Goal: Information Seeking & Learning: Learn about a topic

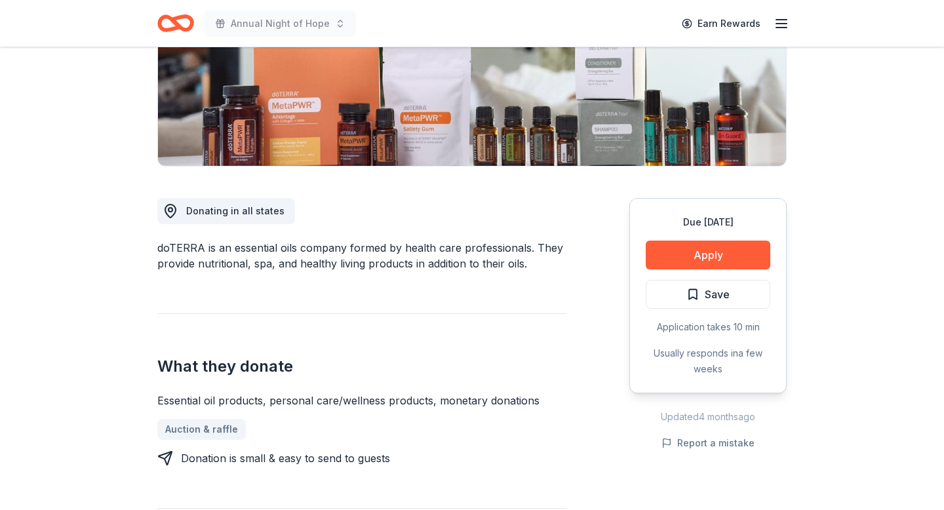
scroll to position [248, 0]
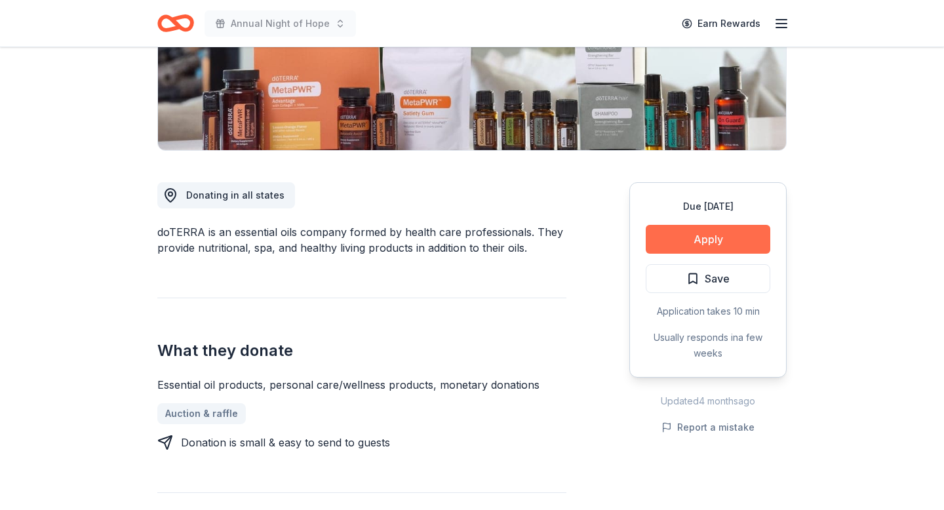
click at [701, 240] on button "Apply" at bounding box center [708, 239] width 125 height 29
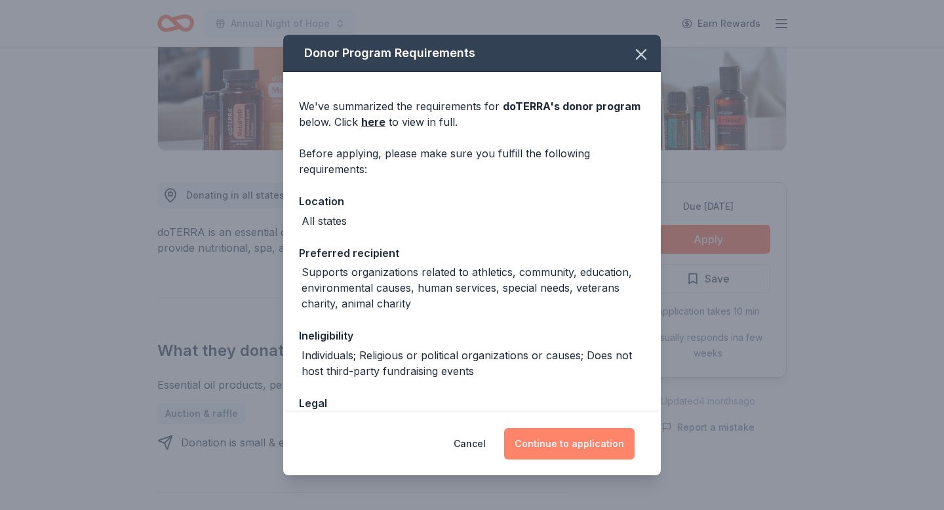
click at [600, 444] on button "Continue to application" at bounding box center [569, 443] width 130 height 31
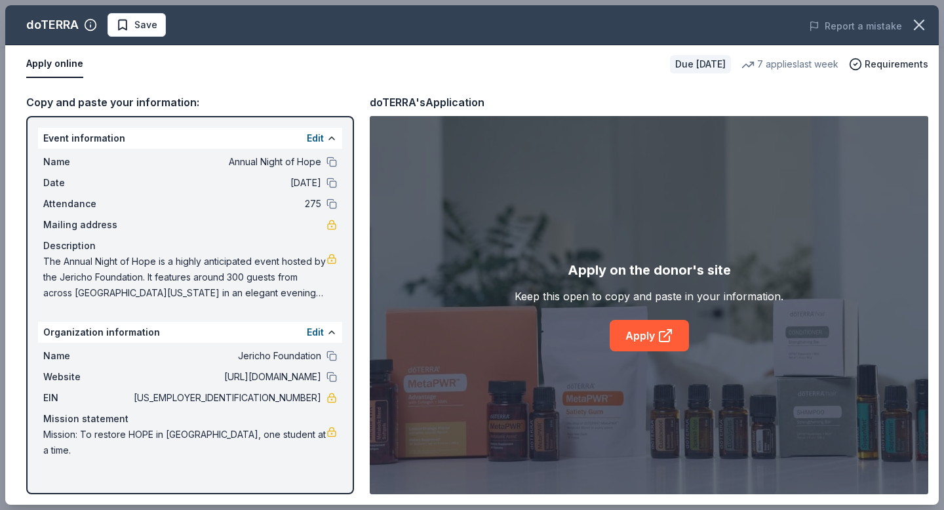
click at [330, 260] on link at bounding box center [331, 259] width 10 height 10
click at [314, 136] on button "Edit" at bounding box center [315, 138] width 17 height 16
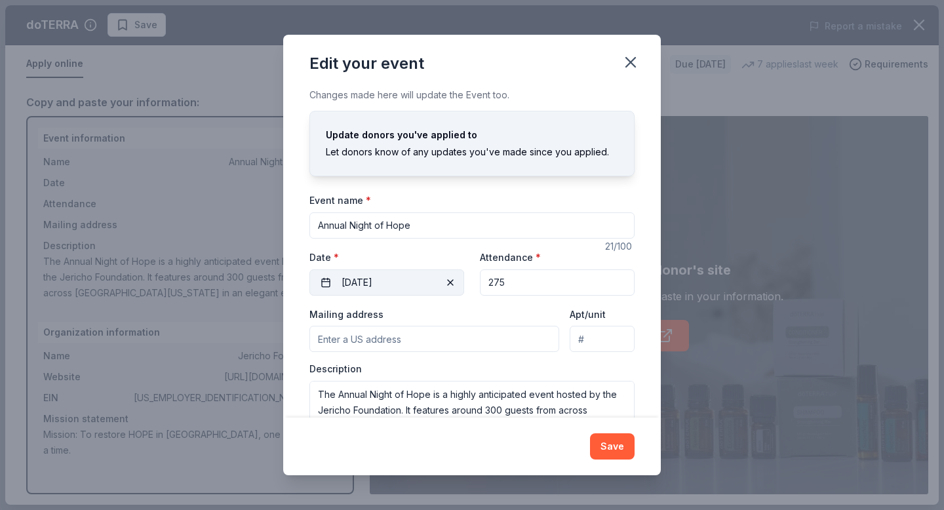
scroll to position [43, 0]
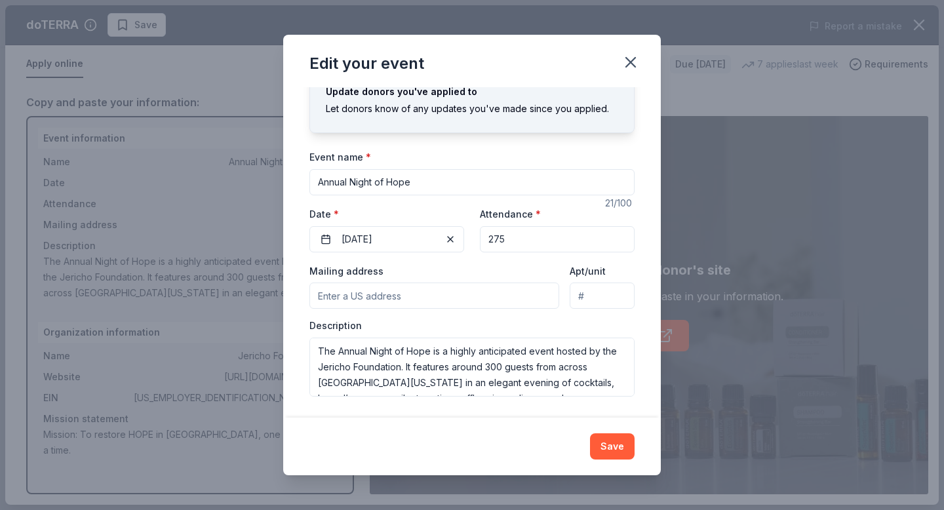
click at [506, 253] on div "Event name * Annual Night of Hope 21 /100 Event website www.jerichofoundation.o…" at bounding box center [471, 272] width 325 height 247
click at [506, 241] on input "275" at bounding box center [557, 239] width 155 height 26
type input "255"
click at [519, 267] on div "Mailing address" at bounding box center [434, 286] width 250 height 47
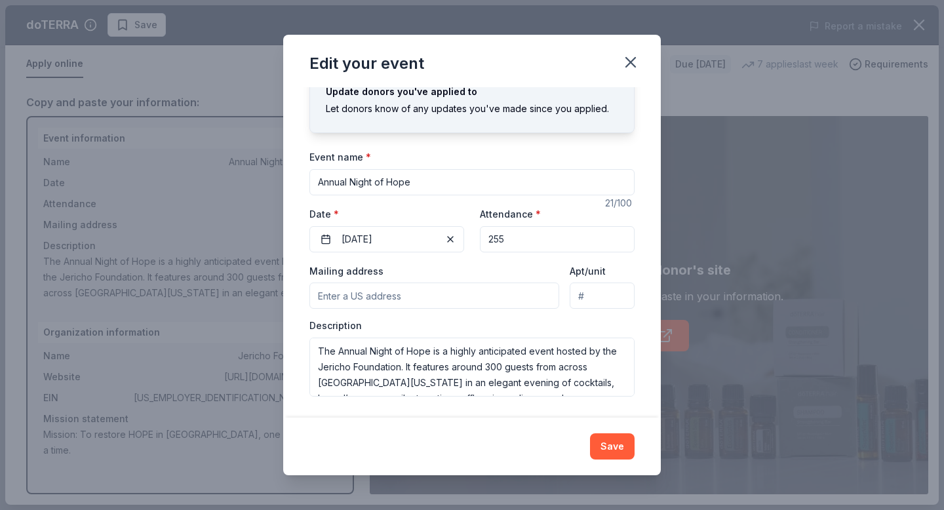
click at [413, 287] on input "Mailing address" at bounding box center [434, 296] width 250 height 26
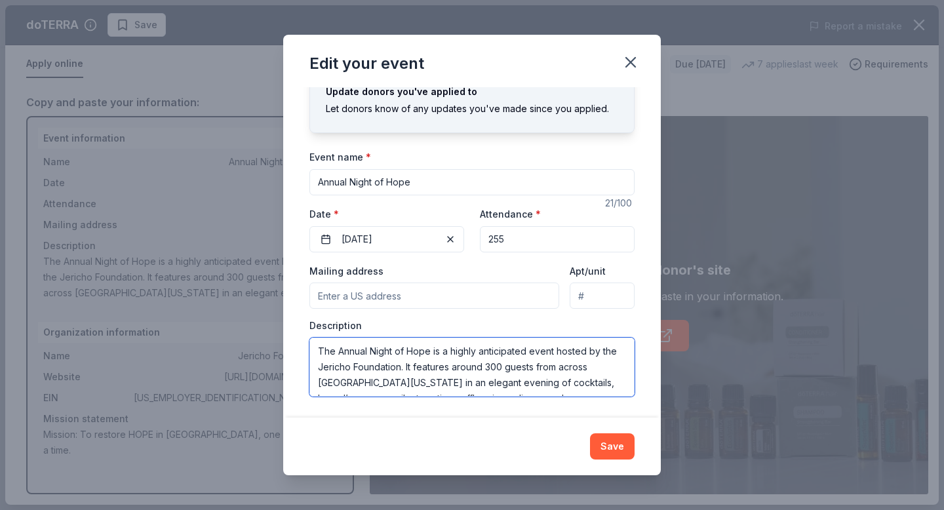
click at [494, 366] on textarea "The Annual Night of Hope is a highly anticipated event hosted by the Jericho Fo…" at bounding box center [471, 367] width 325 height 59
click at [463, 370] on textarea "The Annual Night of Hope is a highly anticipated event hosted by the Jericho Fo…" at bounding box center [471, 367] width 325 height 59
click at [411, 366] on textarea "The Annual Night of Hope is a highly anticipated event hosted by the Jericho Fo…" at bounding box center [471, 367] width 325 height 59
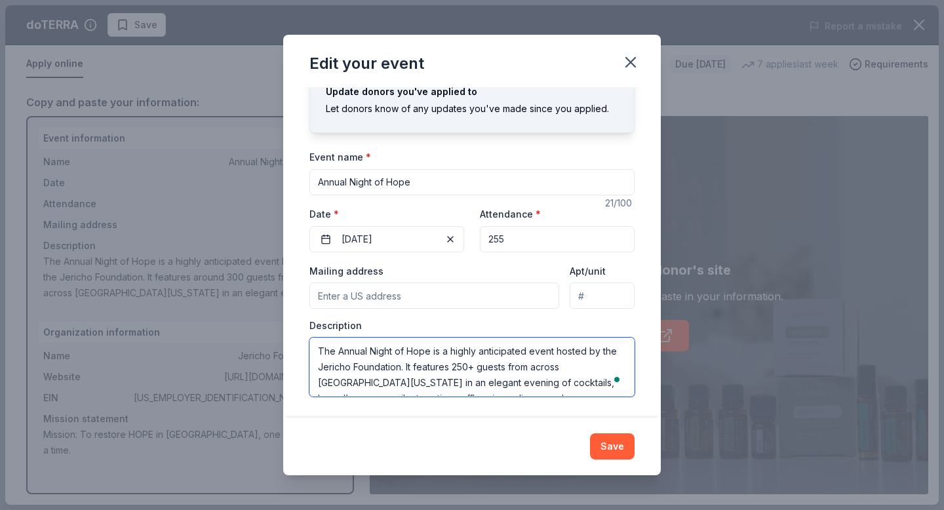
click at [409, 366] on textarea "The Annual Night of Hope is a highly anticipated event hosted by the Jericho Fo…" at bounding box center [471, 367] width 325 height 59
click at [463, 368] on textarea "The Annual Night of Hope is a highly anticipated event hosted by the Jericho Fo…" at bounding box center [471, 367] width 325 height 59
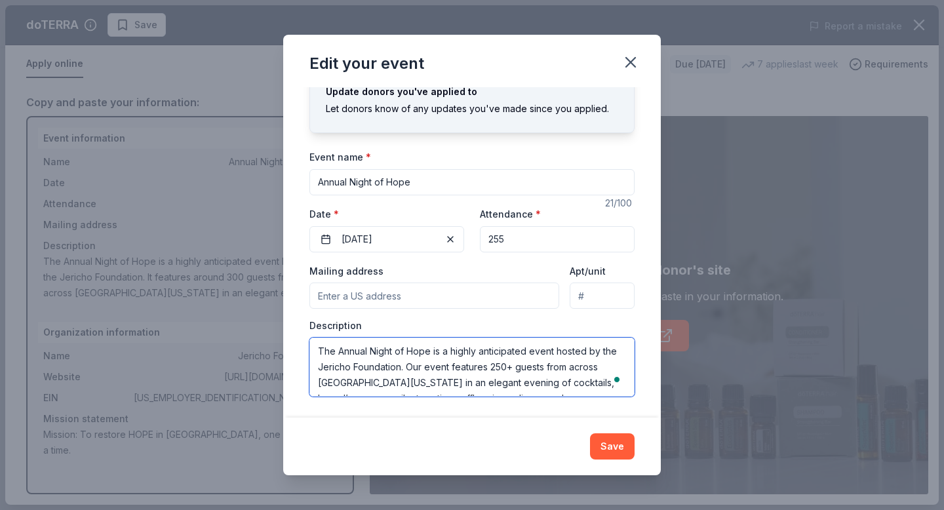
click at [463, 368] on textarea "The Annual Night of Hope is a highly anticipated event hosted by the Jericho Fo…" at bounding box center [471, 367] width 325 height 59
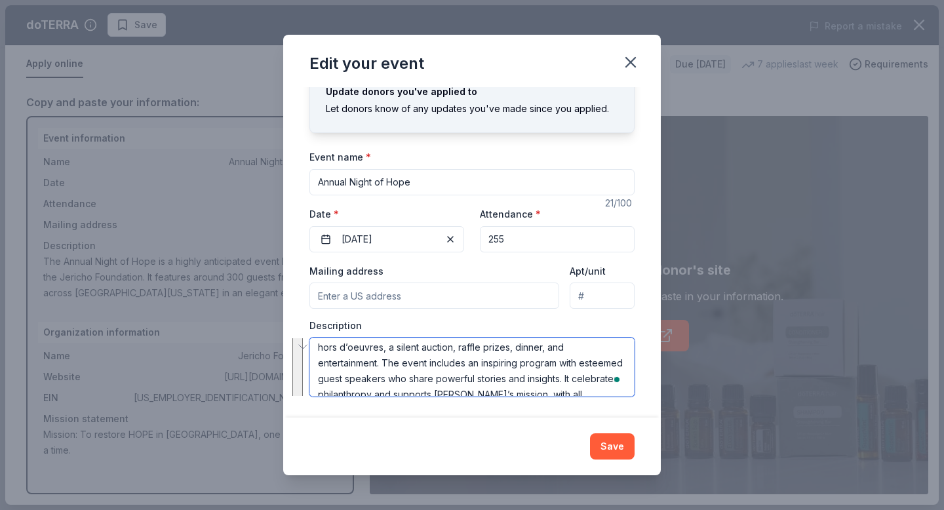
scroll to position [0, 0]
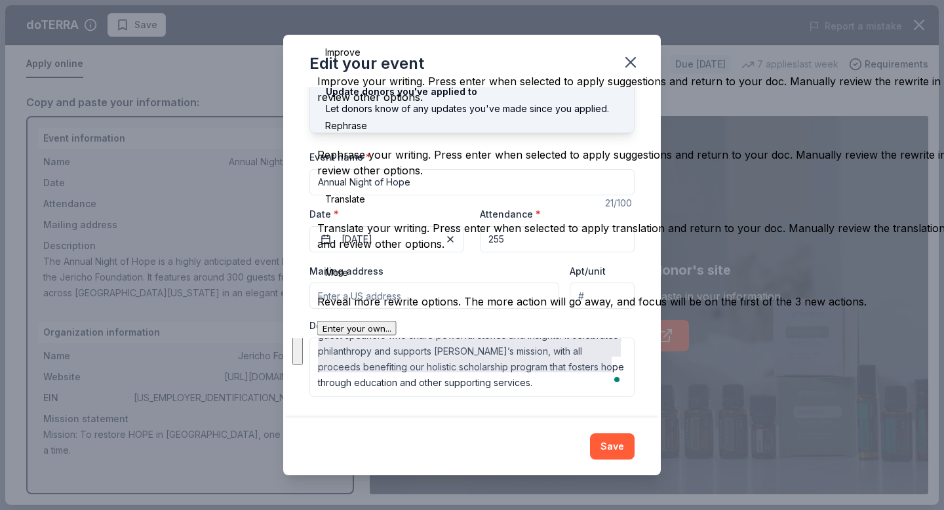
click at [303, 357] on button "See rewrite suggestions" at bounding box center [297, 304] width 10 height 121
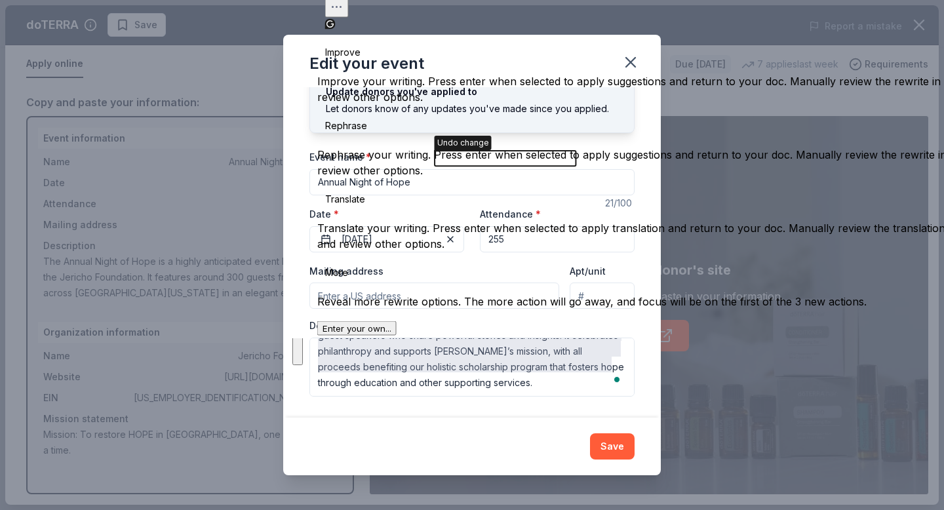
click at [540, 153] on icon "The Annual Night of Hope is a highly anticipated event hosted by the Jericho Fo…" at bounding box center [506, 159] width 142 height 16
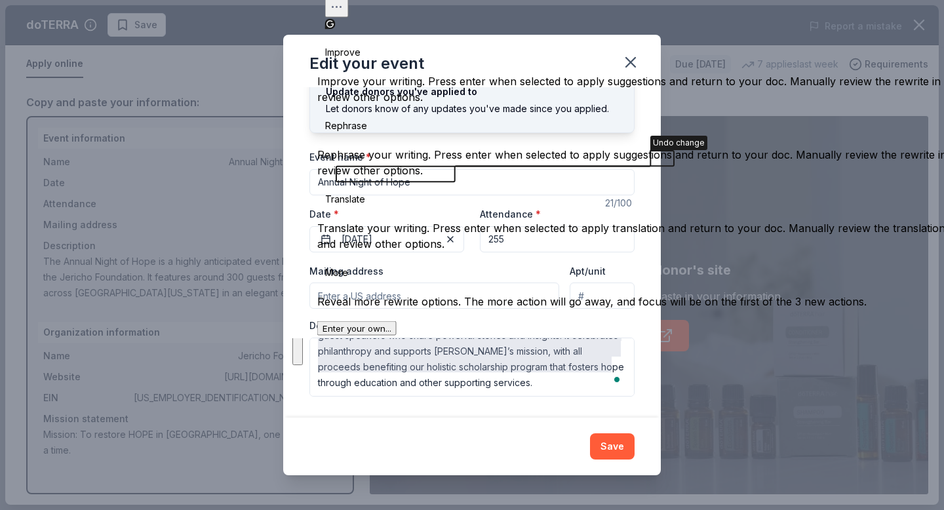
click at [432, 174] on icon "The Annual Night of Hope is a highly anticipated event hosted by the Jericho Fo…" at bounding box center [505, 166] width 338 height 31
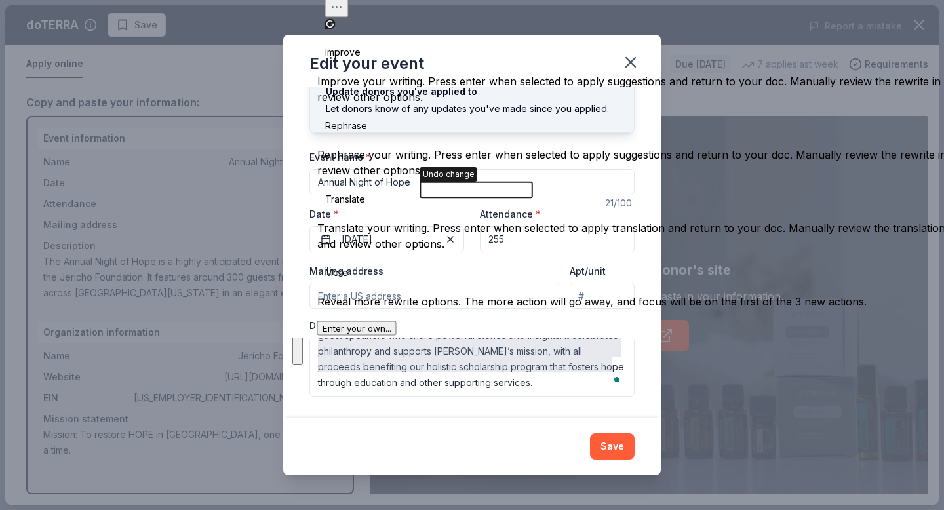
click at [524, 193] on icon "The Annual Night of Hope is a highly anticipated event hosted by the Jericho Fo…" at bounding box center [477, 190] width 112 height 16
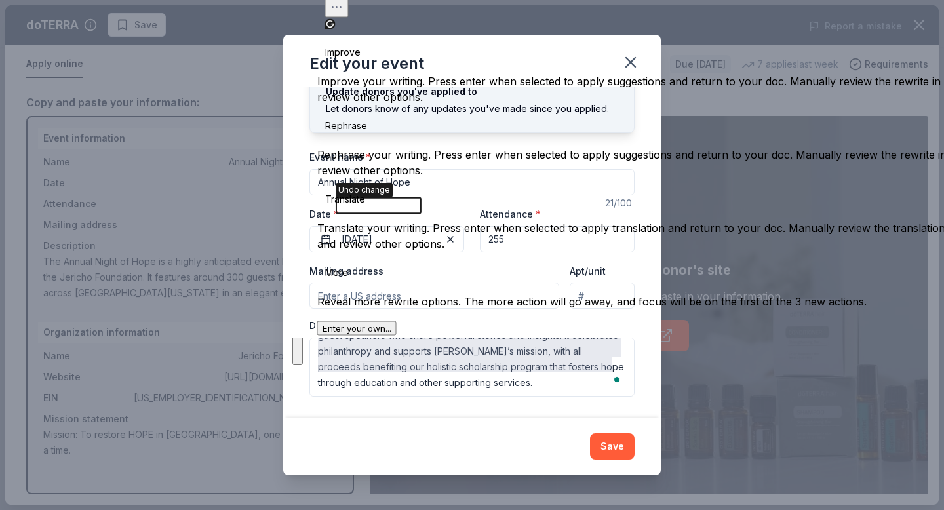
click at [384, 206] on icon "The Annual Night of Hope is a highly anticipated event hosted by the Jericho Fo…" at bounding box center [378, 206] width 85 height 16
click at [507, 201] on icon "The Annual Night of Hope is a highly anticipated event hosted by the Jericho Fo…" at bounding box center [471, 206] width 90 height 16
click at [650, 209] on icon "The Annual Night of Hope is a highly anticipated event hosted by the Jericho Fo…" at bounding box center [619, 206] width 125 height 16
click at [411, 239] on icon "The Annual Night of Hope is a highly anticipated event hosted by the Jericho Fo…" at bounding box center [376, 237] width 81 height 16
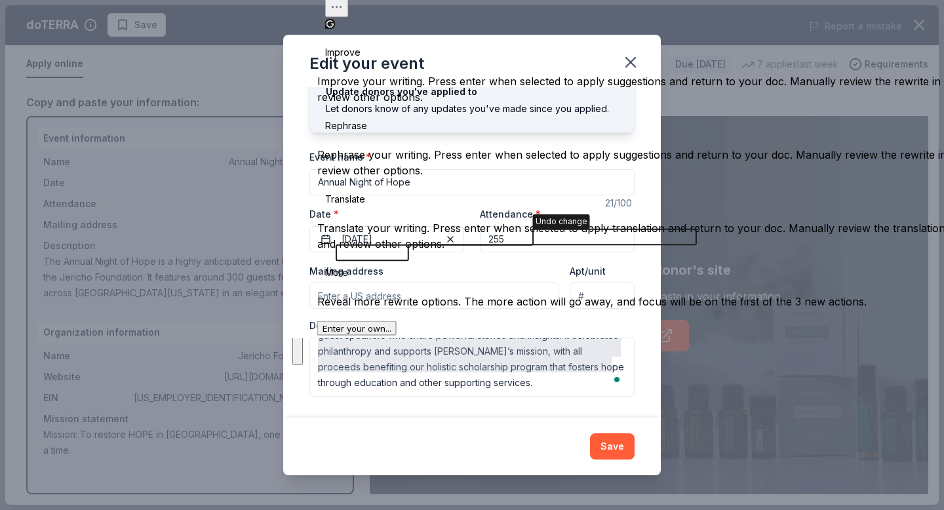
click at [681, 238] on icon "The Annual Night of Hope is a highly anticipated event hosted by the Jericho Fo…" at bounding box center [516, 244] width 361 height 31
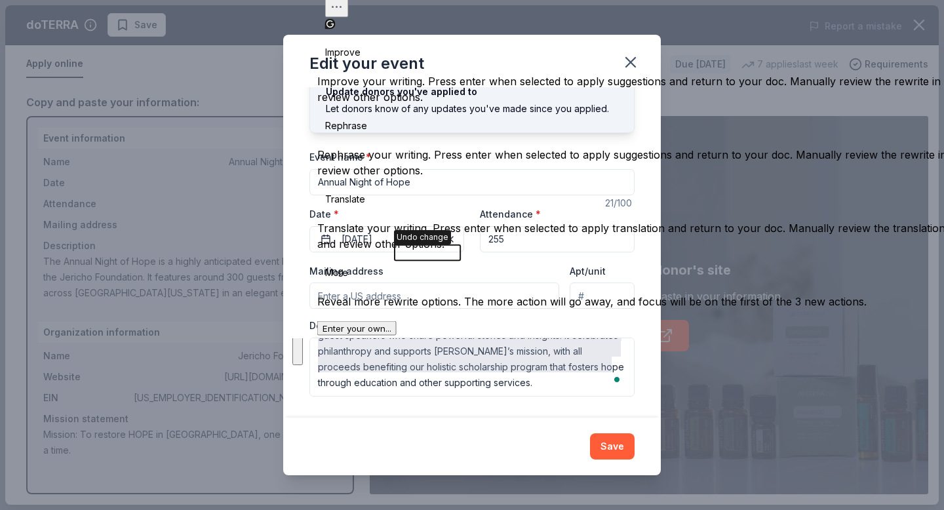
click at [433, 255] on icon "The Annual Night of Hope is a highly anticipated event hosted by the Jericho Fo…" at bounding box center [428, 253] width 66 height 16
click at [667, 255] on icon "The Annual Night of Hope is a highly anticipated event hosted by the Jericho Fo…" at bounding box center [626, 253] width 146 height 16
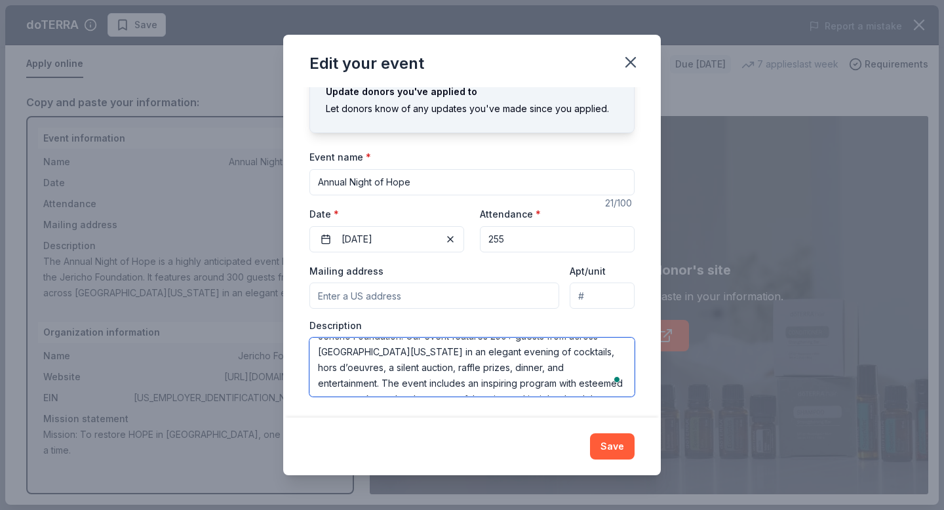
scroll to position [48, 0]
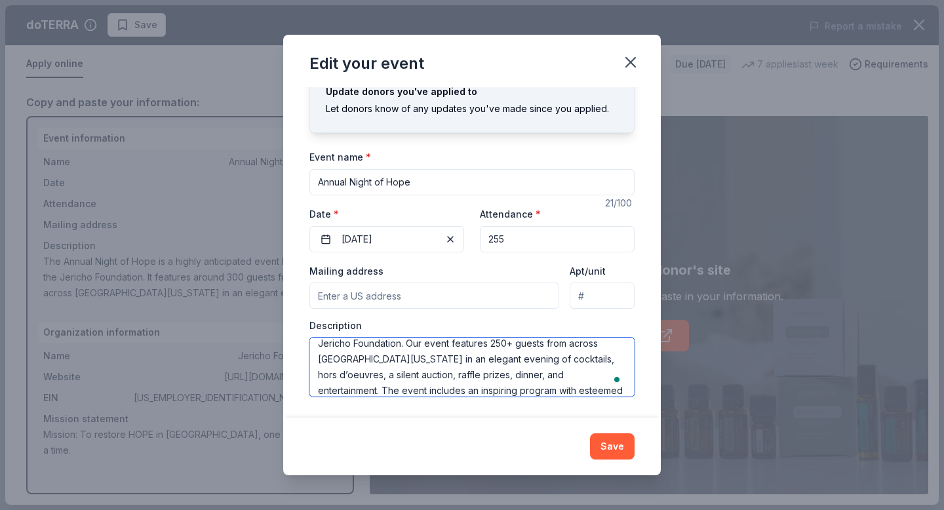
click at [411, 374] on textarea "The Annual Night of Hope is a highly anticipated event hosted by the Jericho Fo…" at bounding box center [471, 367] width 325 height 59
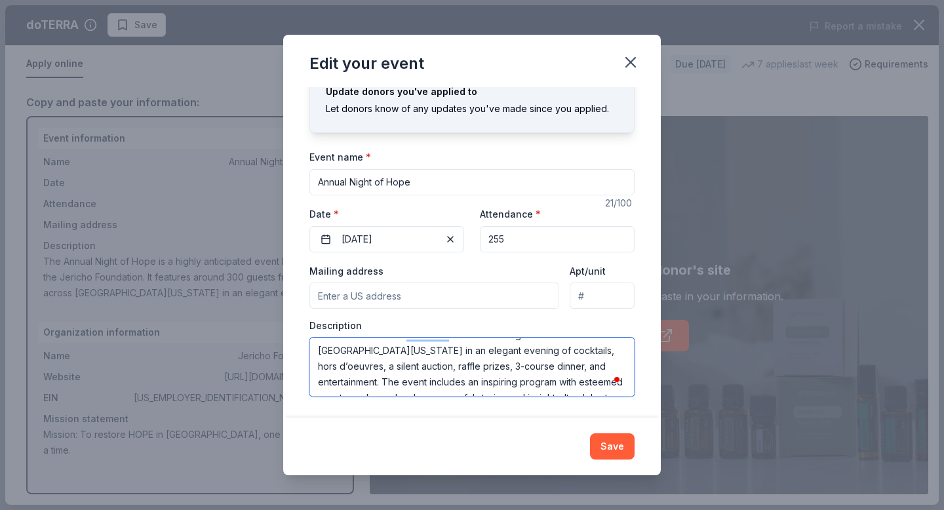
click at [517, 364] on textarea "The Annual Night of Hope is a highly anticipated event hosted by the Jericho Fo…" at bounding box center [471, 367] width 325 height 59
click at [470, 374] on textarea "The Annual Night of Hope is a highly anticipated event hosted by the Jericho Fo…" at bounding box center [471, 367] width 325 height 59
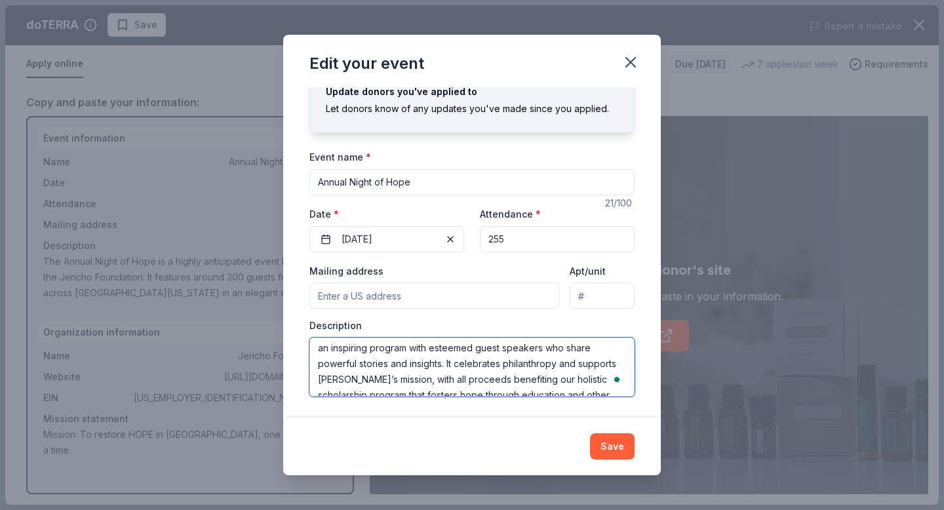
click at [397, 349] on textarea "The Annual Night of Hope is a highly anticipated event hosted by the Jericho Fo…" at bounding box center [471, 367] width 325 height 59
click at [443, 348] on textarea "The Annual Night of Hope is a highly anticipated event hosted by the Jericho Fo…" at bounding box center [471, 367] width 325 height 59
click at [391, 345] on textarea "The Annual Night of Hope is a highly anticipated event hosted by the Jericho Fo…" at bounding box center [471, 367] width 325 height 59
click at [384, 350] on textarea "The Annual Night of Hope is a highly anticipated event hosted by the Jericho Fo…" at bounding box center [471, 367] width 325 height 59
click at [449, 347] on textarea "The Annual Night of Hope is a highly anticipated event hosted by the Jericho Fo…" at bounding box center [471, 367] width 325 height 59
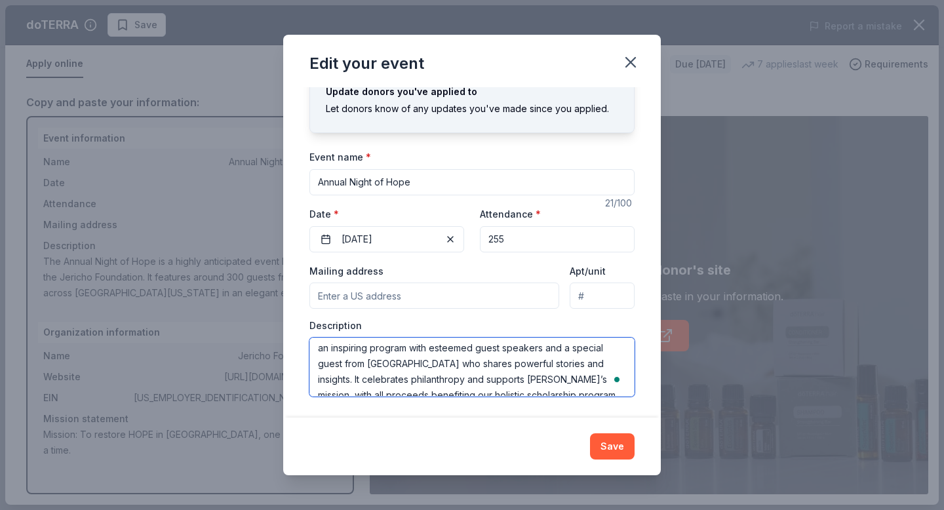
click at [368, 368] on textarea "The Annual Night of Hope is a highly anticipated event hosted by the Jericho Fo…" at bounding box center [471, 367] width 325 height 59
click at [438, 368] on textarea "The Annual Night of Hope is a highly anticipated event hosted by the Jericho Fo…" at bounding box center [471, 367] width 325 height 59
click at [491, 378] on textarea "The Annual Night of Hope is a highly anticipated event hosted by the Jericho Fo…" at bounding box center [471, 367] width 325 height 59
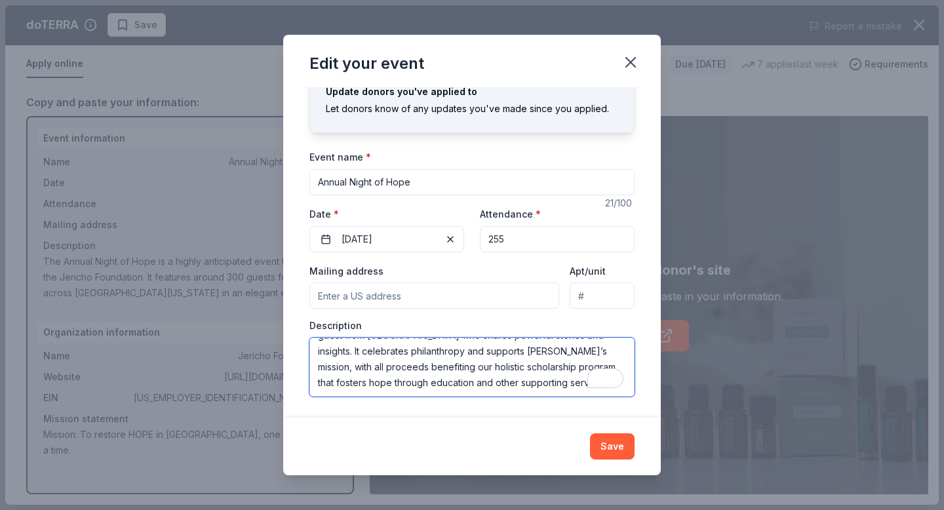
click at [593, 346] on textarea "The Annual Night of Hope is a highly anticipated event hosted by the Jericho Fo…" at bounding box center [471, 367] width 325 height 59
click at [468, 376] on textarea "The Annual Night of Hope is a highly anticipated event hosted by the Jericho Fo…" at bounding box center [471, 367] width 325 height 59
type textarea "The Annual Night of Hope is a highly anticipated event hosted by the Jericho Fo…"
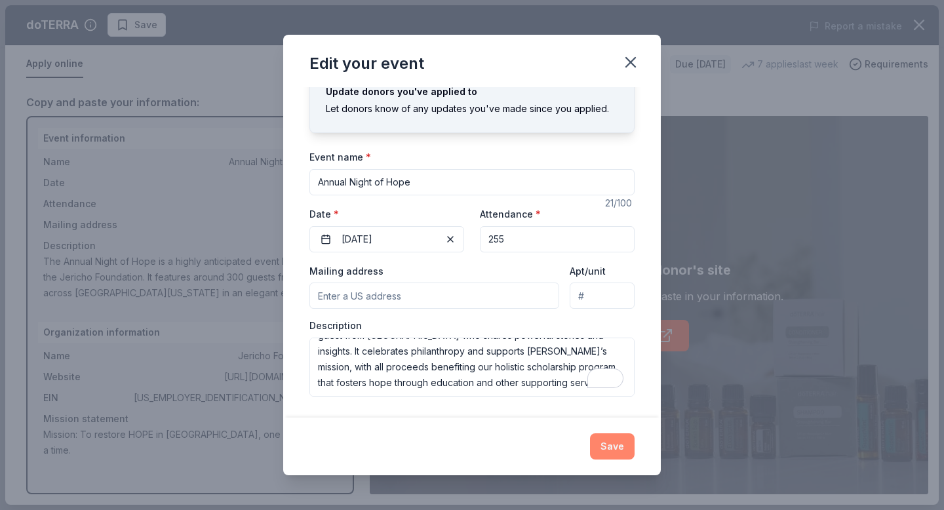
click at [615, 441] on button "Save" at bounding box center [612, 446] width 45 height 26
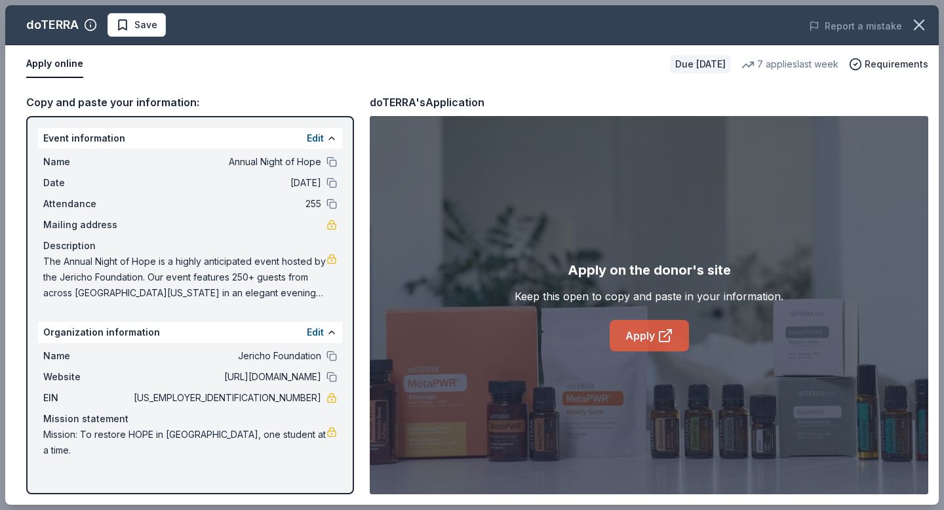
click at [661, 344] on link "Apply" at bounding box center [649, 335] width 79 height 31
click at [298, 303] on div "Name Annual Night of Hope Date 11/14/25 Attendance 255 Mailing address Descript…" at bounding box center [190, 227] width 304 height 157
click at [313, 144] on button "Edit" at bounding box center [315, 138] width 17 height 16
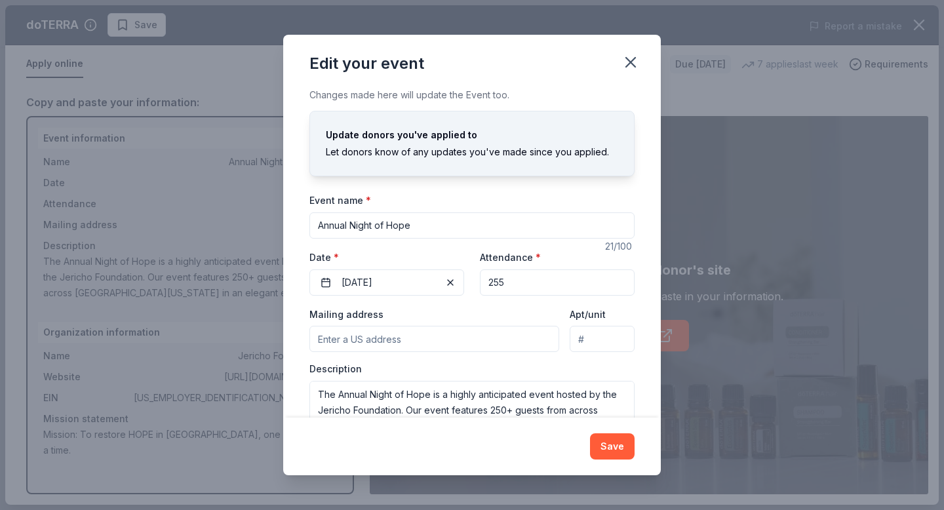
scroll to position [43, 0]
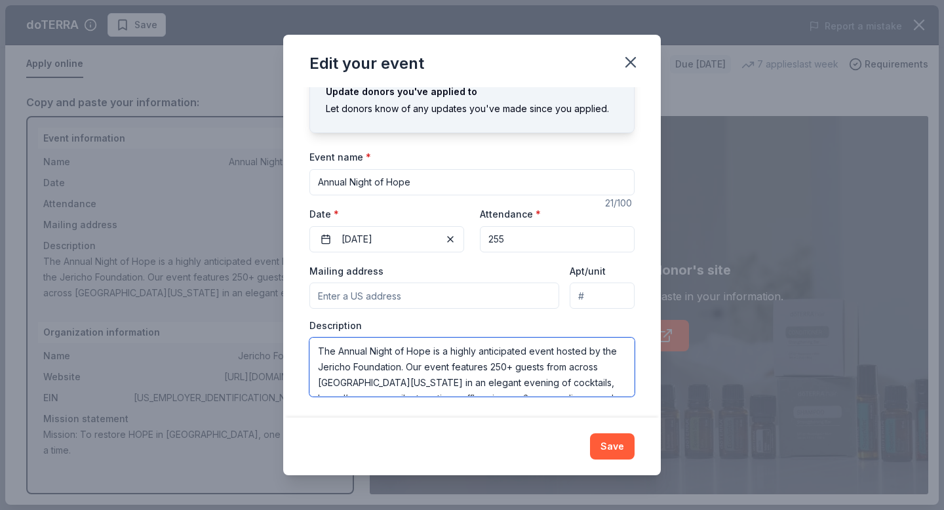
click at [395, 369] on textarea "The Annual Night of Hope is a highly anticipated event hosted by the Jericho Fo…" at bounding box center [471, 367] width 325 height 59
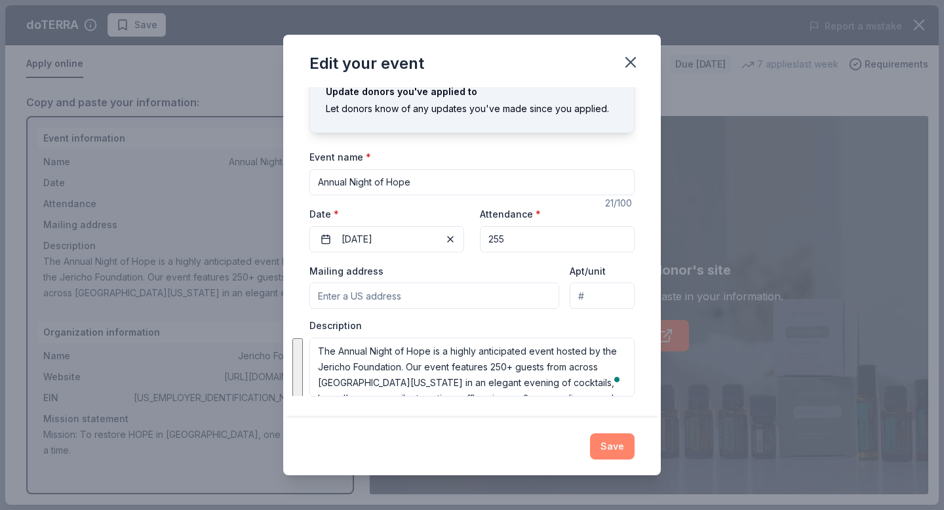
click at [618, 446] on button "Save" at bounding box center [612, 446] width 45 height 26
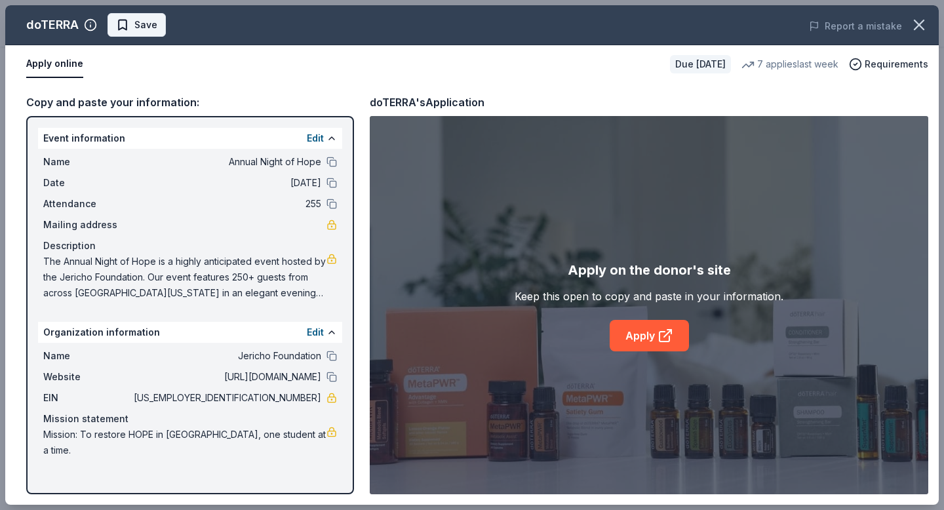
click at [126, 24] on span "Save" at bounding box center [136, 25] width 41 height 16
click at [168, 31] on html "Annual Night of Hope Earn Rewards Due in 21 days Share doTERRA 4.8 • 28 reviews…" at bounding box center [472, 7] width 944 height 510
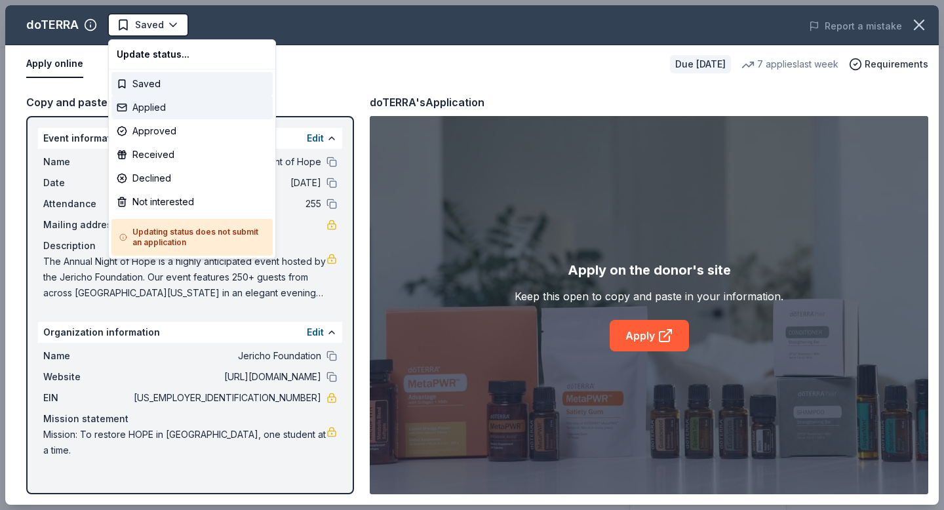
click at [178, 114] on div "Applied" at bounding box center [191, 108] width 161 height 24
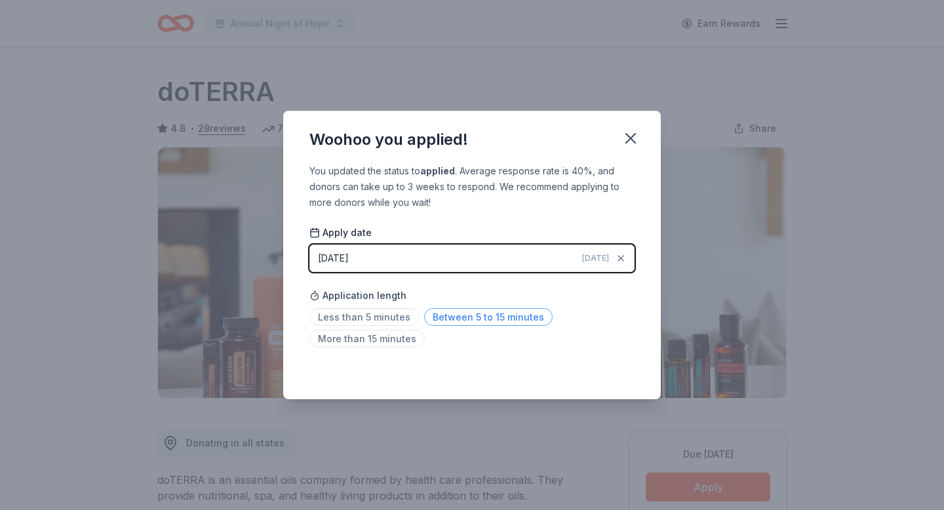
click at [467, 319] on span "Between 5 to 15 minutes" at bounding box center [488, 317] width 128 height 18
click at [387, 333] on span "More than 15 minutes" at bounding box center [366, 339] width 115 height 18
click at [629, 142] on icon "button" at bounding box center [630, 138] width 18 height 18
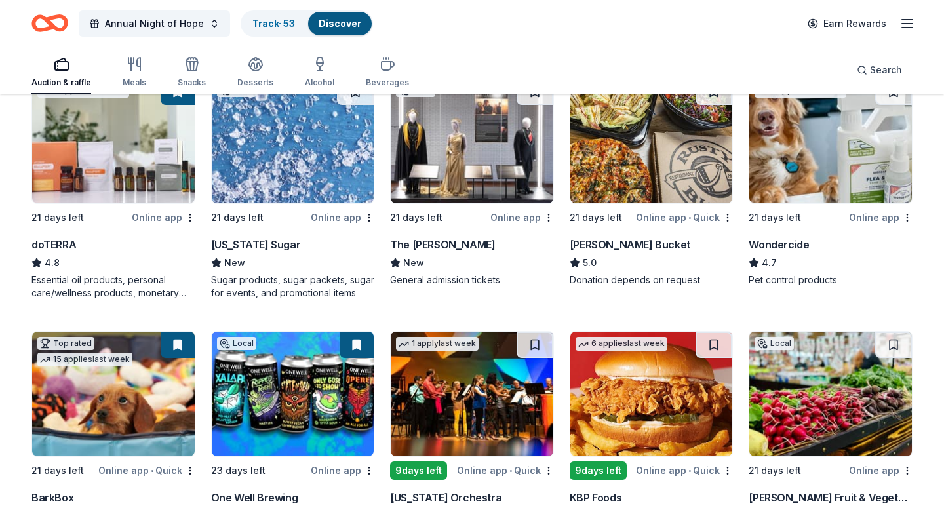
scroll to position [669, 0]
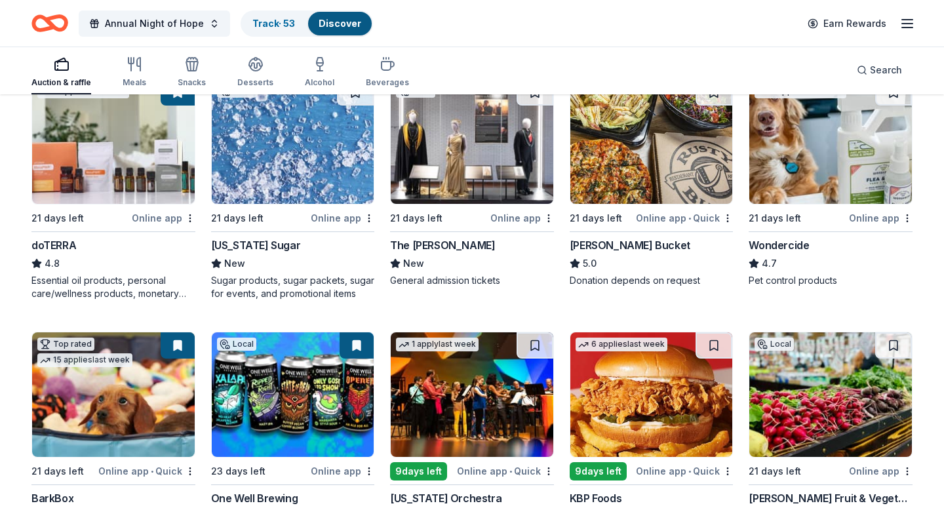
click at [862, 168] on img at bounding box center [830, 141] width 163 height 125
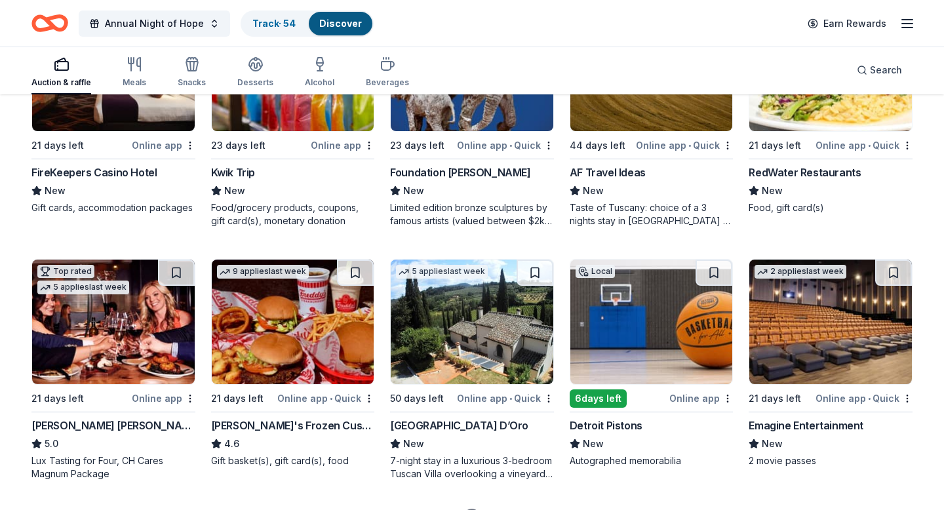
scroll to position [1252, 0]
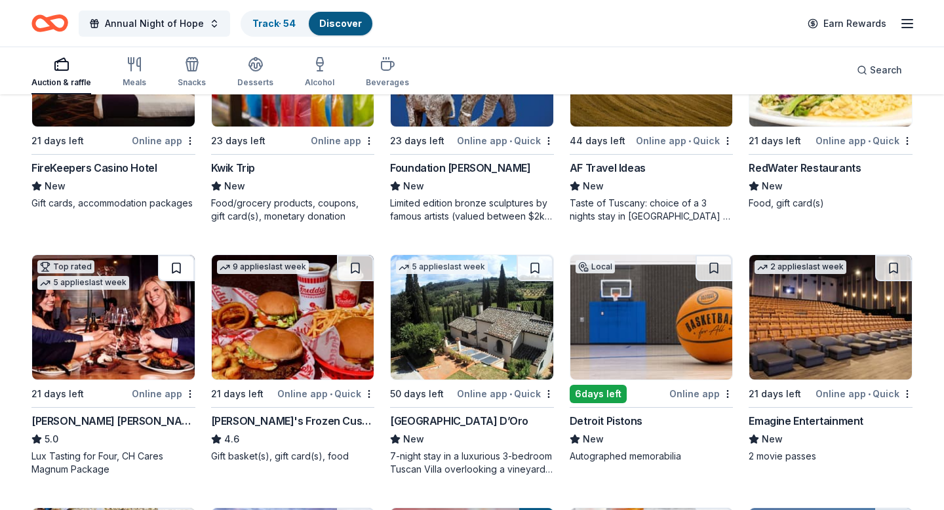
click at [174, 271] on button at bounding box center [176, 268] width 37 height 26
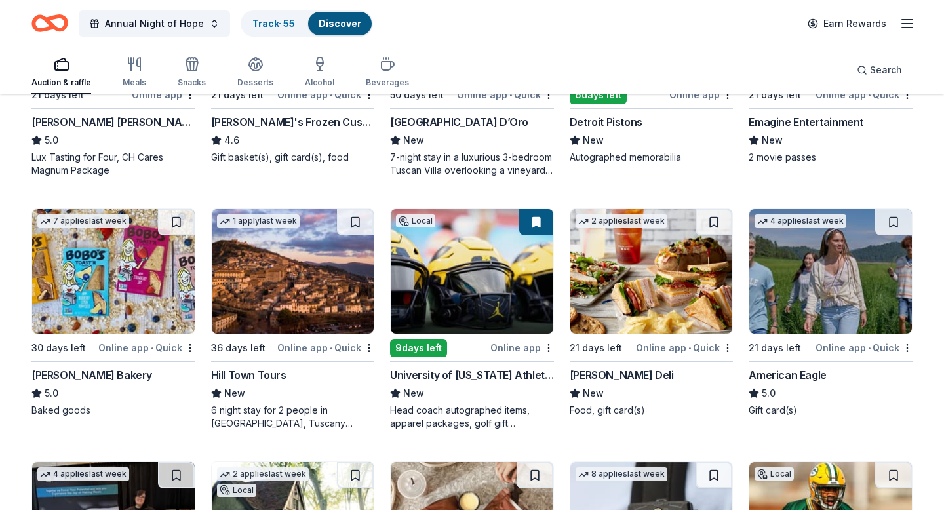
scroll to position [1547, 0]
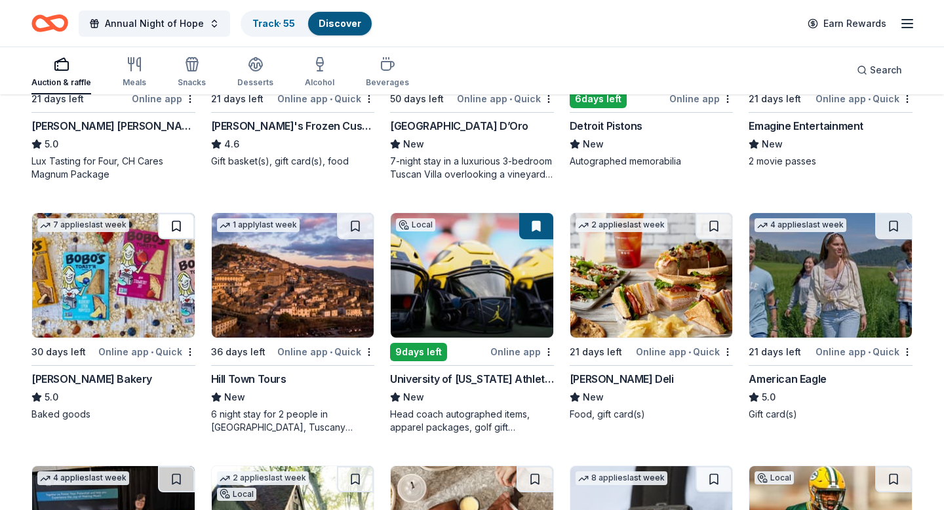
click at [184, 226] on button at bounding box center [176, 226] width 37 height 26
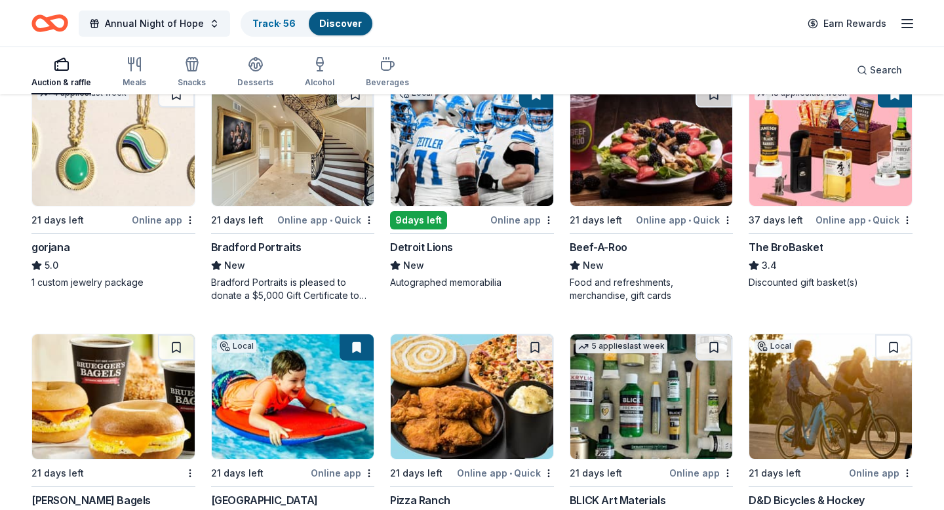
scroll to position [2677, 0]
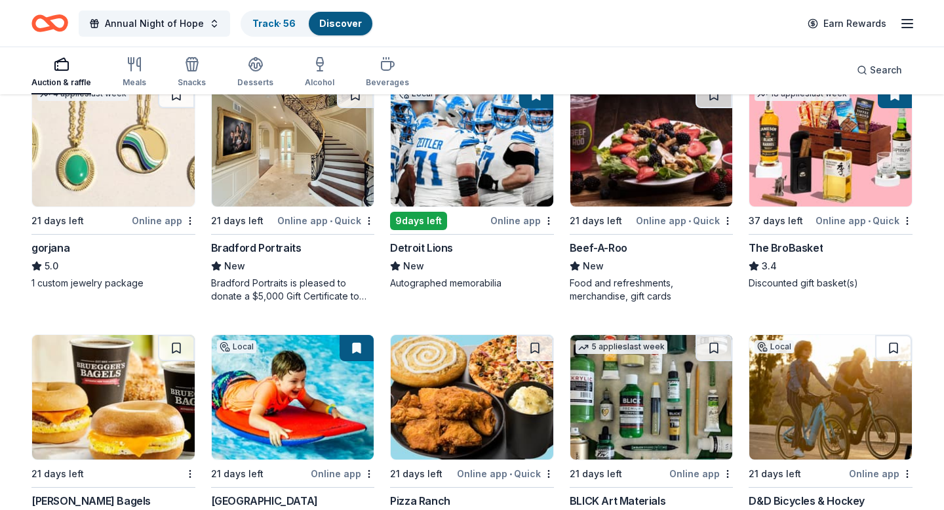
click at [338, 30] on div "Discover" at bounding box center [341, 24] width 64 height 24
click at [206, 26] on button "Annual Night of Hope" at bounding box center [154, 23] width 151 height 26
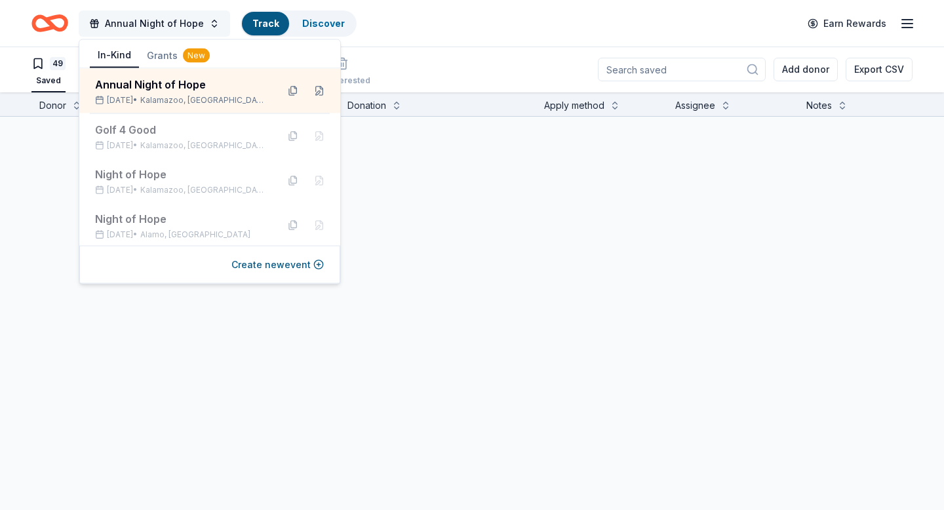
scroll to position [1, 0]
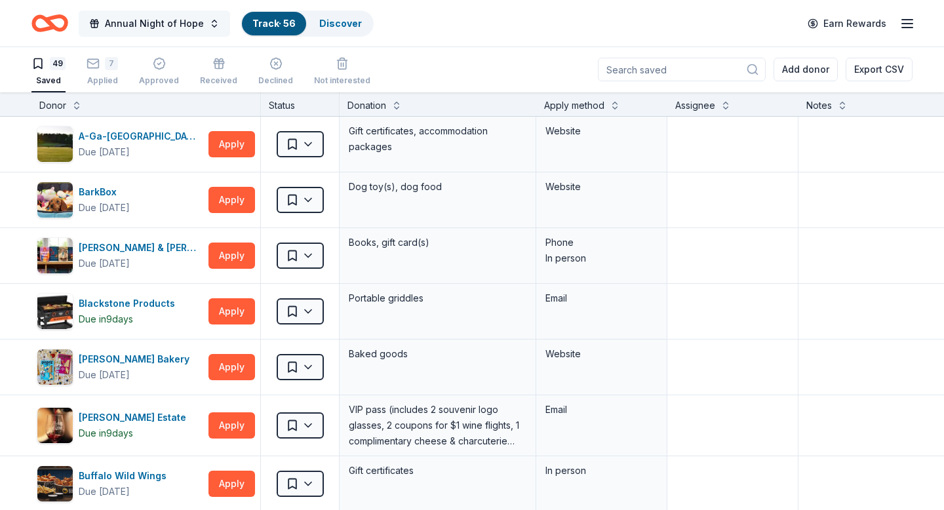
click at [159, 33] on button "Annual Night of Hope" at bounding box center [154, 23] width 151 height 26
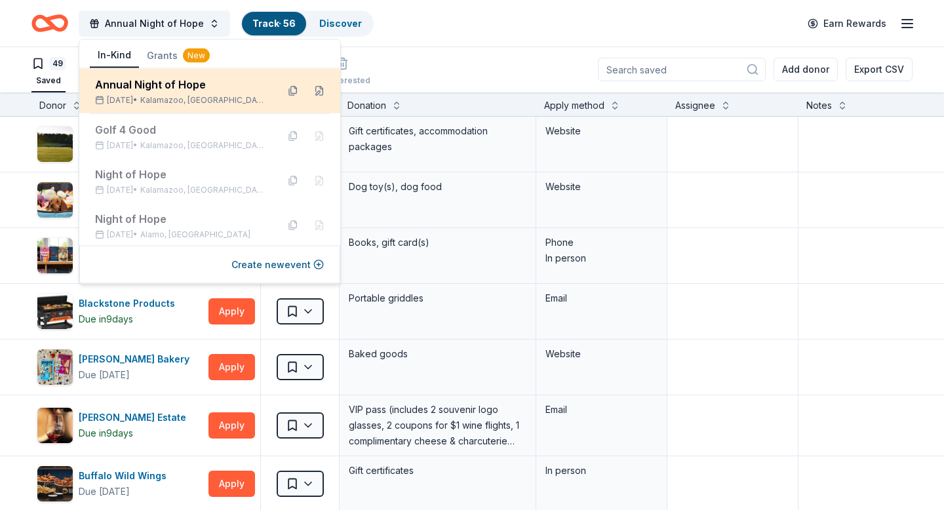
click at [178, 90] on div "Annual Night of Hope" at bounding box center [181, 85] width 172 height 16
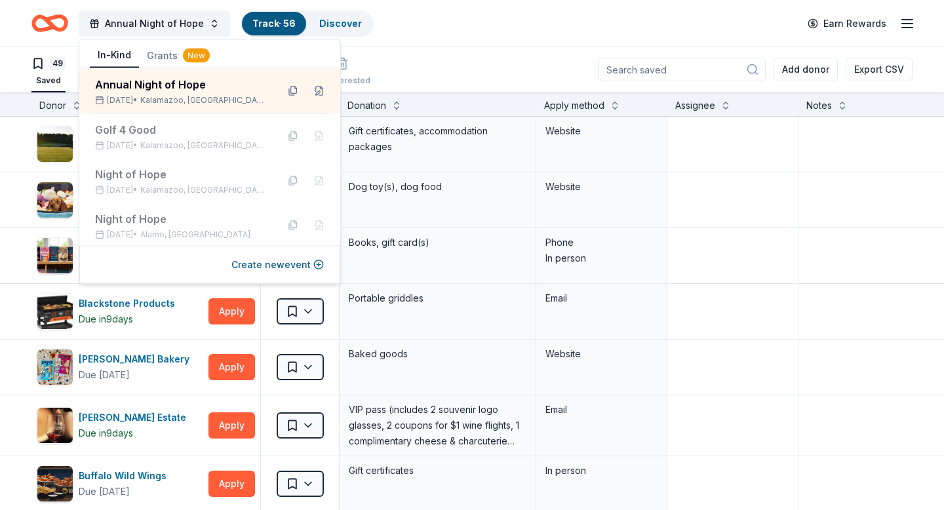
click at [166, 60] on button "Grants New" at bounding box center [178, 56] width 79 height 24
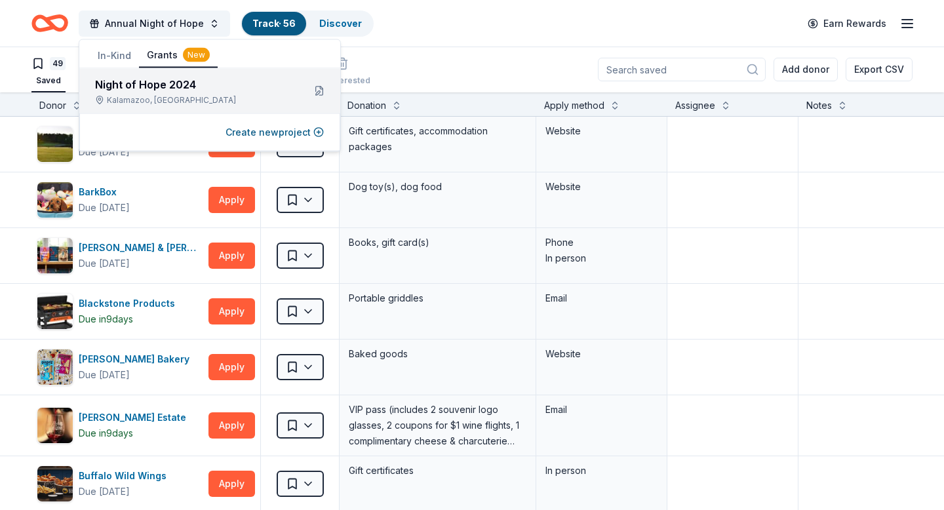
click at [159, 96] on div "Kalamazoo, MI" at bounding box center [194, 100] width 198 height 10
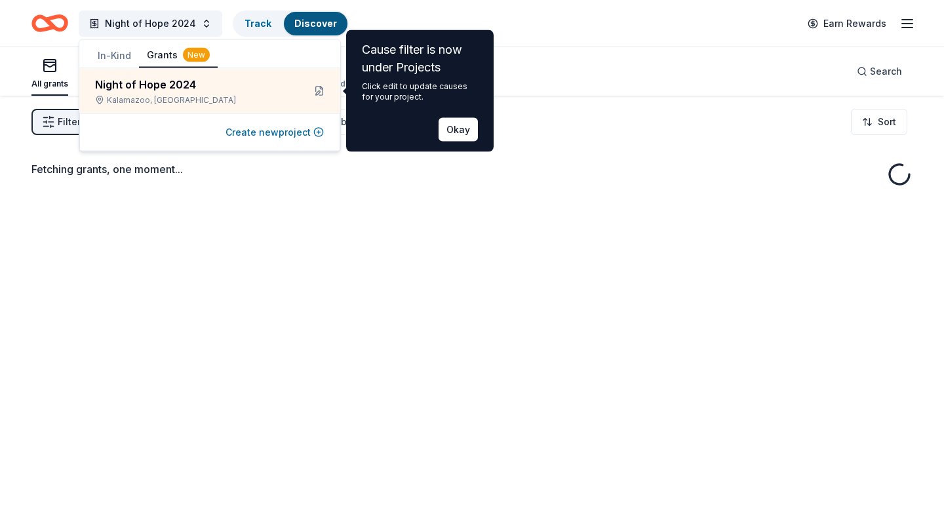
click at [285, 134] on button "Create new project" at bounding box center [275, 133] width 98 height 16
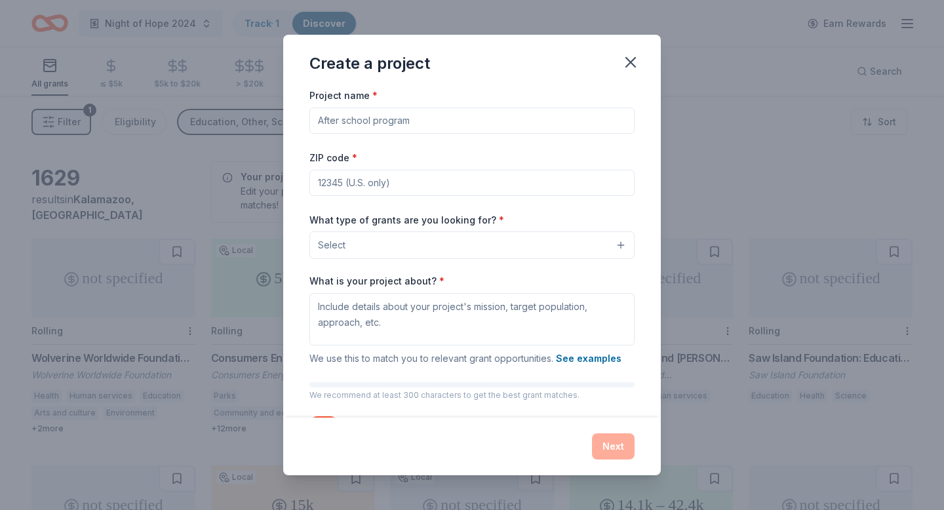
click at [371, 121] on input "Project name *" at bounding box center [471, 121] width 325 height 26
type input "Education"
click at [384, 188] on input "ZIP code *" at bounding box center [471, 183] width 325 height 26
click at [403, 176] on input "ZIP code *" at bounding box center [471, 183] width 325 height 26
paste input "49077"
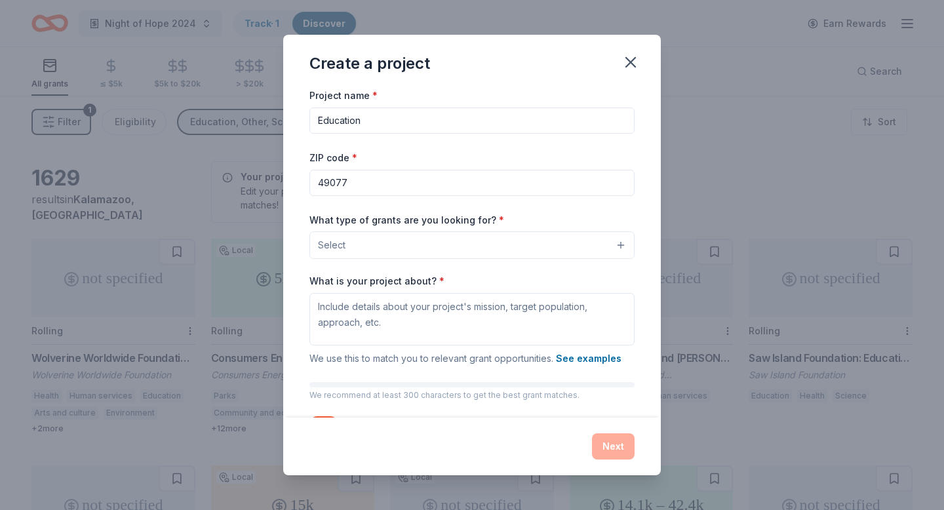
type input "49077"
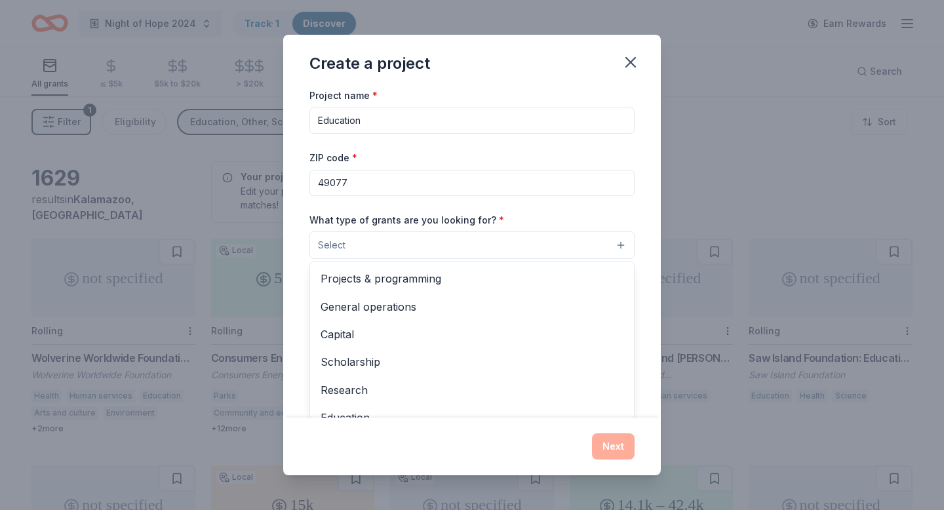
click at [406, 247] on button "Select" at bounding box center [471, 245] width 325 height 28
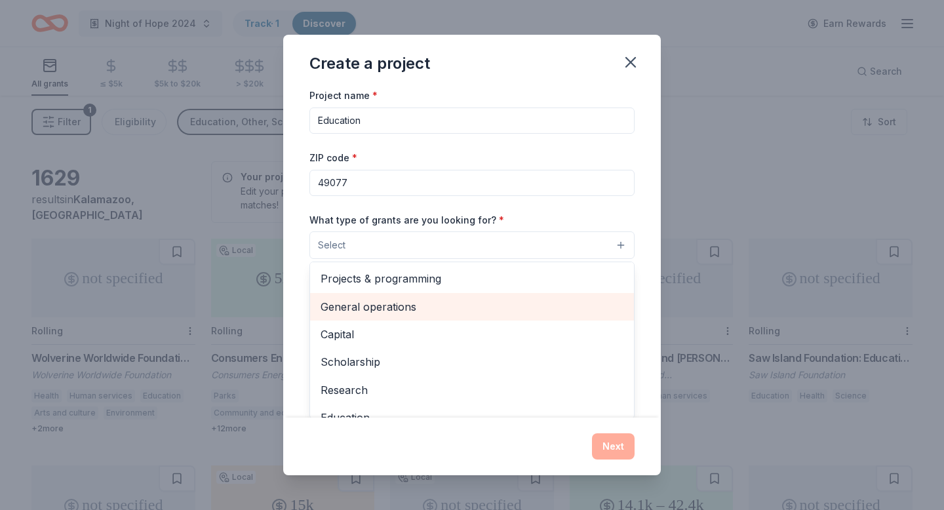
click at [397, 309] on span "General operations" at bounding box center [472, 306] width 303 height 17
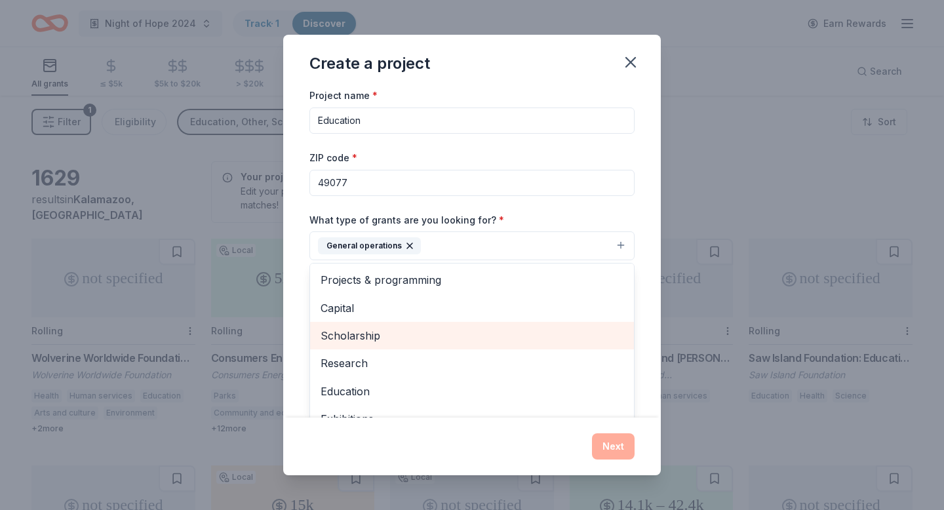
click at [404, 336] on span "Scholarship" at bounding box center [472, 335] width 303 height 17
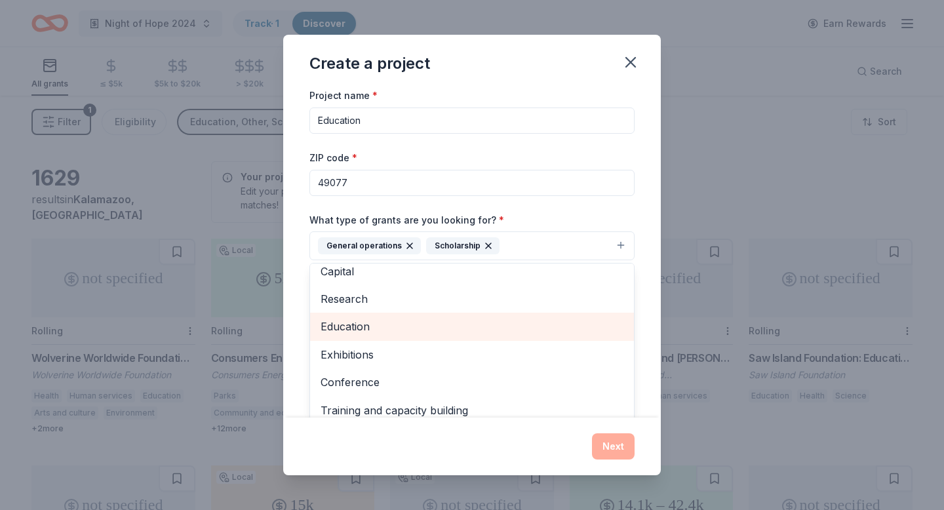
click at [401, 329] on span "Education" at bounding box center [472, 326] width 303 height 17
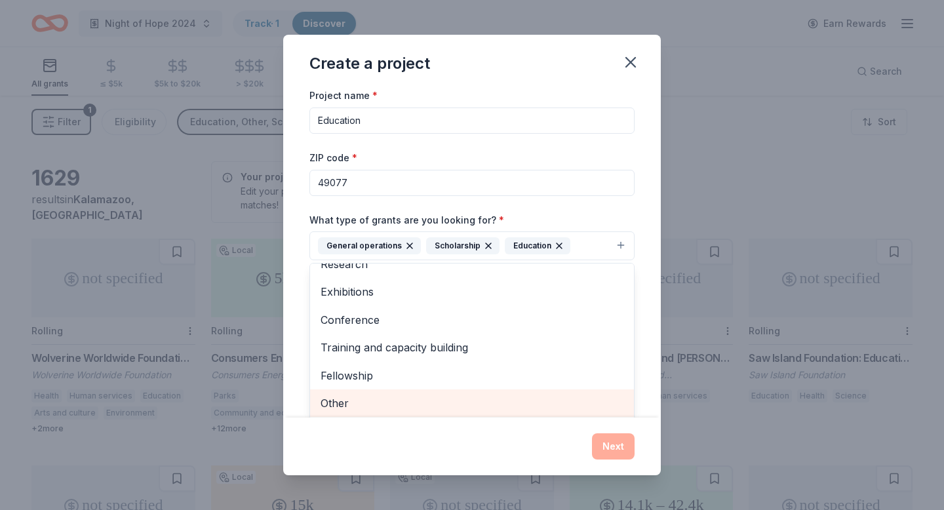
click at [412, 408] on span "Other" at bounding box center [472, 403] width 303 height 17
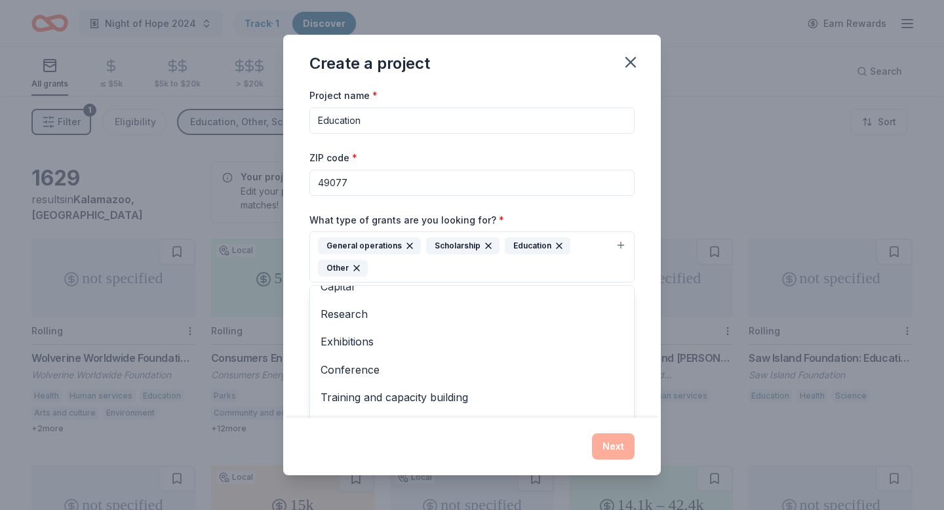
click at [454, 172] on div "Project name * Education ZIP code * 49077 What type of grants are you looking f…" at bounding box center [471, 279] width 325 height 384
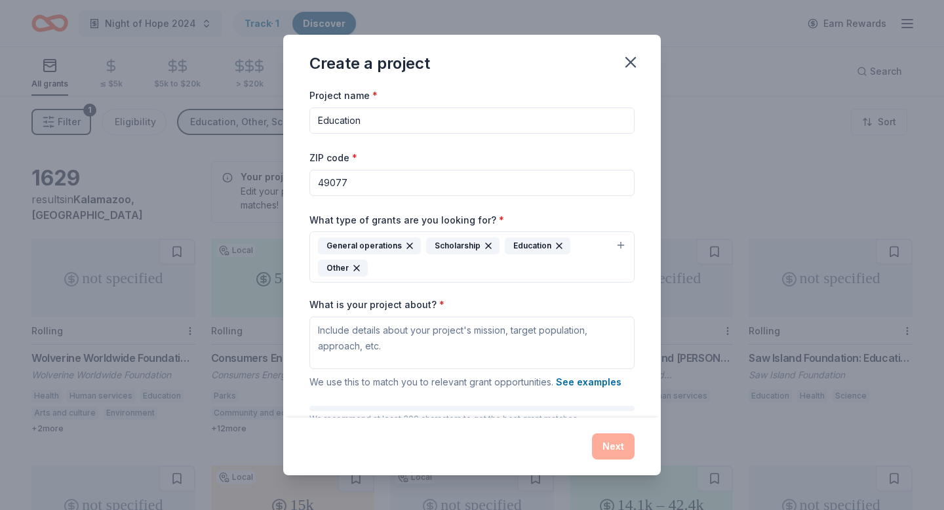
scroll to position [75, 0]
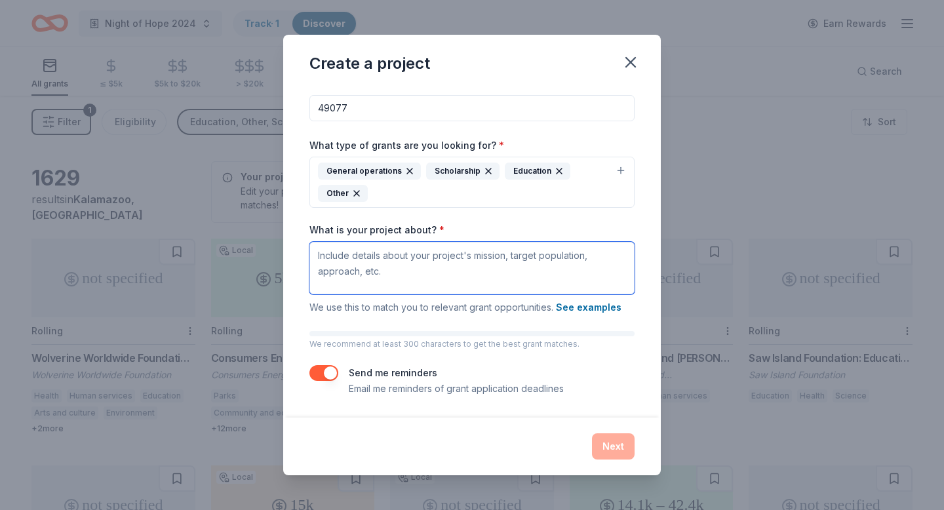
click at [414, 264] on textarea "What is your project about? *" at bounding box center [471, 268] width 325 height 52
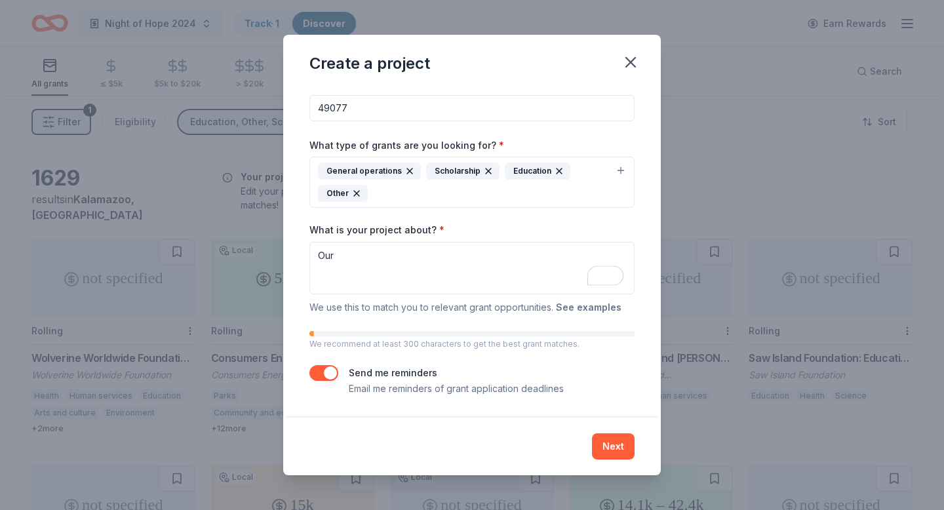
click at [613, 305] on button "See examples" at bounding box center [589, 308] width 66 height 16
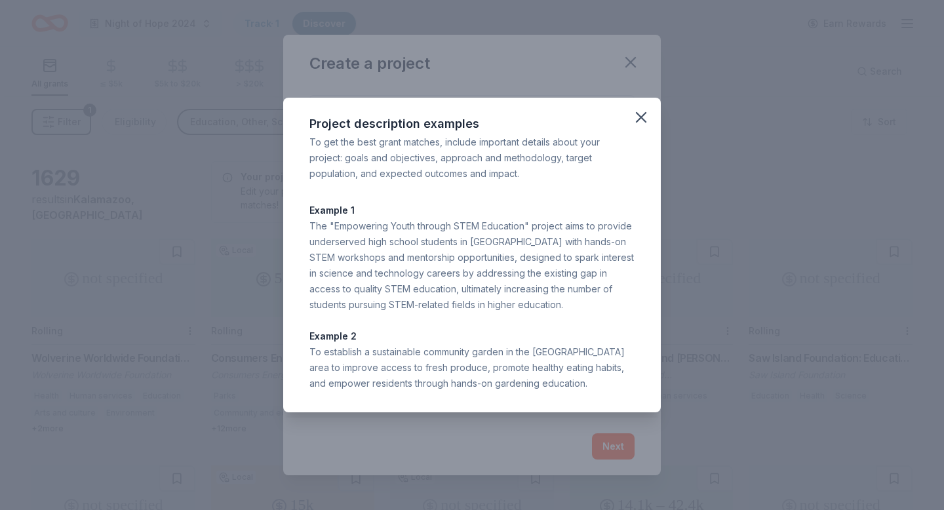
click at [353, 221] on div "The "Empowering Youth through STEM Education" project aims to provide underserv…" at bounding box center [471, 265] width 325 height 94
click at [479, 246] on div "The "Empowering Youth through STEM Education" project aims to provide underserv…" at bounding box center [471, 265] width 325 height 94
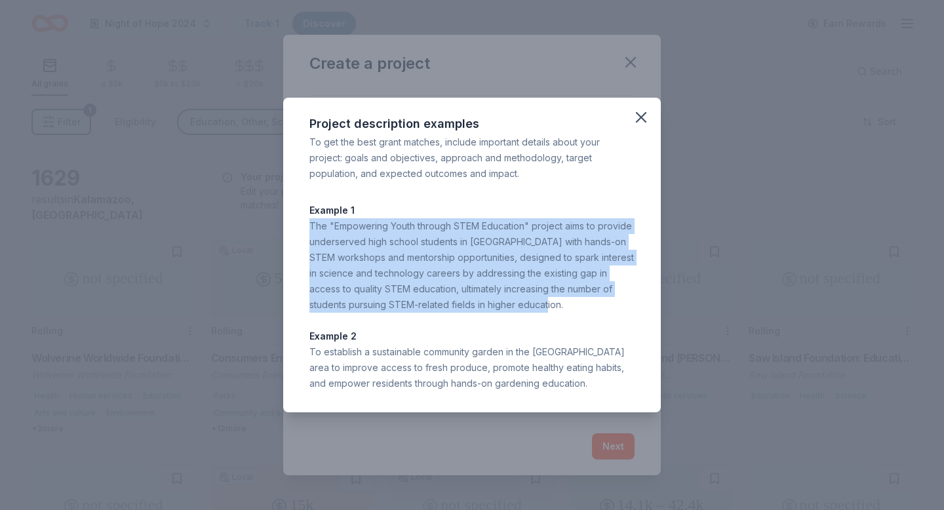
drag, startPoint x: 308, startPoint y: 226, endPoint x: 601, endPoint y: 307, distance: 303.5
click at [601, 307] on div "Project description examples To get the best grant matches, include important d…" at bounding box center [472, 255] width 378 height 315
copy div "The "Empowering Youth through STEM Education" project aims to provide underserv…"
click at [642, 117] on icon "button" at bounding box center [641, 117] width 9 height 9
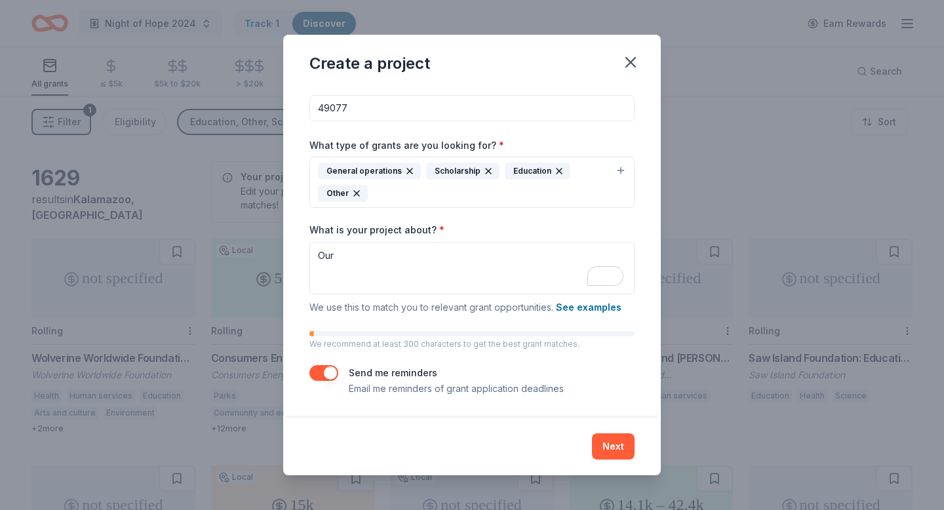
click at [341, 237] on div "What is your project about? * Our We use this to match you to relevant grant op…" at bounding box center [471, 270] width 325 height 92
click at [341, 229] on label "What is your project about? *" at bounding box center [376, 230] width 135 height 13
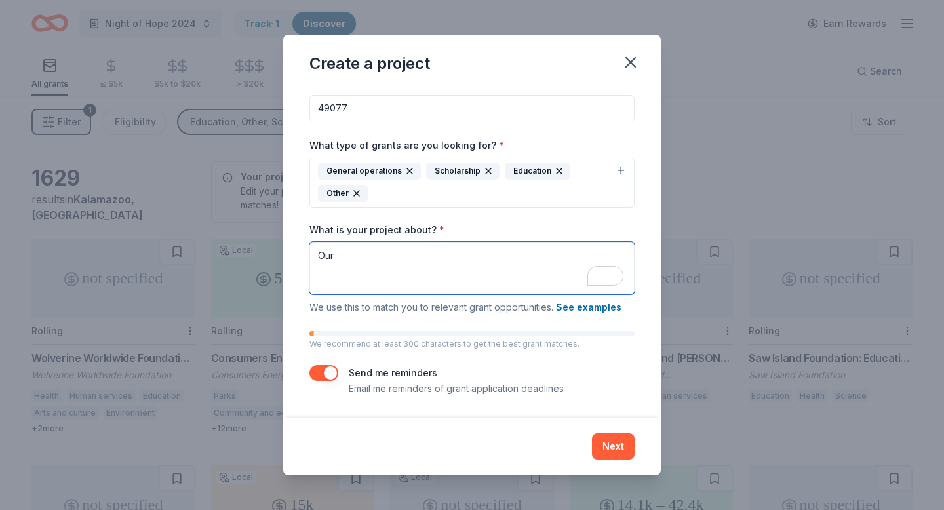
click at [341, 242] on textarea "Our" at bounding box center [471, 268] width 325 height 52
click at [341, 229] on label "What is your project about? *" at bounding box center [376, 230] width 135 height 13
click at [341, 242] on textarea "Our" at bounding box center [471, 268] width 325 height 52
click at [341, 229] on label "What is your project about? *" at bounding box center [376, 230] width 135 height 13
click at [341, 242] on textarea "Our" at bounding box center [471, 268] width 325 height 52
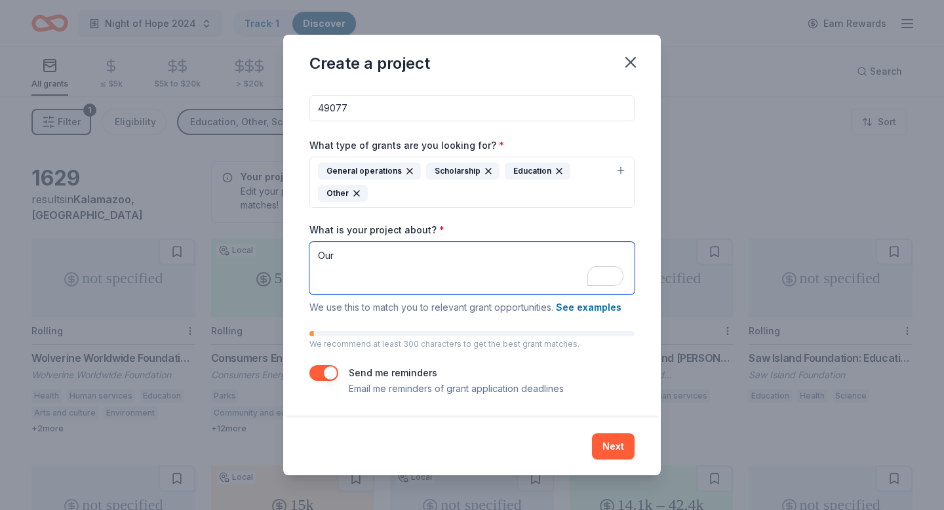
click at [484, 262] on textarea "Our" at bounding box center [471, 268] width 325 height 52
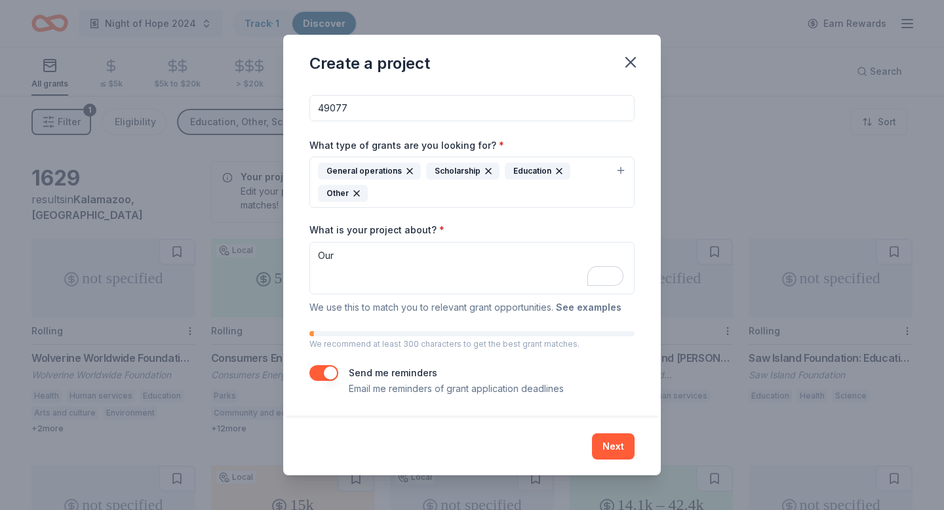
click at [608, 305] on button "See examples" at bounding box center [589, 308] width 66 height 16
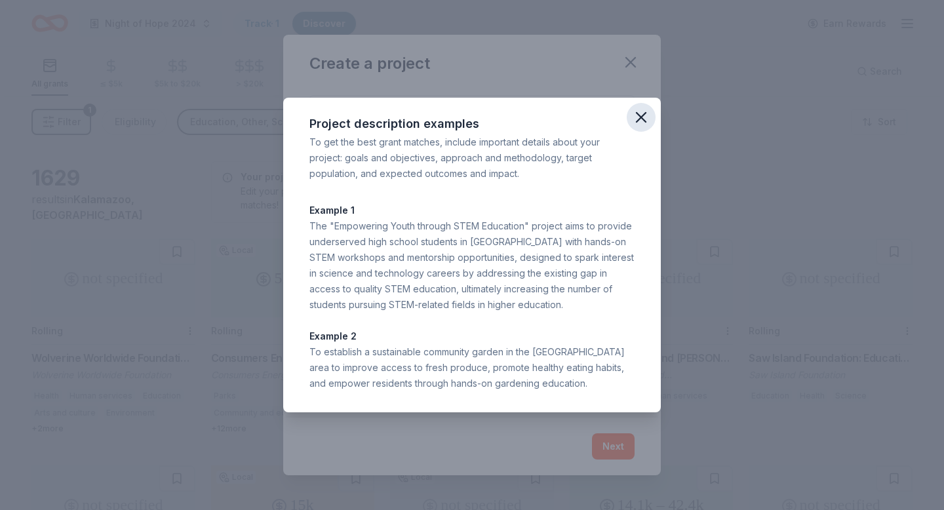
click at [640, 119] on icon "button" at bounding box center [641, 117] width 9 height 9
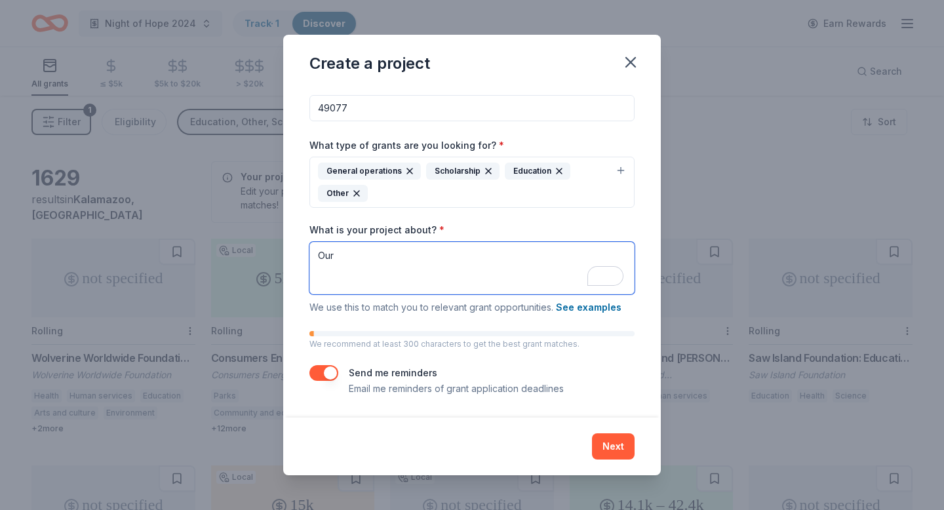
click at [368, 274] on textarea "Our" at bounding box center [471, 268] width 325 height 52
paste textarea "The Jericho Foundation empowers underserved youth in Bosnia and Herzegovina thr…"
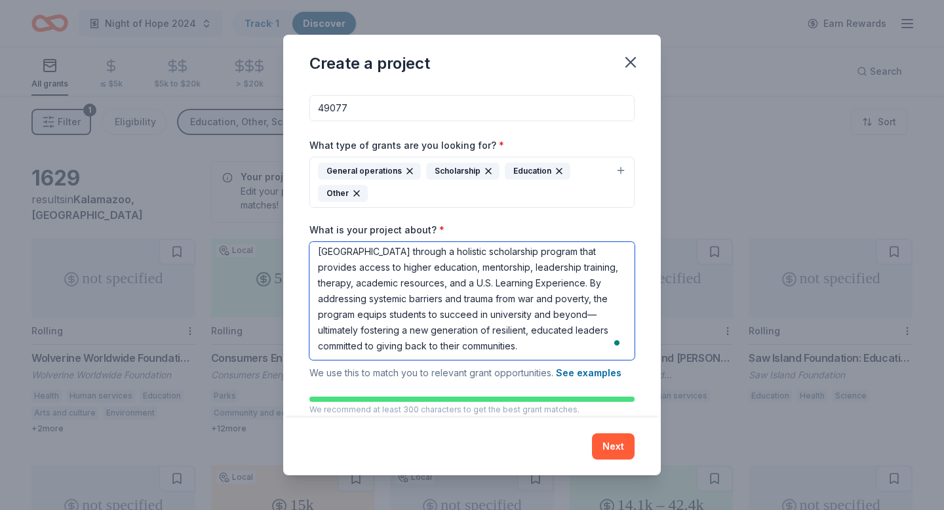
scroll to position [140, 0]
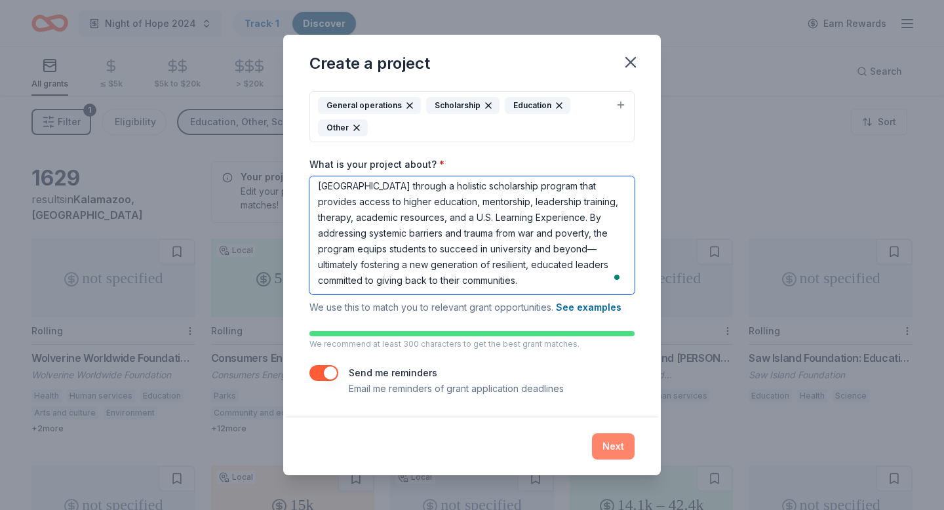
type textarea "The Jericho Foundation empowers underserved youth in Bosnia and Herzegovina thr…"
click at [623, 451] on button "Next" at bounding box center [613, 446] width 43 height 26
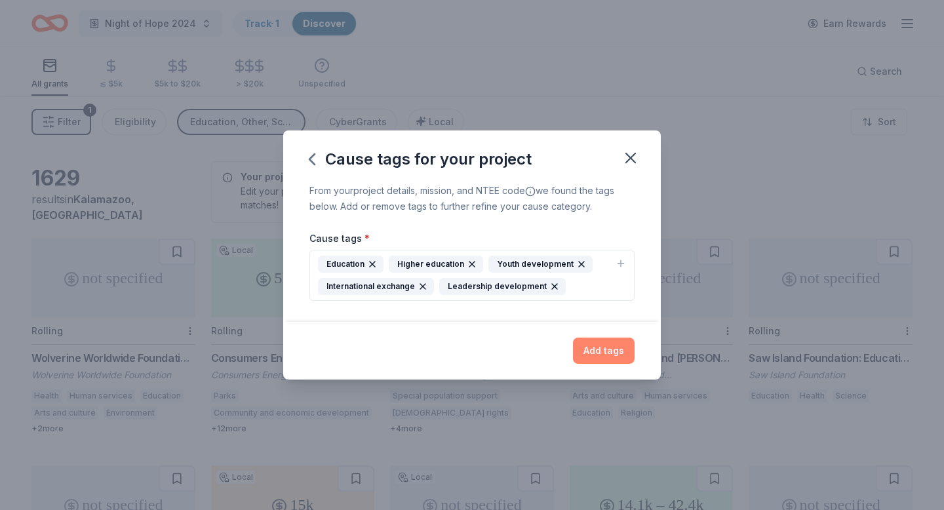
click at [597, 347] on button "Add tags" at bounding box center [604, 351] width 62 height 26
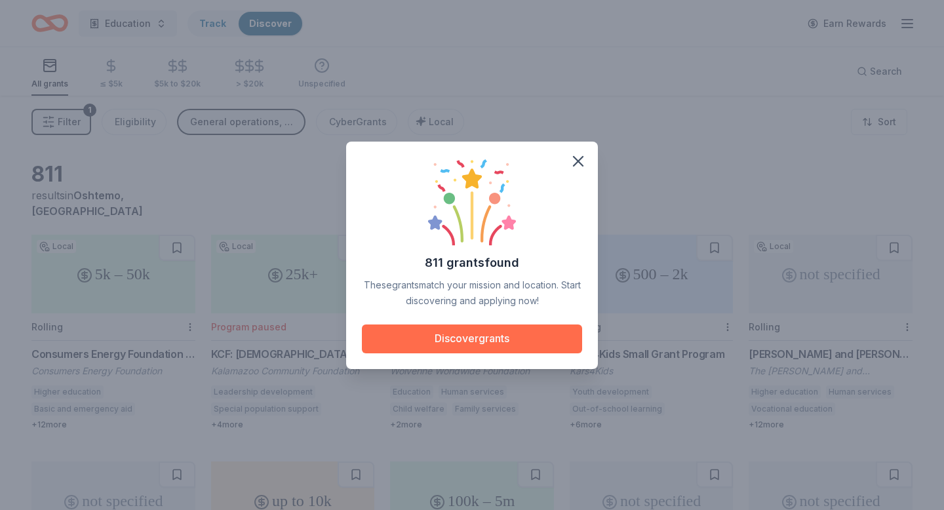
click at [489, 339] on button "Discover grants" at bounding box center [472, 339] width 220 height 29
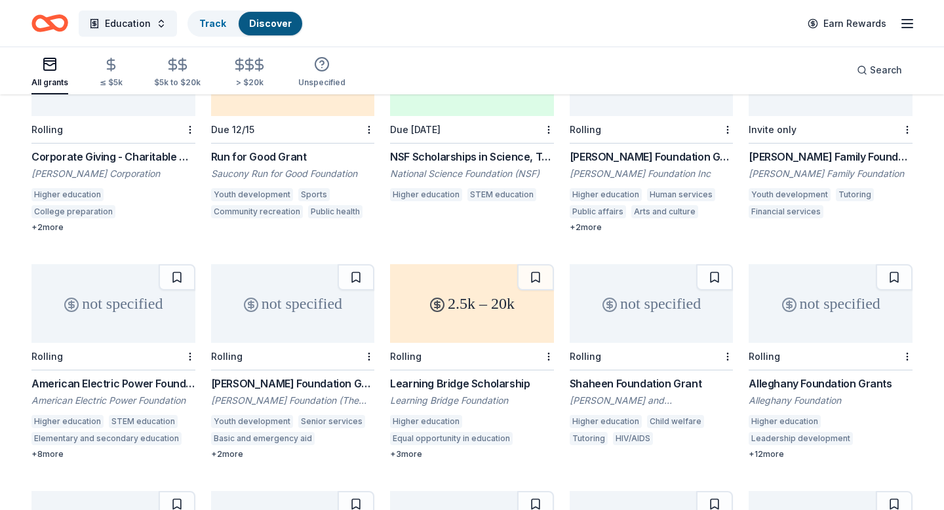
scroll to position [428, 0]
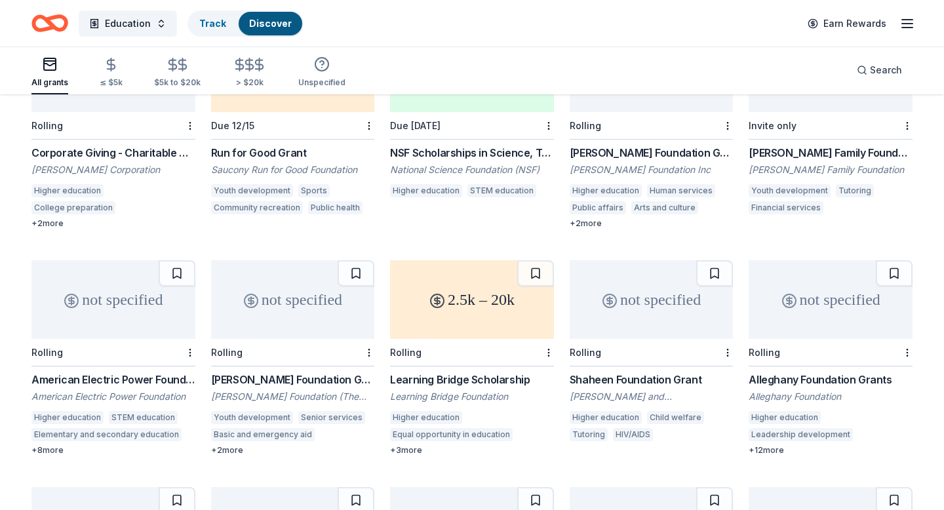
click at [802, 372] on div "Alleghany Foundation Grants" at bounding box center [831, 380] width 164 height 16
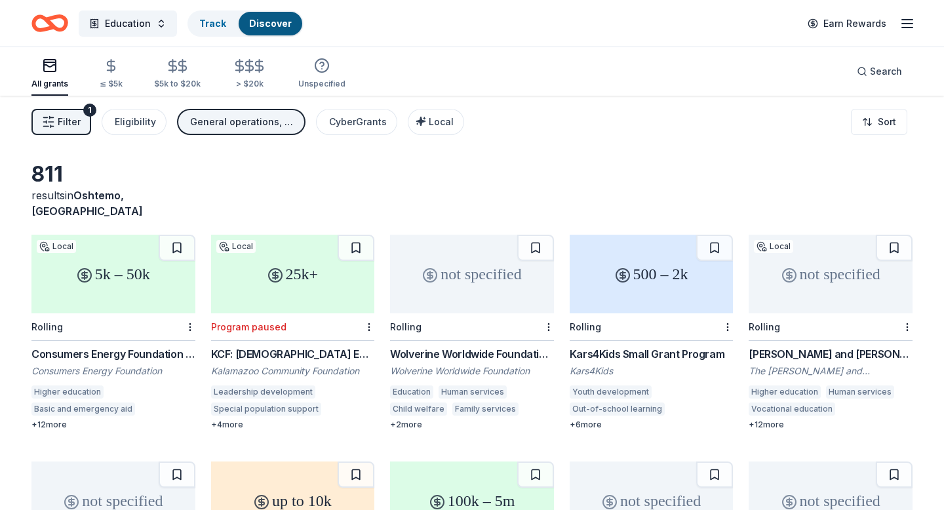
click at [227, 134] on button "General operations, Scholarship, Education, Other" at bounding box center [241, 122] width 128 height 26
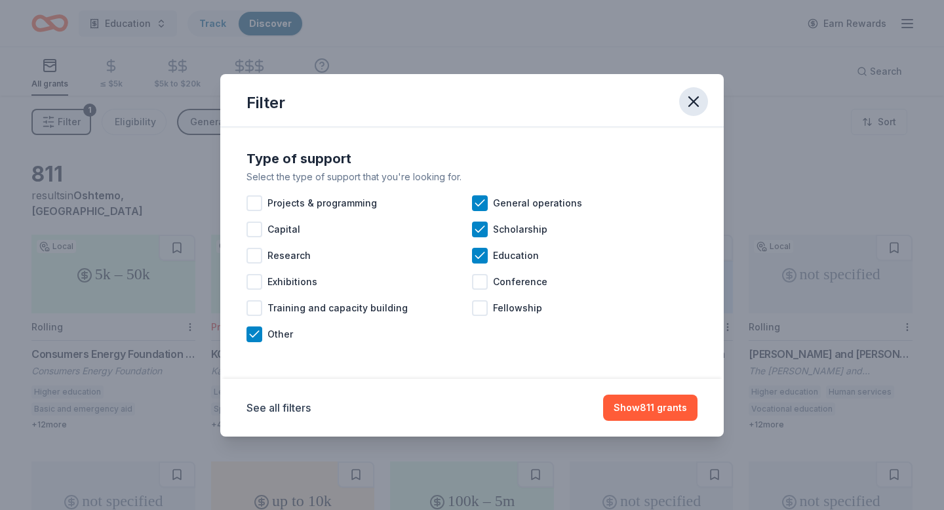
click at [688, 100] on icon "button" at bounding box center [693, 101] width 18 height 18
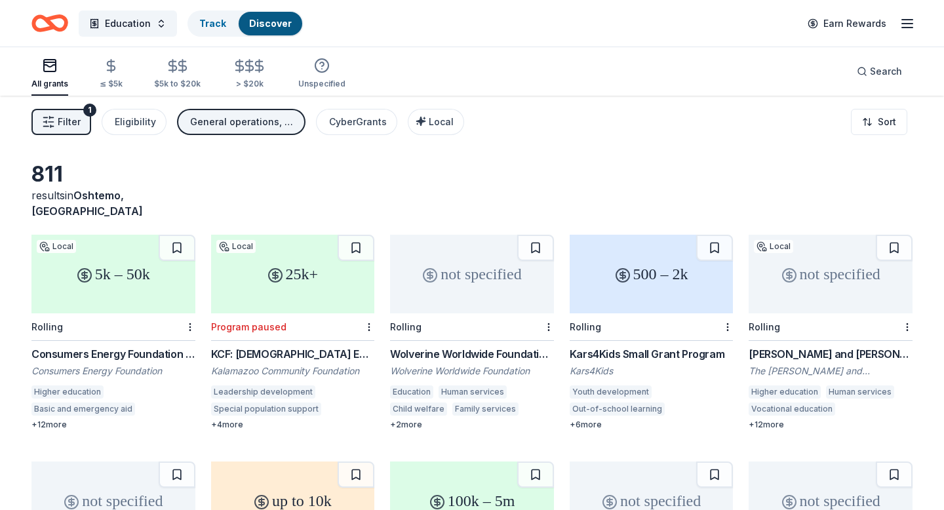
click at [47, 115] on button "Filter 1" at bounding box center [61, 122] width 60 height 26
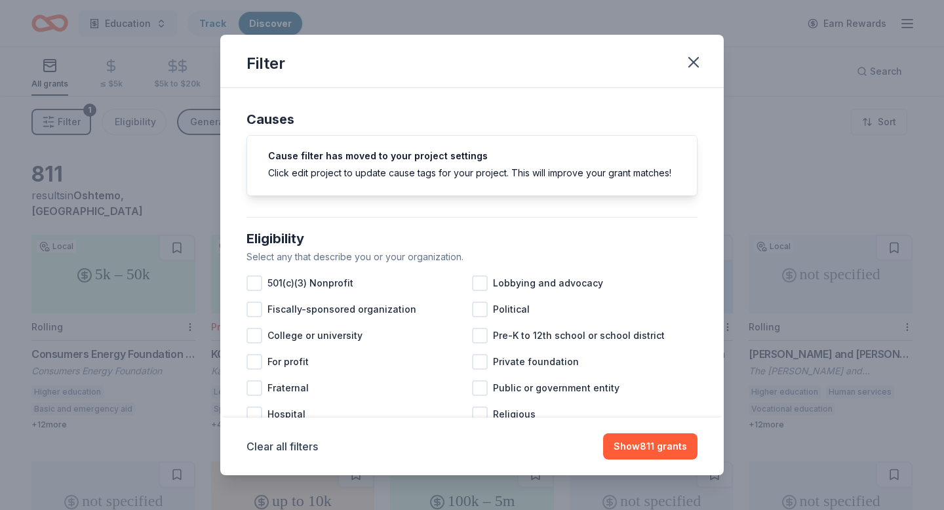
click at [47, 115] on div "Filter Causes Cause filter has moved to your project settings Click edit projec…" at bounding box center [472, 255] width 944 height 510
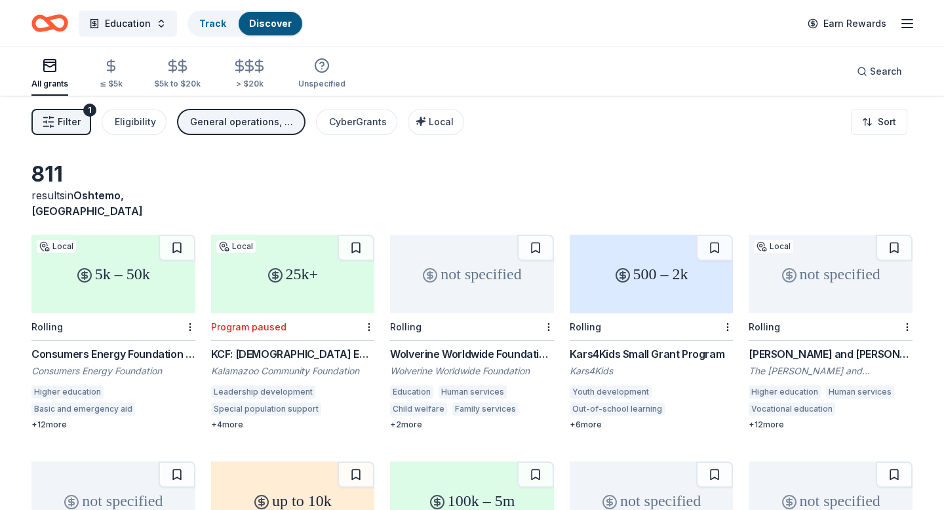
click at [47, 115] on button "Filter 1" at bounding box center [61, 122] width 60 height 26
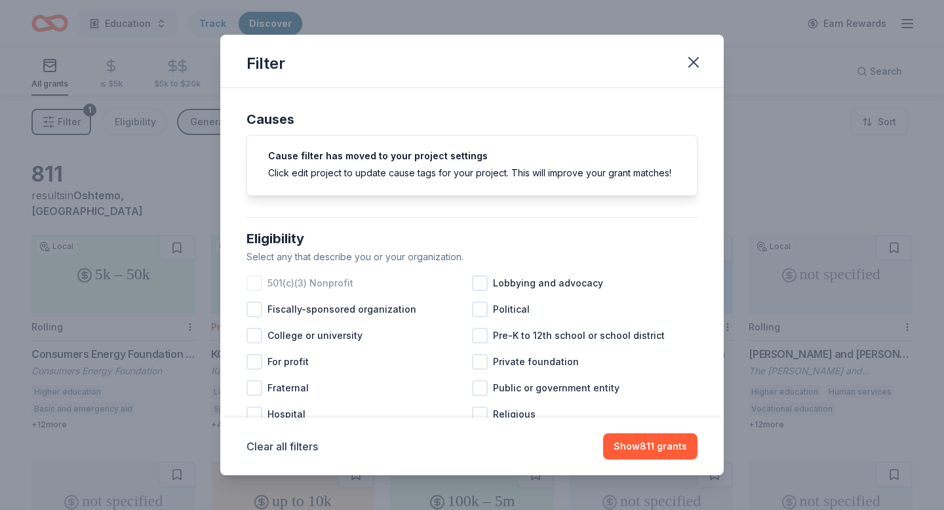
click at [265, 288] on div "501(c)(3) Nonprofit" at bounding box center [359, 283] width 226 height 26
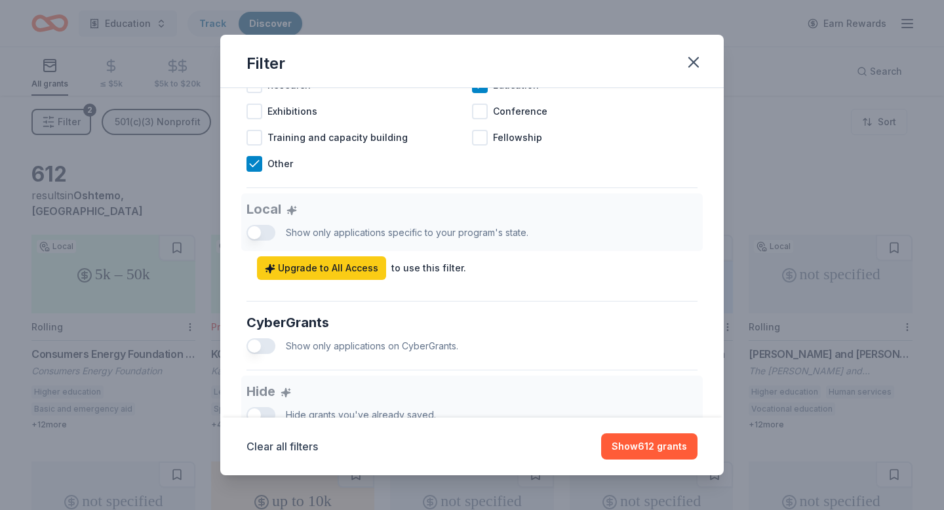
scroll to position [784, 0]
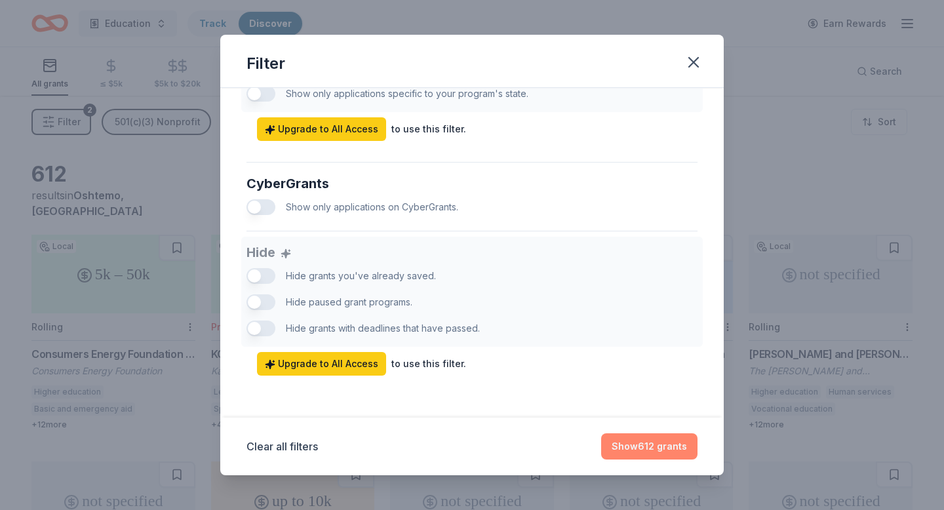
click at [641, 446] on button "Show 612 grants" at bounding box center [649, 446] width 96 height 26
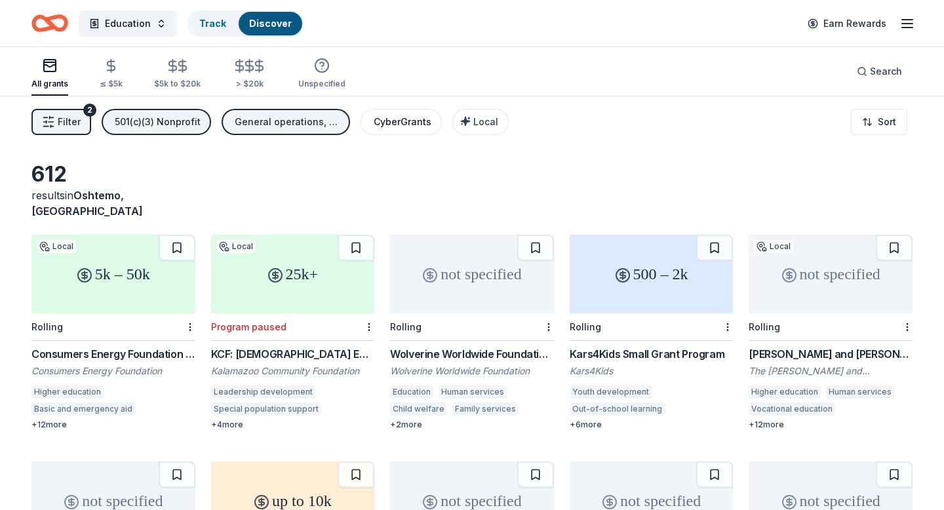
click at [410, 115] on div "CyberGrants" at bounding box center [403, 122] width 58 height 16
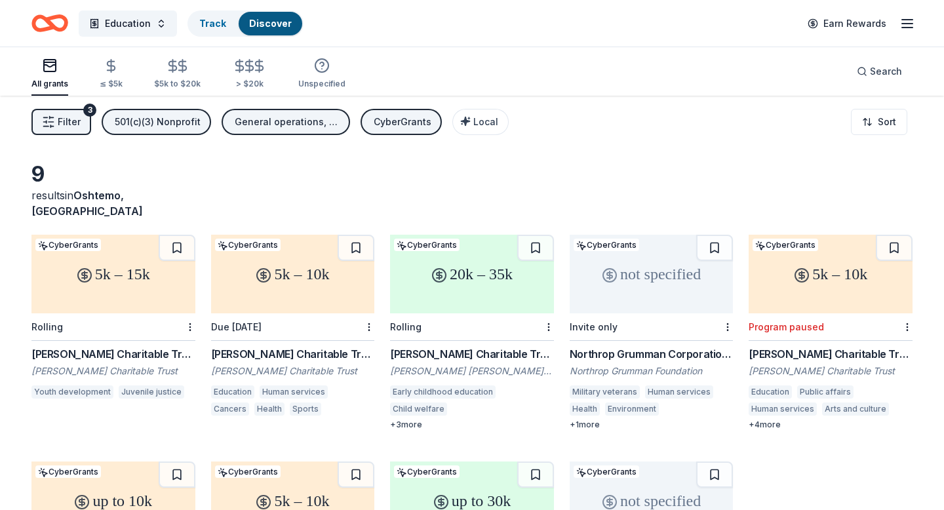
click at [68, 123] on span "Filter" at bounding box center [69, 122] width 23 height 16
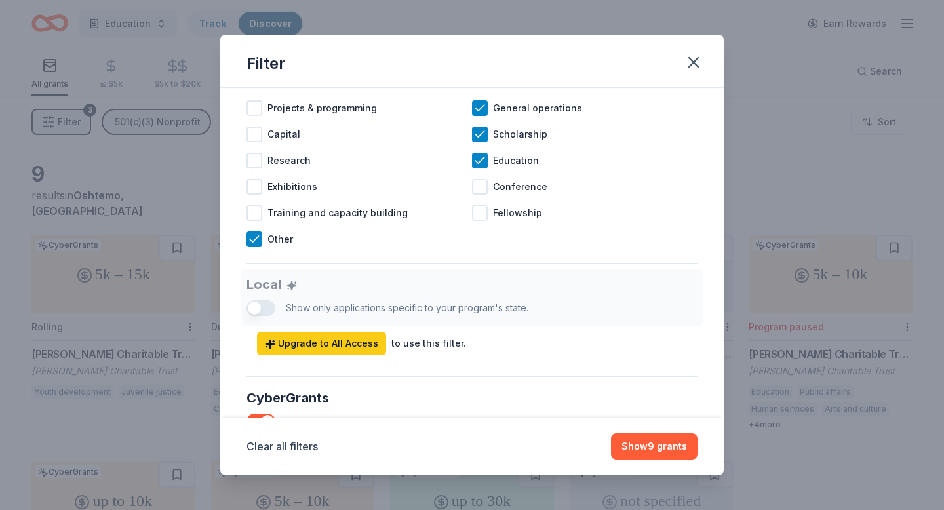
scroll to position [572, 0]
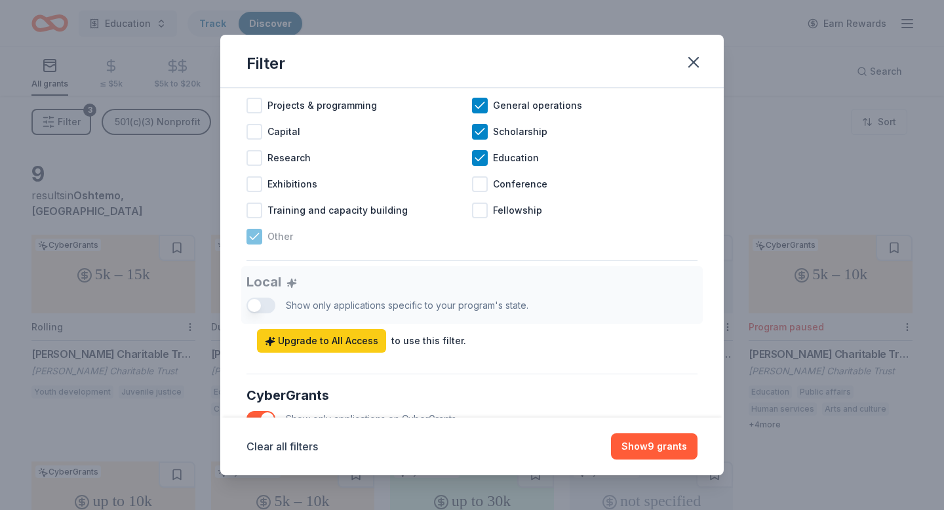
click at [262, 231] on div "Other" at bounding box center [359, 237] width 226 height 26
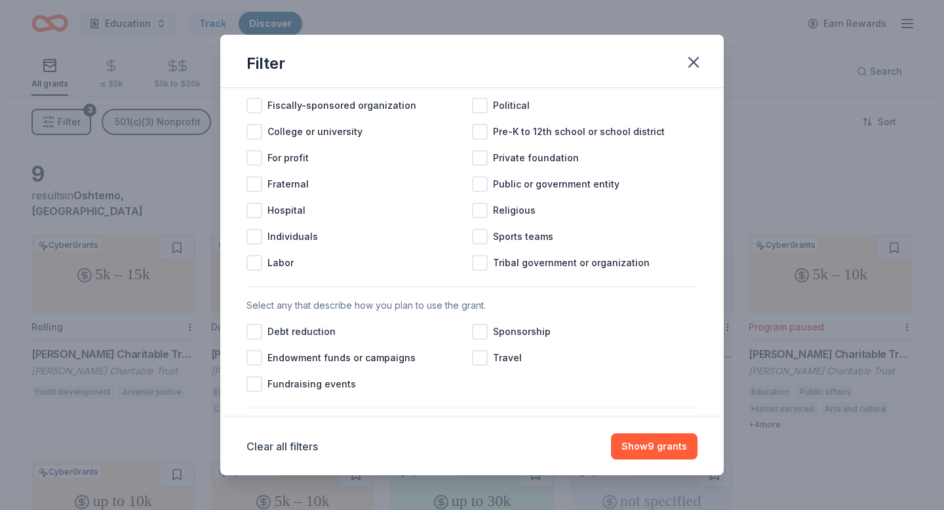
scroll to position [207, 0]
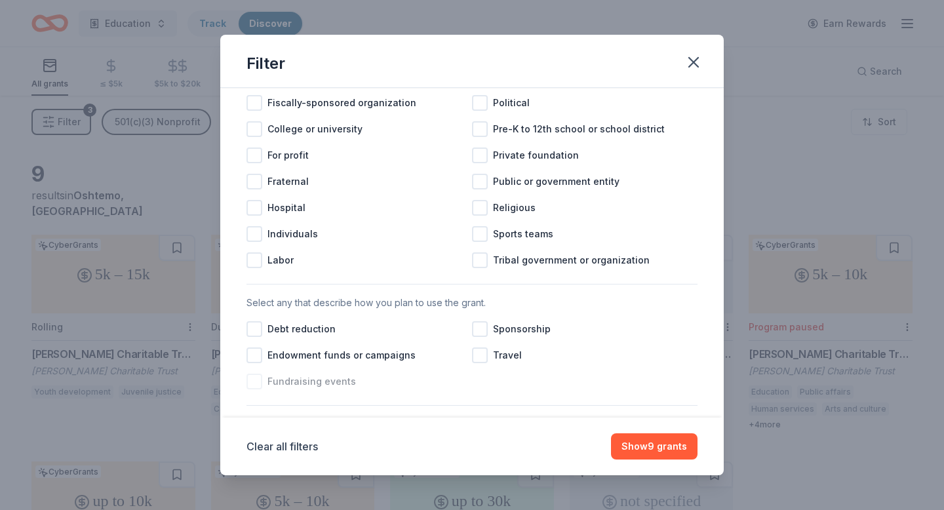
click at [340, 370] on div "Fundraising events" at bounding box center [359, 381] width 226 height 26
click at [518, 329] on span "Sponsorship" at bounding box center [522, 329] width 58 height 16
click at [659, 450] on button "Show 9 grants" at bounding box center [654, 446] width 87 height 26
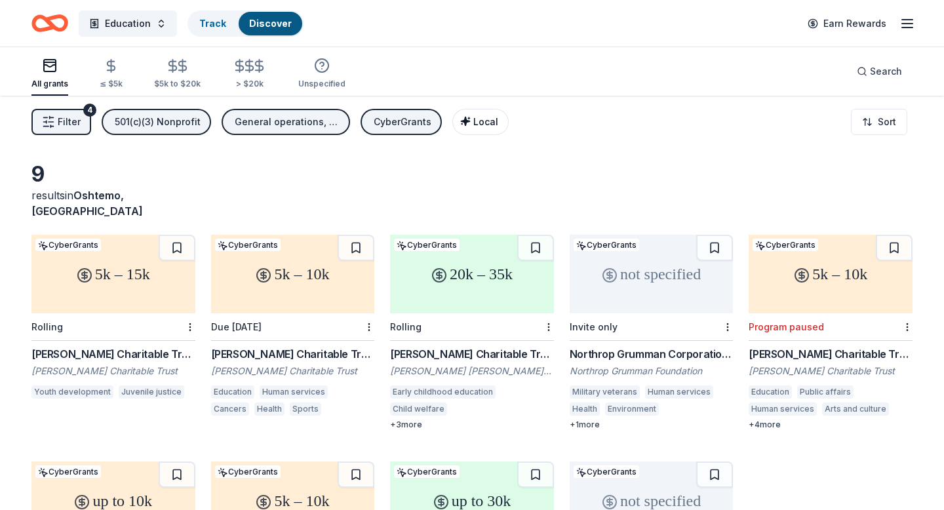
click at [462, 118] on icon "button" at bounding box center [465, 121] width 9 height 9
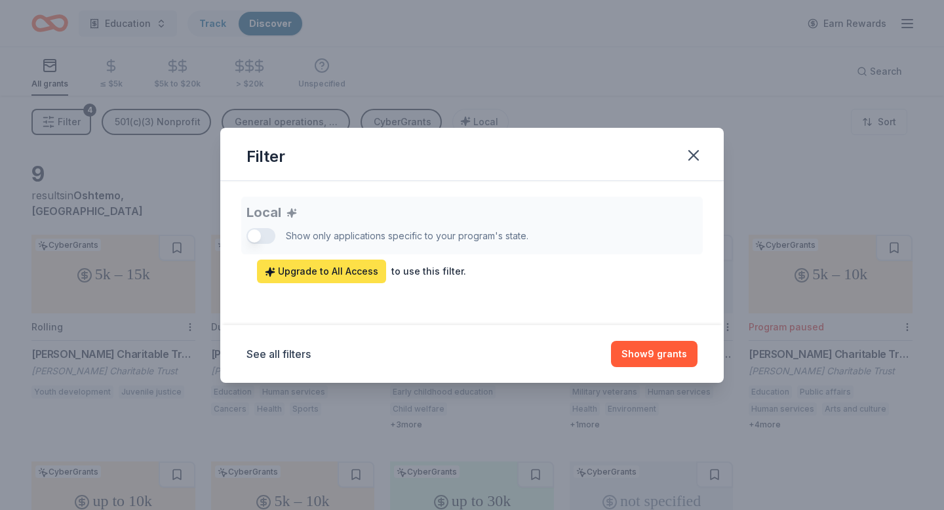
click at [323, 260] on link "Upgrade to All Access" at bounding box center [321, 272] width 129 height 24
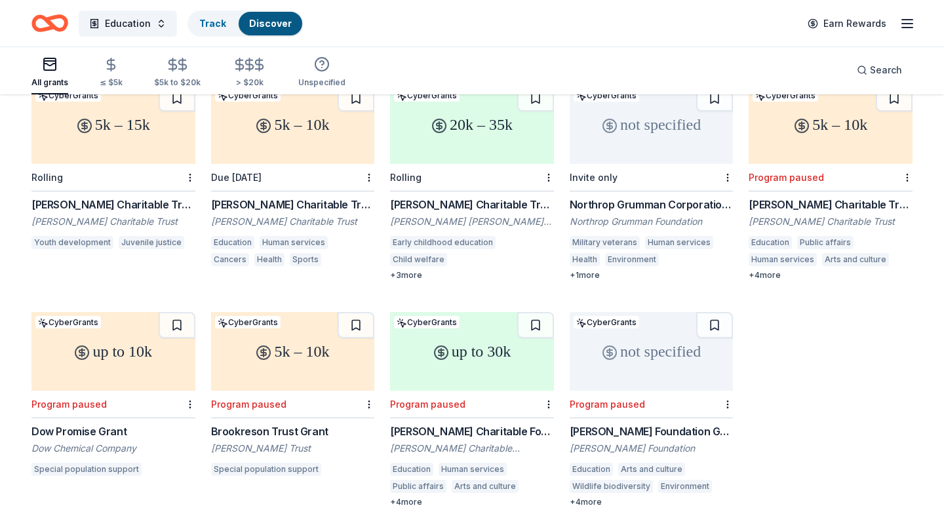
scroll to position [158, 0]
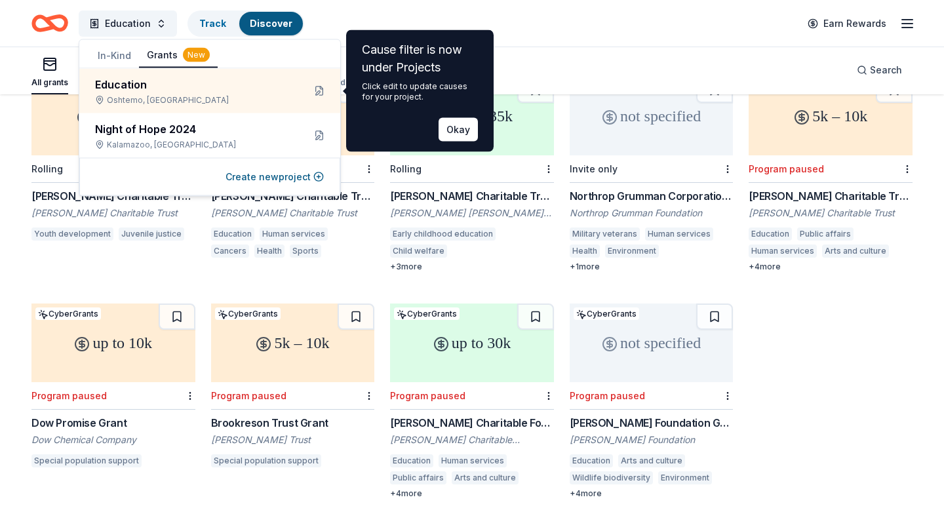
scroll to position [94, 0]
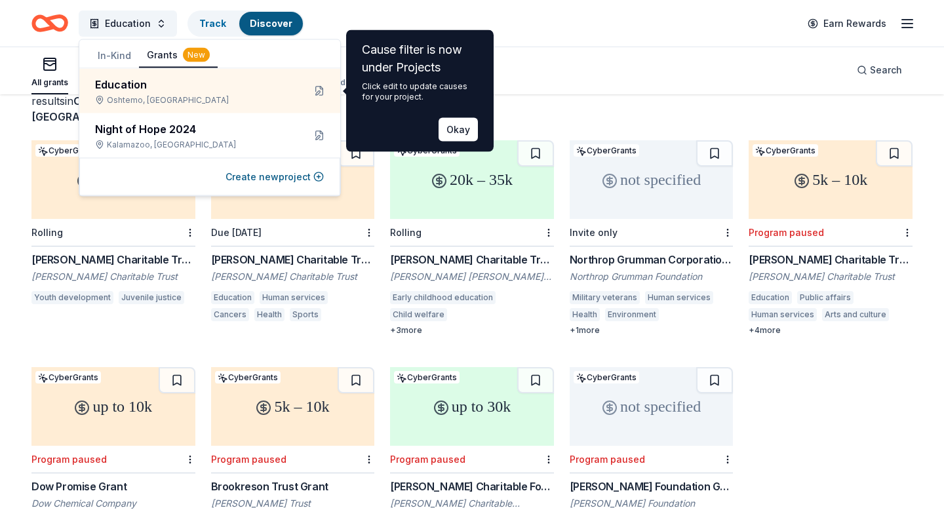
click at [840, 252] on div "Hirsch Charitable Trust Grant" at bounding box center [831, 260] width 164 height 16
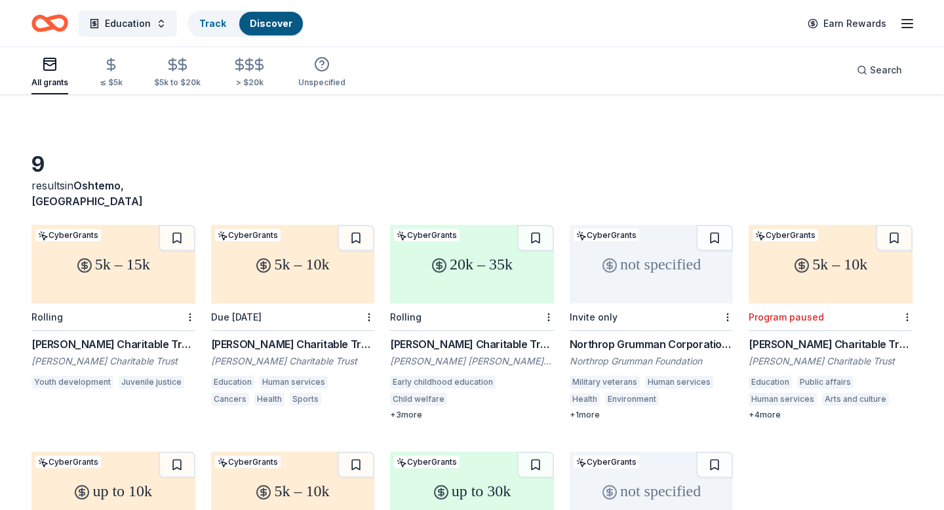
scroll to position [0, 0]
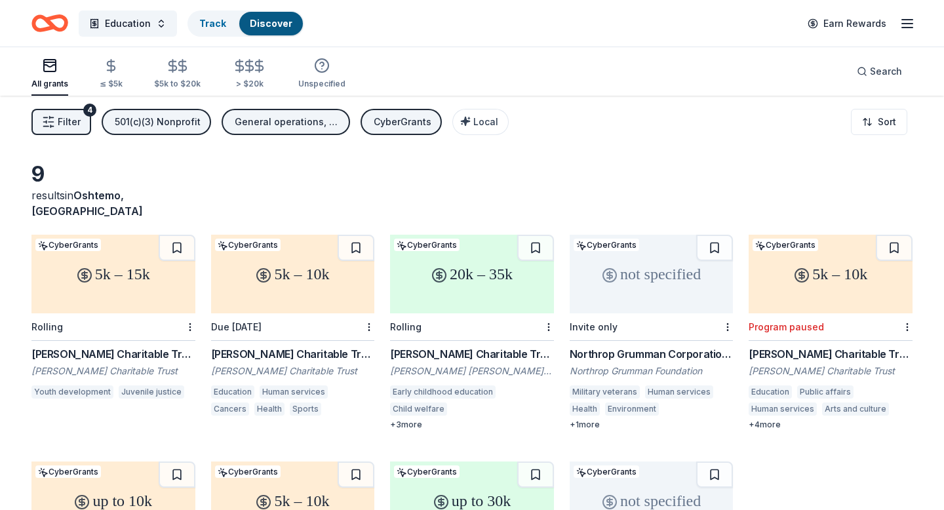
click at [378, 125] on div "CyberGrants" at bounding box center [403, 122] width 58 height 16
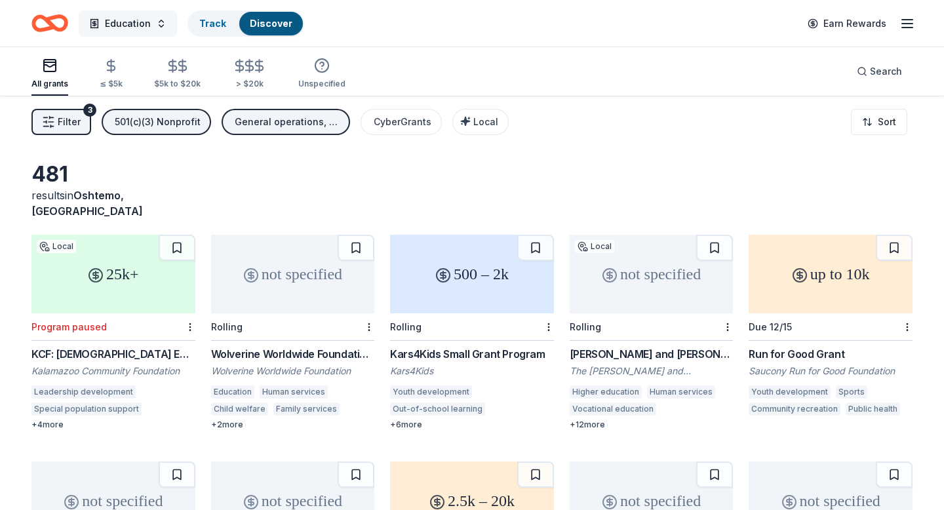
click at [170, 26] on button "Education" at bounding box center [128, 23] width 98 height 26
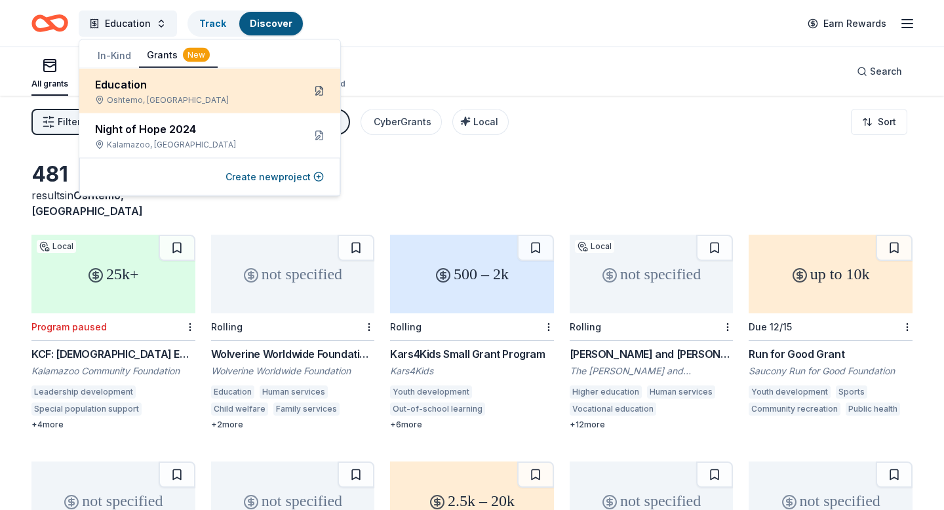
click at [319, 87] on button at bounding box center [319, 91] width 21 height 21
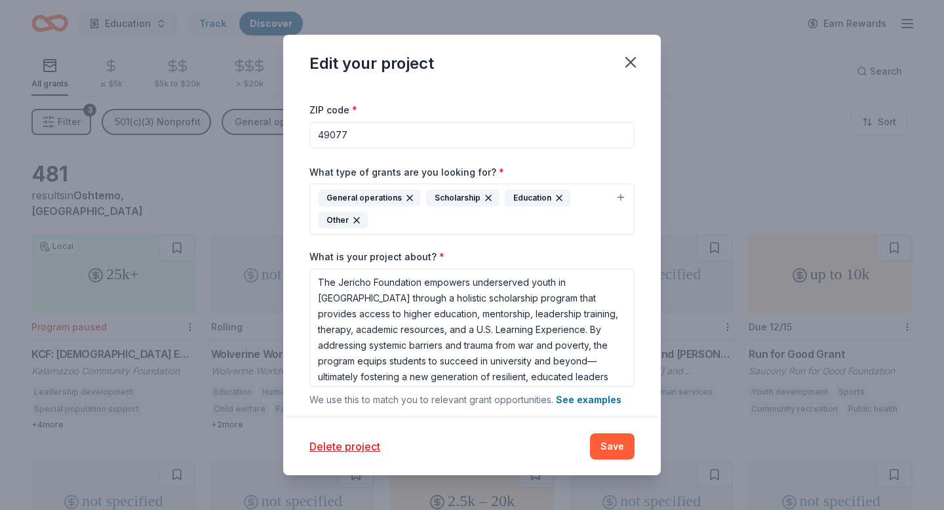
scroll to position [49, 0]
click at [459, 219] on div "General operations Scholarship Education Other" at bounding box center [464, 208] width 292 height 39
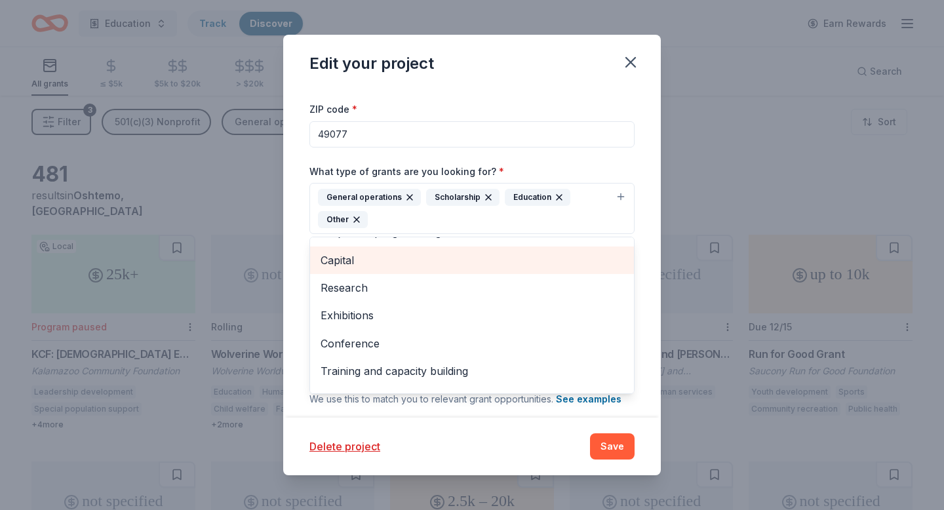
scroll to position [44, 0]
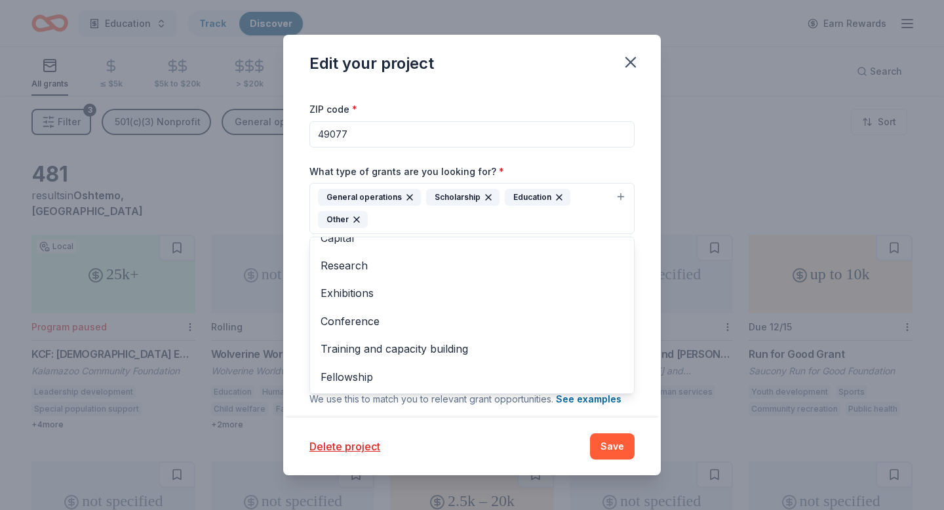
click at [521, 167] on div "What type of grants are you looking for? * General operations Scholarship Educa…" at bounding box center [471, 198] width 325 height 71
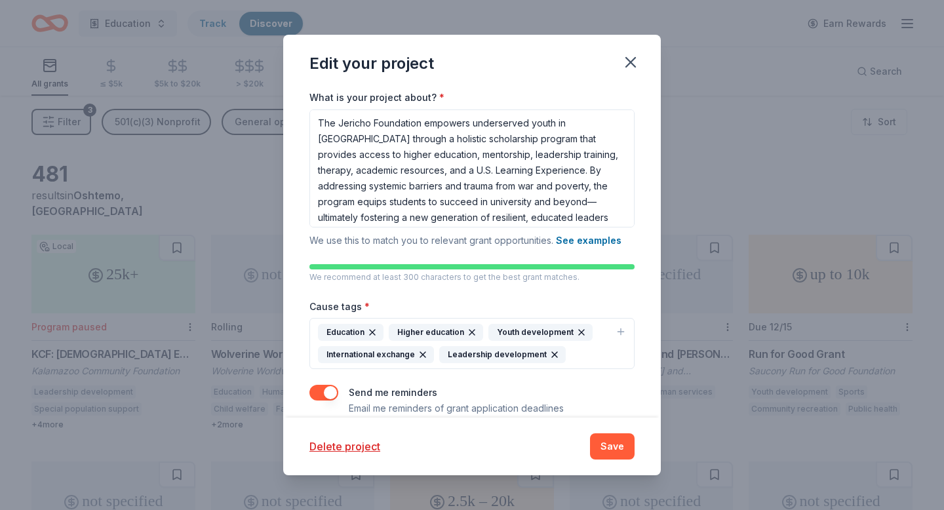
scroll to position [20, 0]
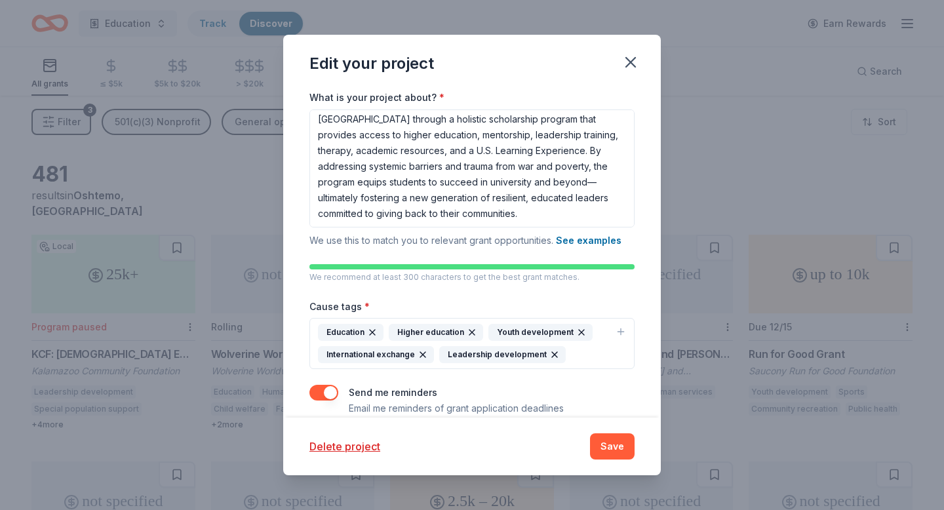
click at [585, 359] on div "Education Higher education Youth development International exchange Leadership …" at bounding box center [464, 343] width 292 height 39
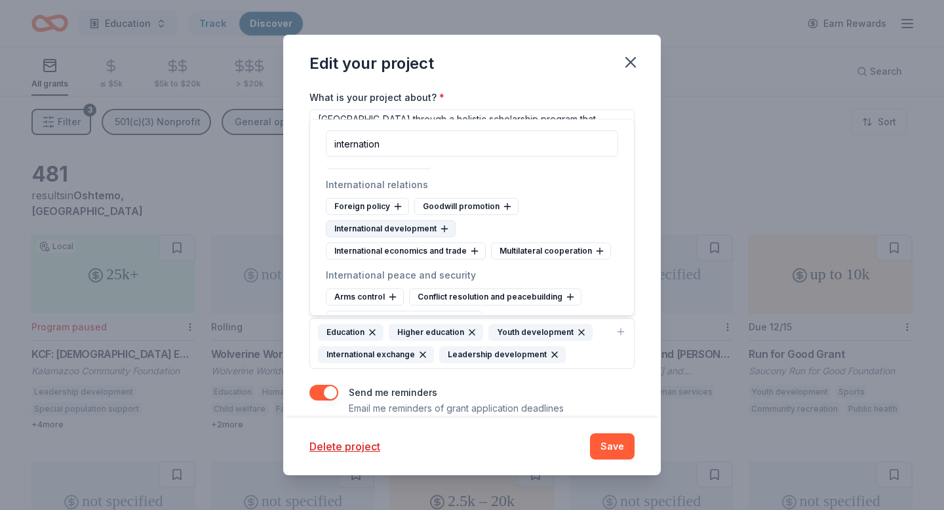
scroll to position [56, 0]
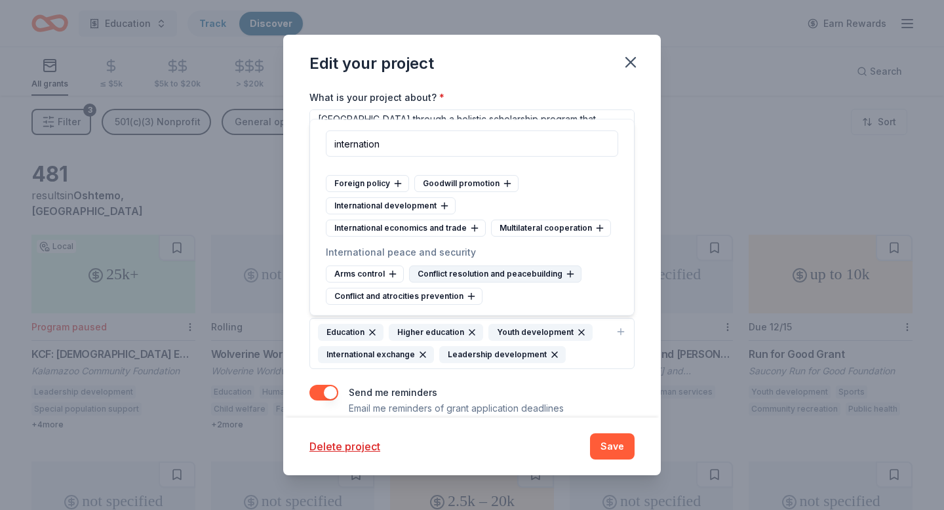
type input "internation"
click at [460, 273] on div "Conflict resolution and peacebuilding" at bounding box center [495, 274] width 172 height 17
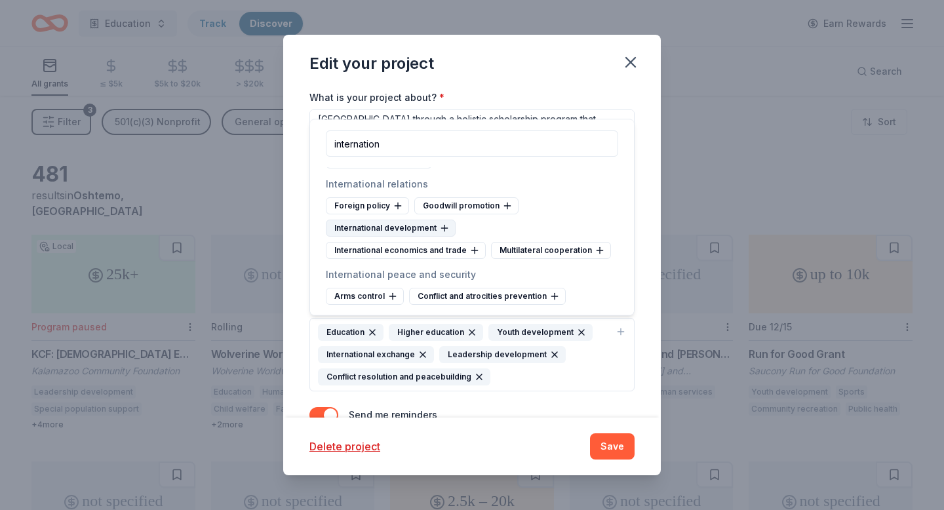
click at [420, 230] on div "International development" at bounding box center [391, 228] width 130 height 17
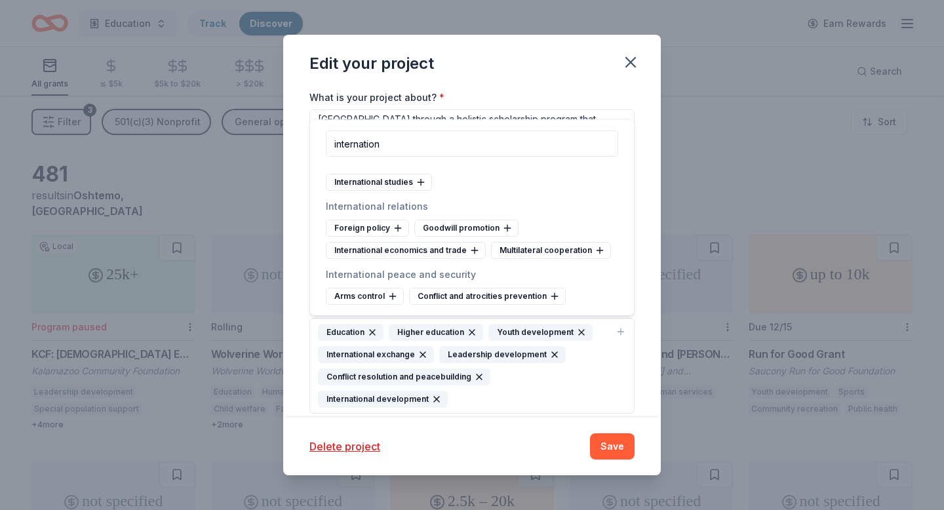
scroll to position [12, 0]
click at [384, 176] on div "International studies" at bounding box center [379, 182] width 106 height 17
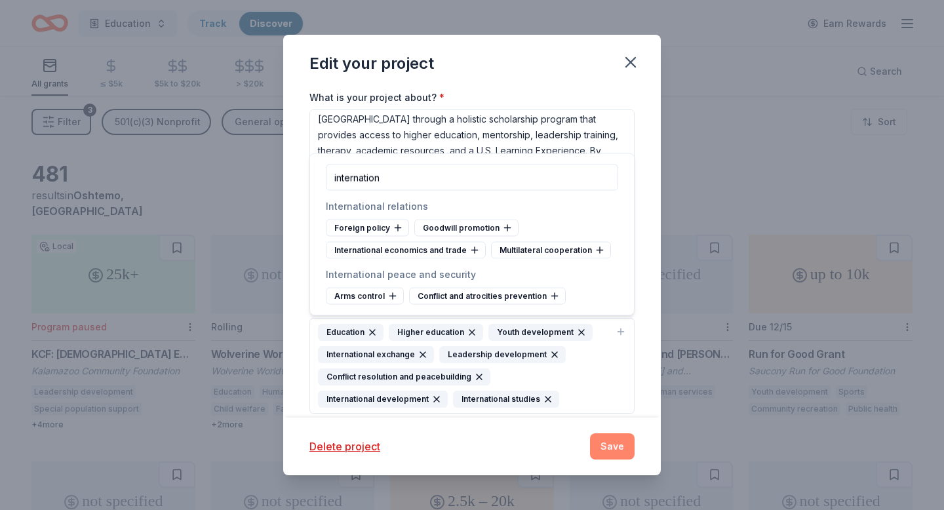
click at [618, 445] on button "Save" at bounding box center [612, 446] width 45 height 26
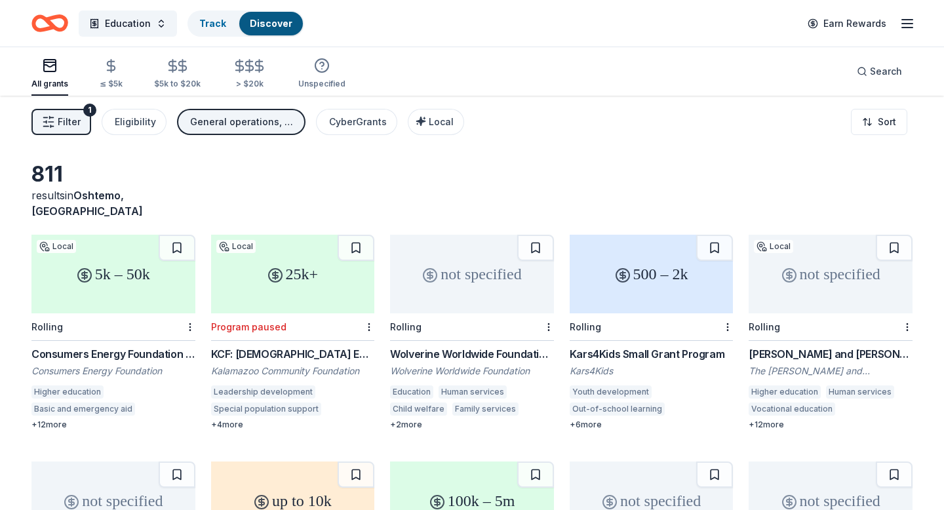
click at [132, 279] on div "5k – 50k" at bounding box center [113, 274] width 164 height 79
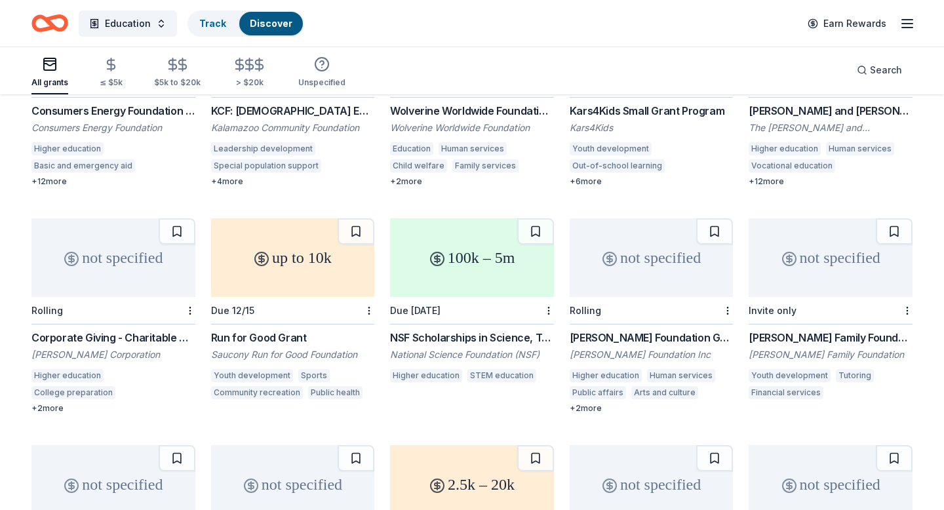
scroll to position [244, 0]
click at [54, 403] on div "+ 2 more" at bounding box center [113, 408] width 164 height 10
click at [885, 74] on span "Search" at bounding box center [886, 70] width 32 height 16
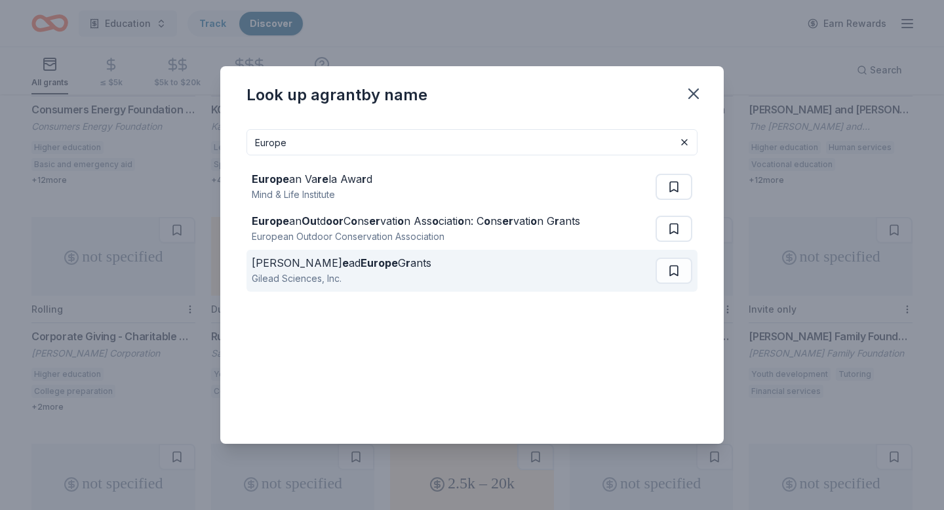
click at [330, 279] on div "Gilead Sciences, Inc." at bounding box center [342, 279] width 180 height 16
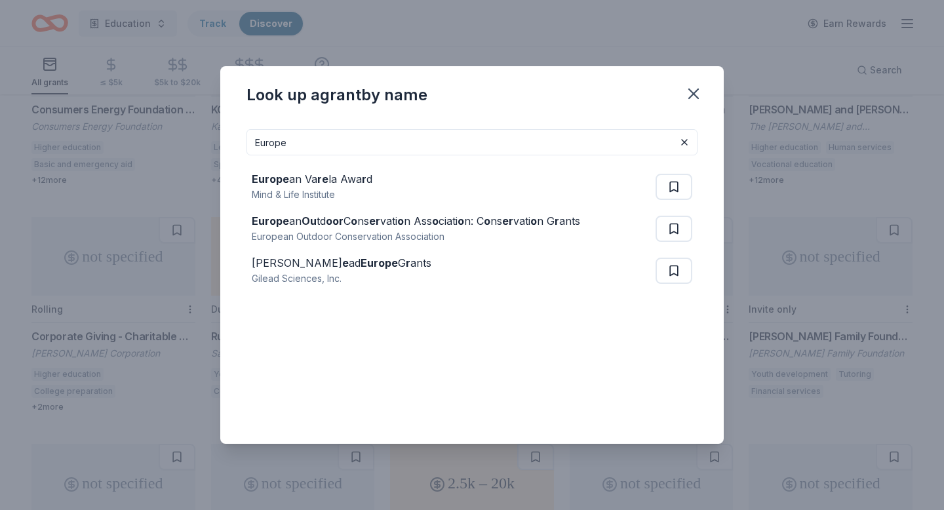
click at [631, 148] on input "Europe" at bounding box center [471, 142] width 451 height 26
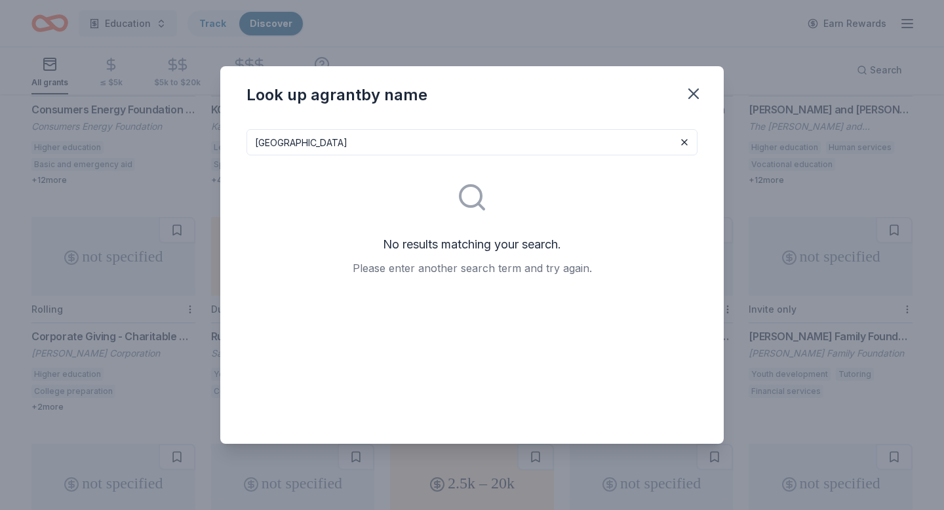
click at [498, 155] on div "No results matching your search. Please enter another search term and try again." at bounding box center [471, 220] width 451 height 131
click at [340, 149] on input "bosnia" at bounding box center [471, 142] width 451 height 26
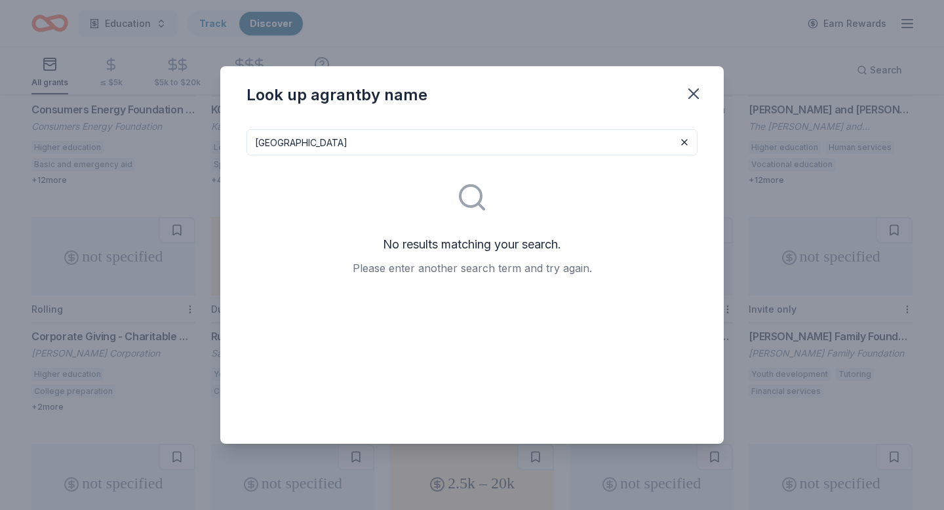
click at [340, 149] on input "bosnia" at bounding box center [471, 142] width 451 height 26
type input "Balkans"
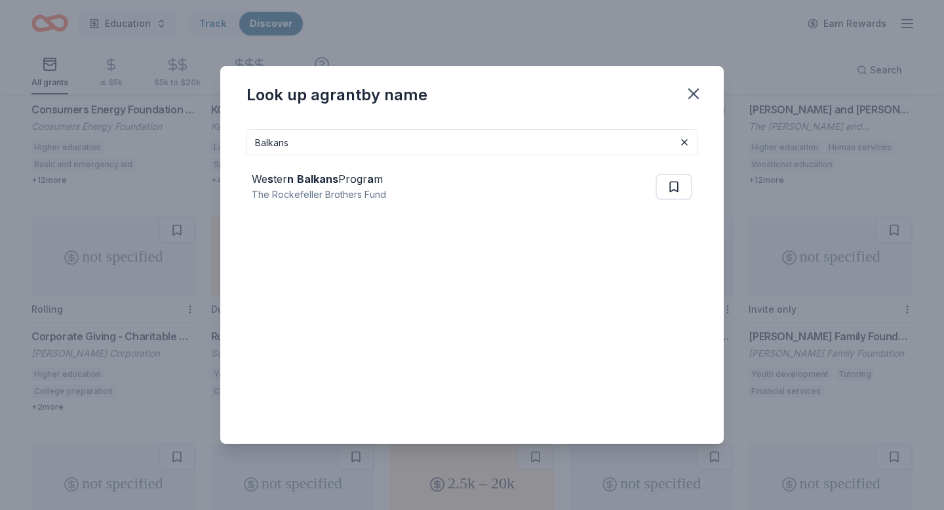
click at [349, 122] on div "Balkans We s ter n Balkans Progr a m The Rockefeller Brothers Fund" at bounding box center [471, 281] width 503 height 325
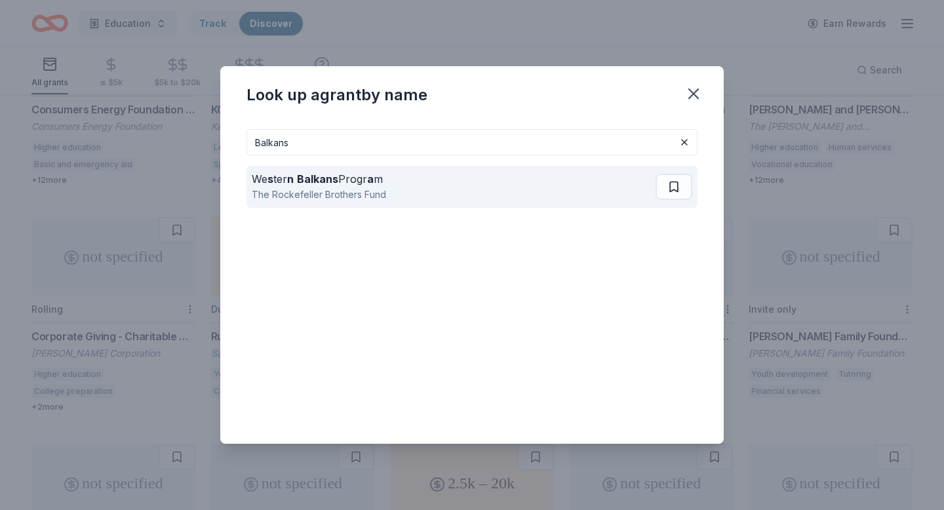
click at [313, 182] on strong "Balkans" at bounding box center [317, 178] width 41 height 13
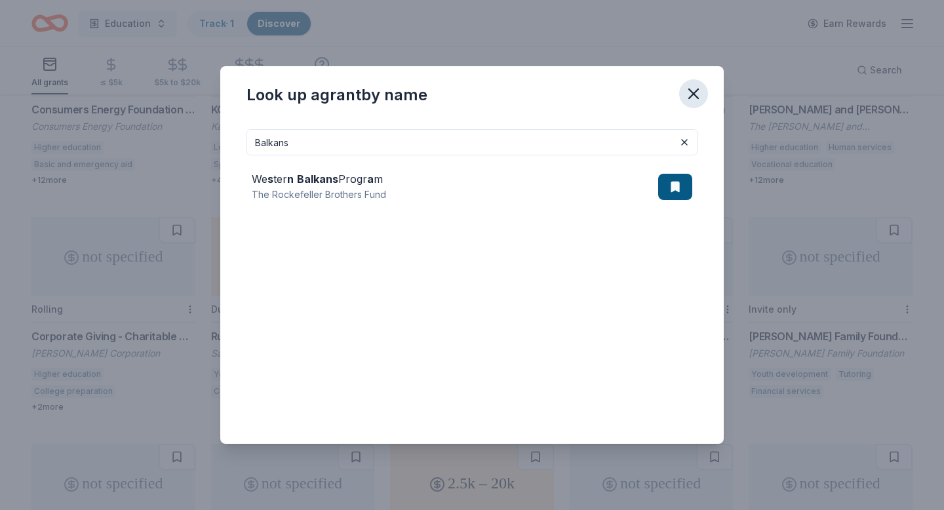
click at [693, 92] on icon "button" at bounding box center [693, 93] width 9 height 9
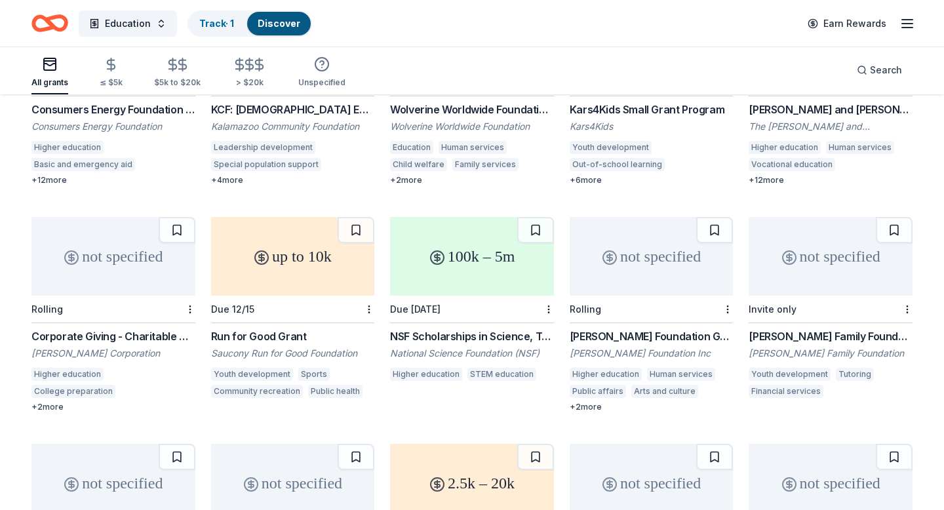
scroll to position [249, 0]
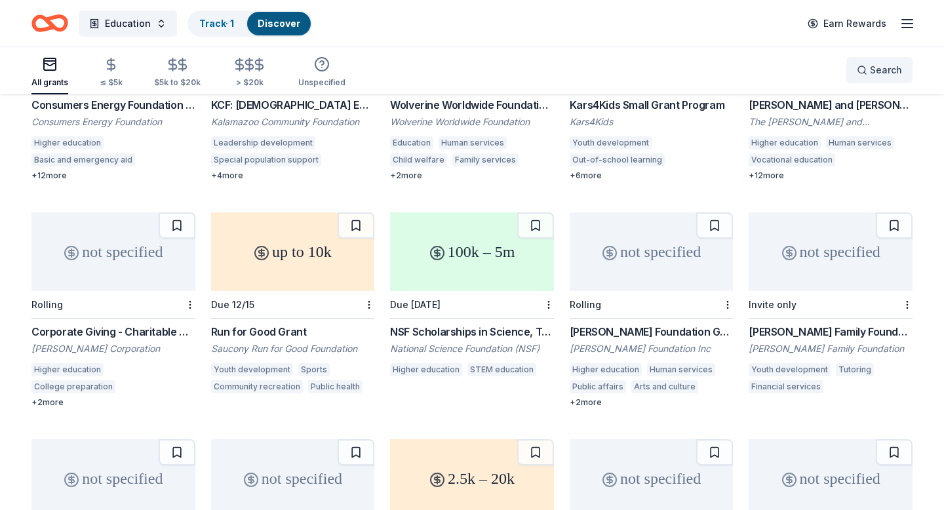
click at [887, 81] on button "Search" at bounding box center [879, 70] width 66 height 26
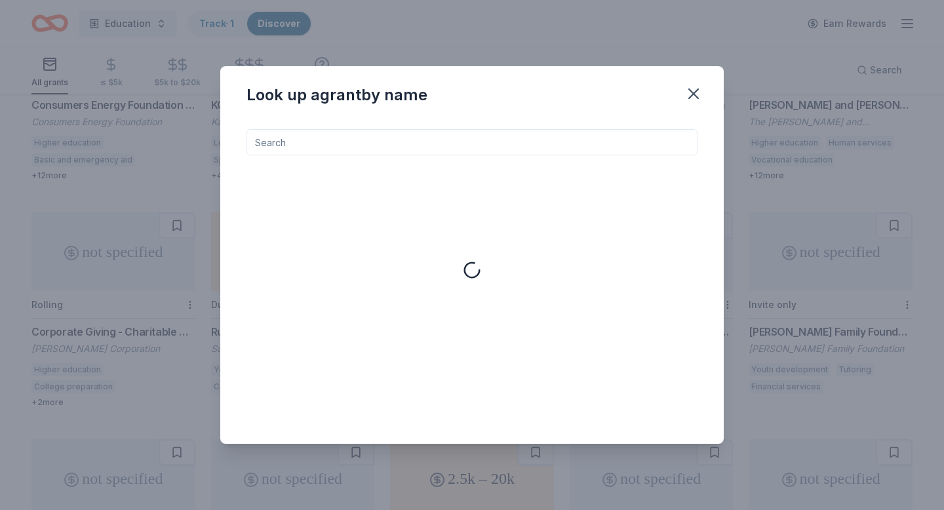
click at [468, 146] on input at bounding box center [471, 142] width 451 height 26
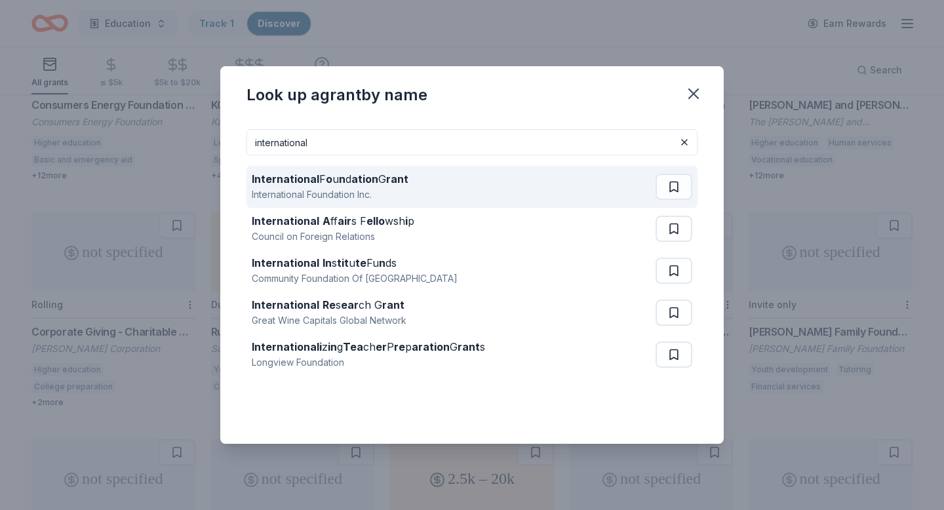
type input "international"
click at [491, 186] on div "International F o u n d ation G rant International Foundation Inc." at bounding box center [454, 187] width 404 height 42
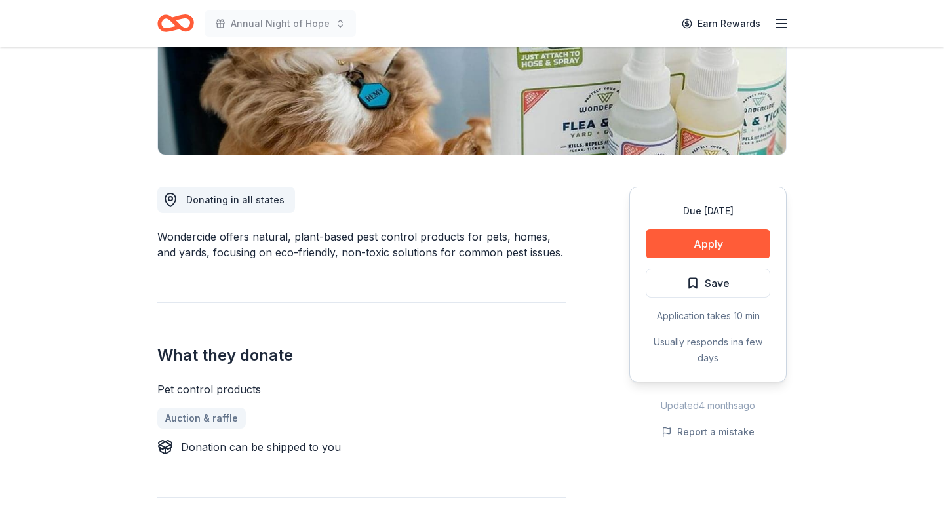
scroll to position [250, 0]
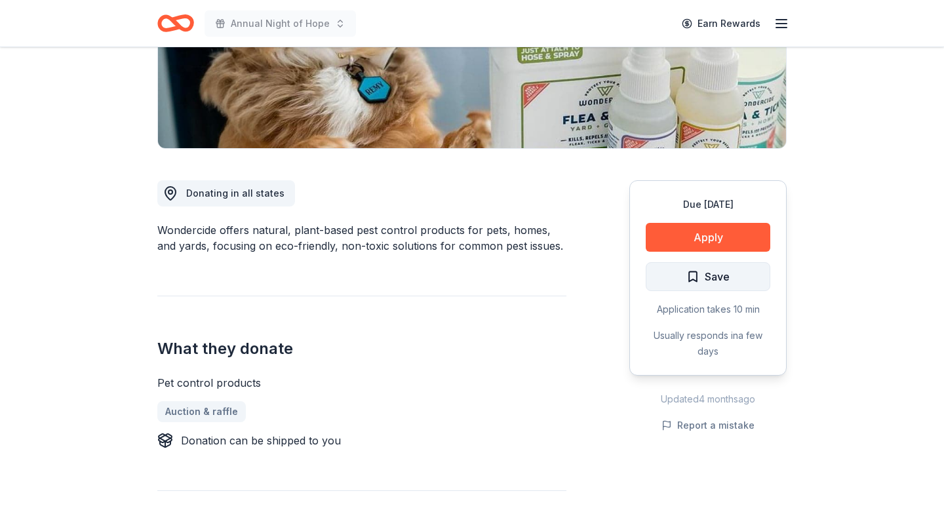
click at [693, 266] on button "Save" at bounding box center [708, 276] width 125 height 29
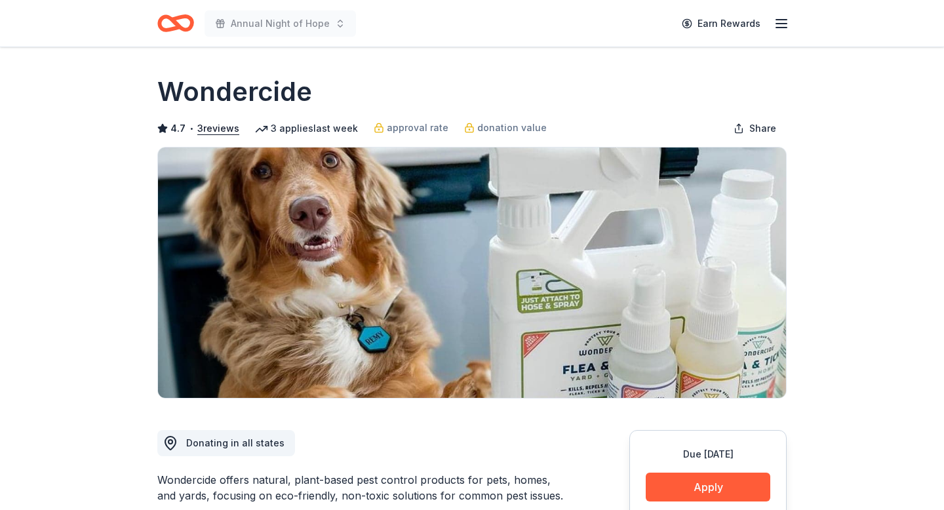
scroll to position [3, 0]
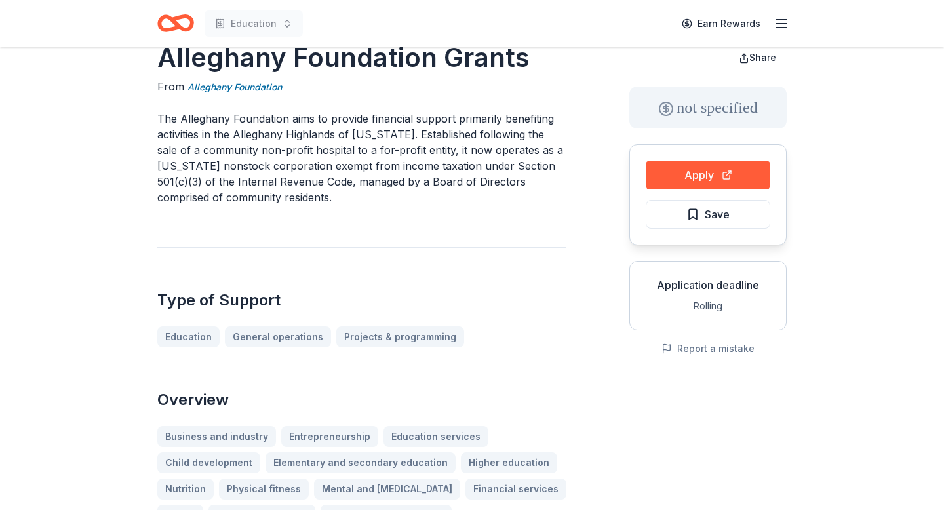
scroll to position [40, 0]
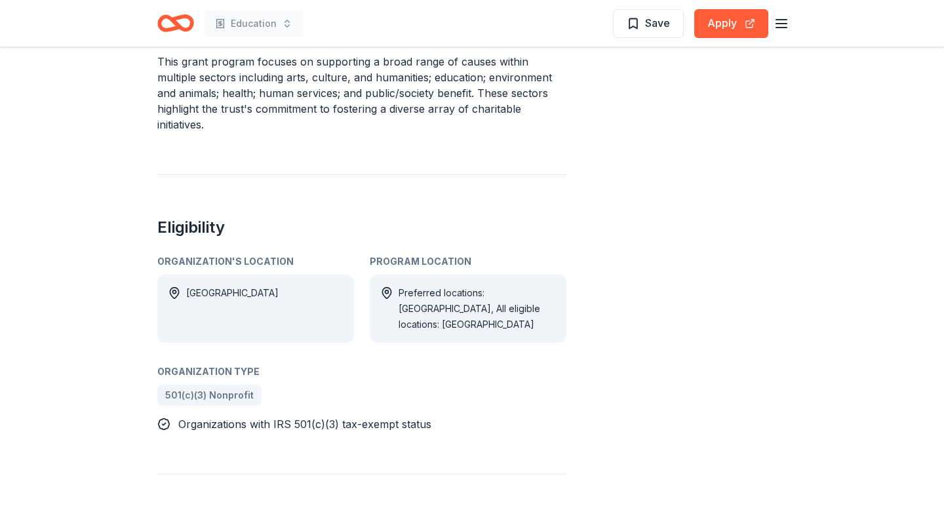
scroll to position [469, 0]
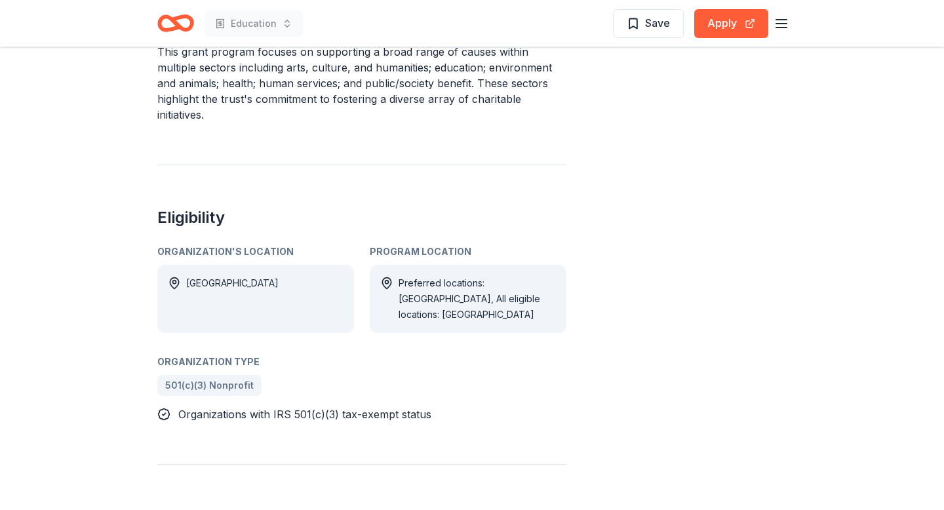
click at [259, 244] on div "Organization's Location" at bounding box center [255, 252] width 197 height 16
click at [484, 275] on div "Preferred locations: NJ, All eligible locations: USA" at bounding box center [477, 298] width 157 height 47
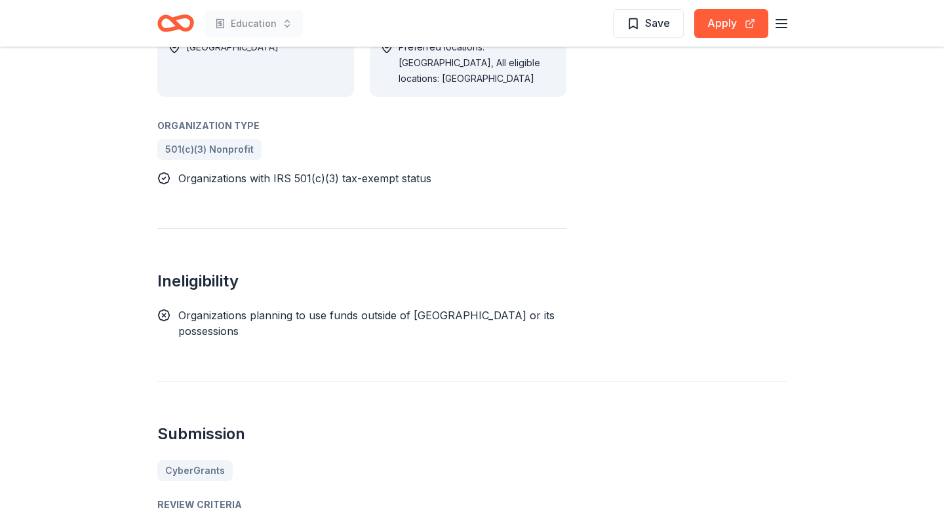
scroll to position [768, 0]
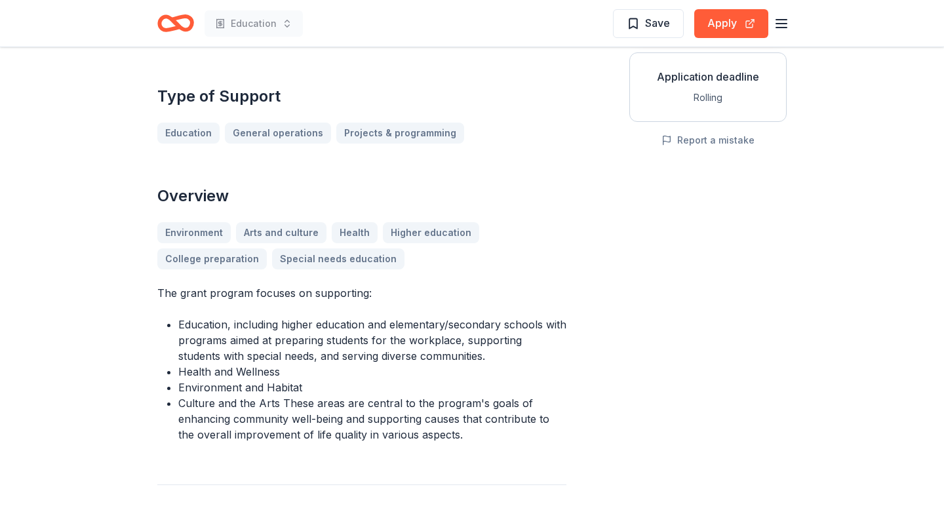
scroll to position [245, 0]
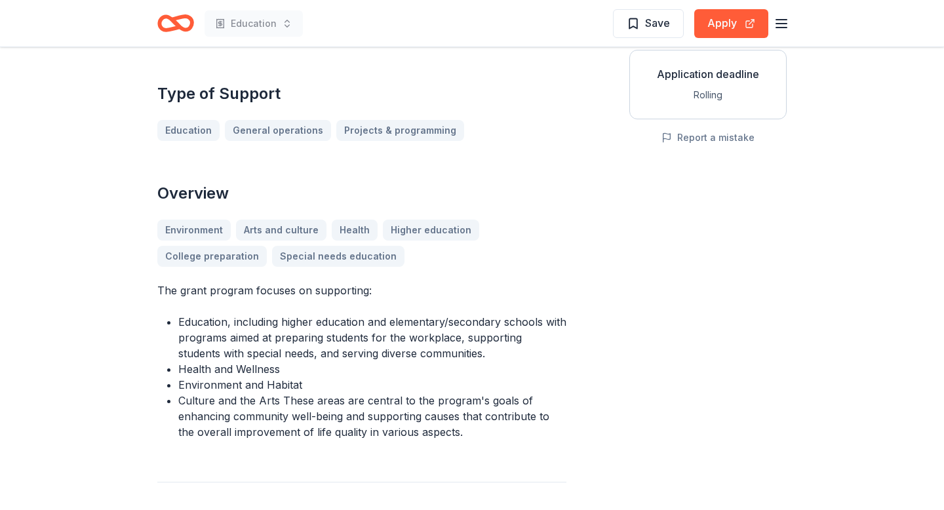
click at [292, 383] on li "Environment and Habitat" at bounding box center [372, 385] width 388 height 16
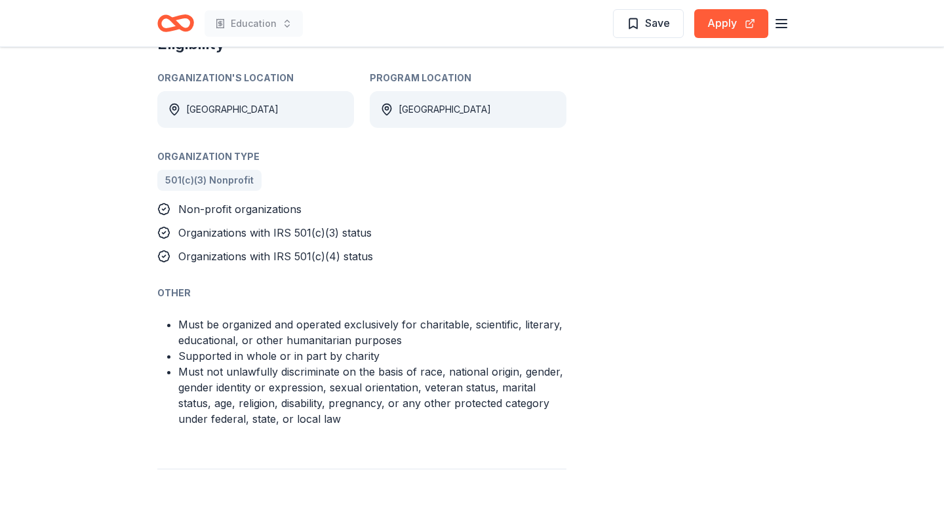
scroll to position [738, 0]
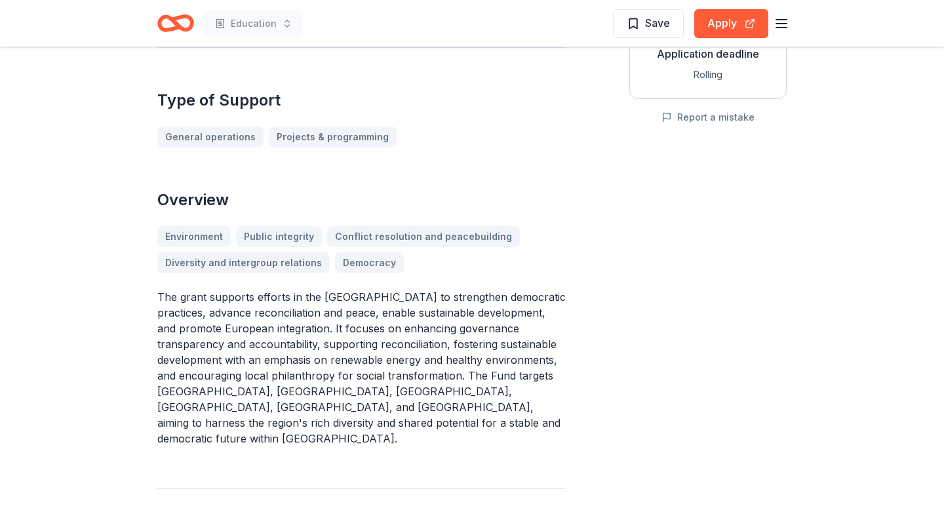
scroll to position [279, 0]
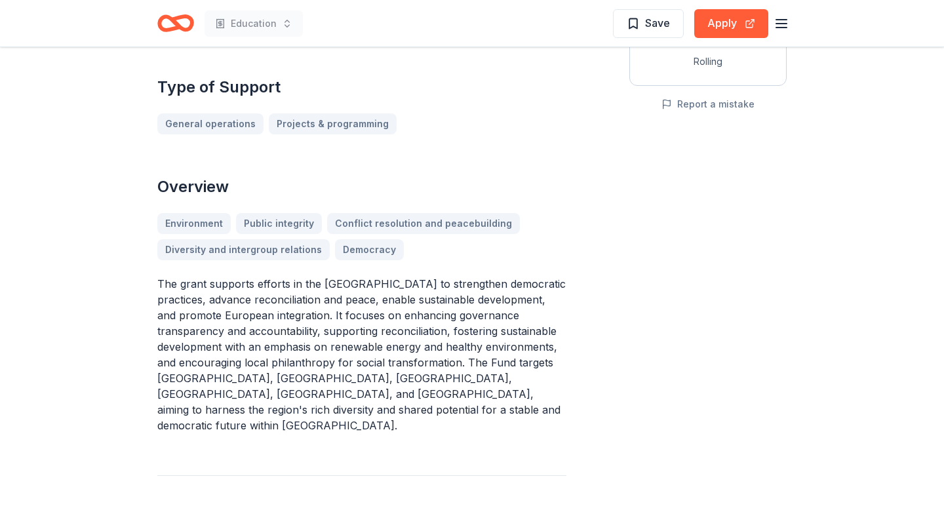
click at [287, 319] on p "The grant supports efforts in the [GEOGRAPHIC_DATA] to strengthen democratic pr…" at bounding box center [361, 354] width 409 height 157
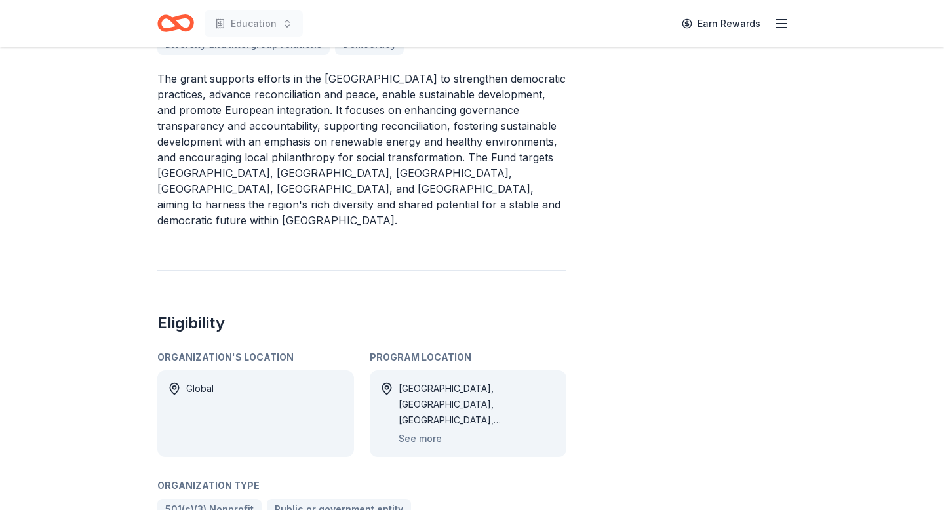
scroll to position [0, 0]
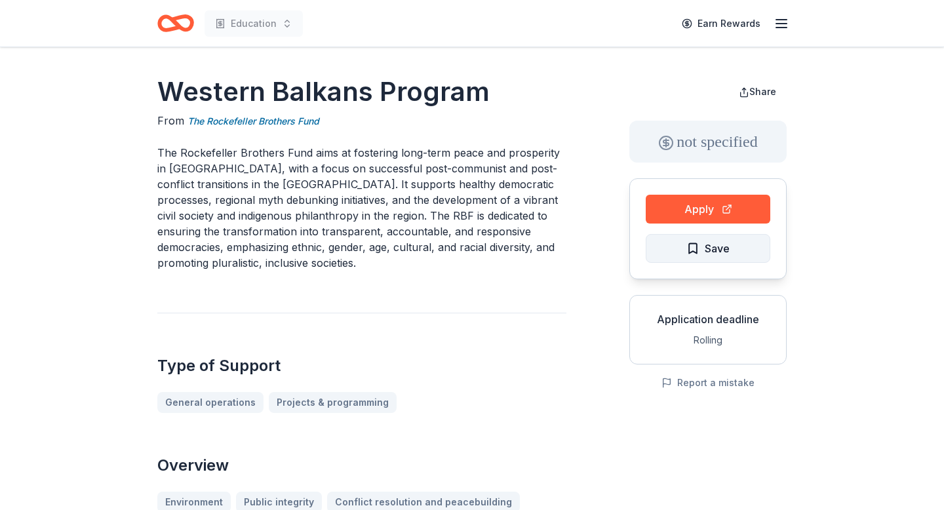
click at [706, 260] on button "Save" at bounding box center [708, 248] width 125 height 29
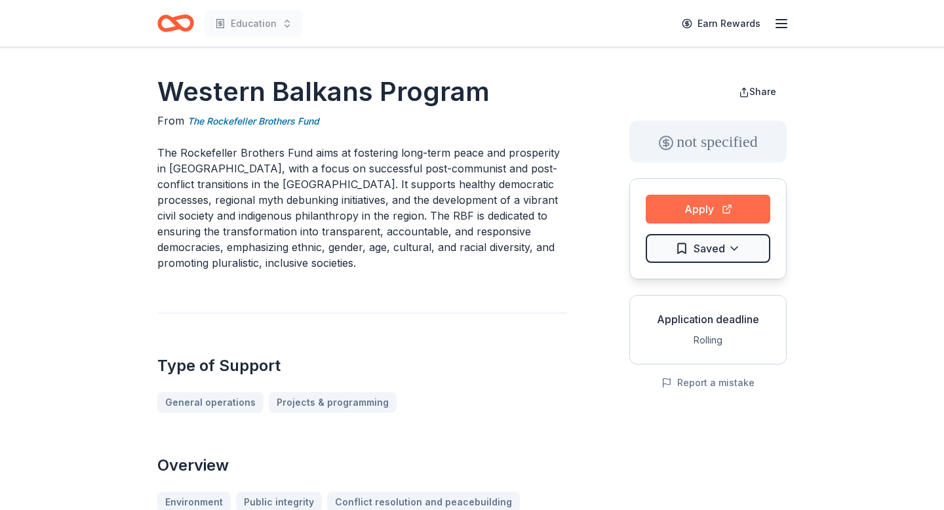
click at [712, 199] on button "Apply" at bounding box center [708, 209] width 125 height 29
click at [734, 215] on button "Apply" at bounding box center [708, 209] width 125 height 29
drag, startPoint x: 159, startPoint y: 85, endPoint x: 330, endPoint y: 268, distance: 250.5
drag, startPoint x: 330, startPoint y: 268, endPoint x: 104, endPoint y: 92, distance: 286.4
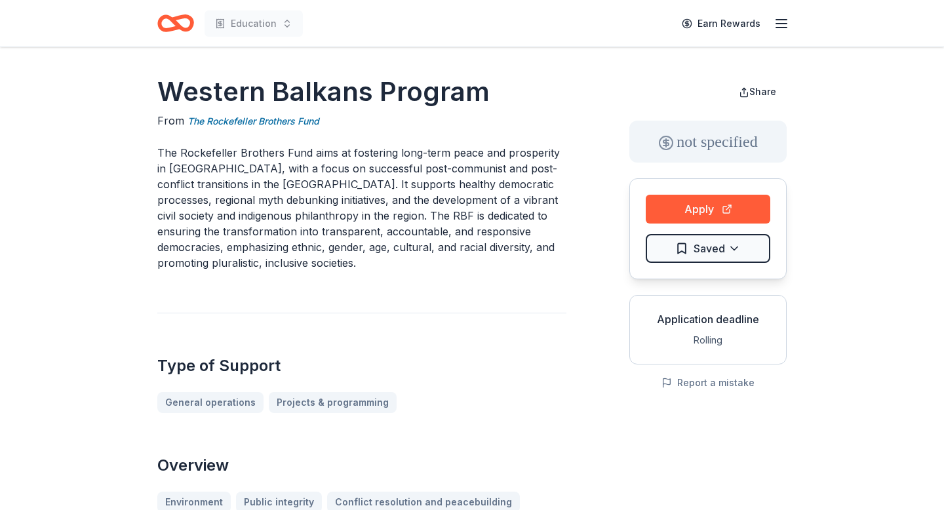
click at [421, 96] on h1 "Western Balkans Program" at bounding box center [361, 91] width 409 height 37
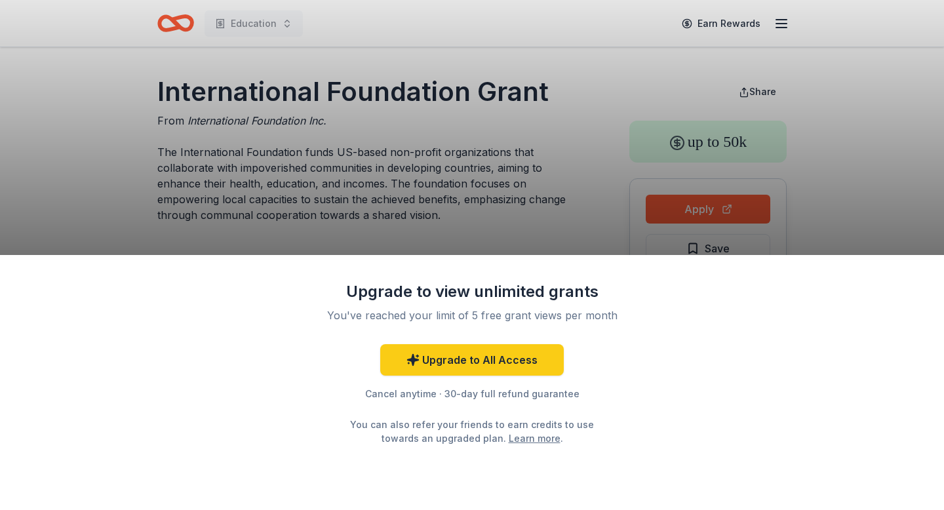
click at [454, 218] on div "Upgrade to view unlimited grants You've reached your limit of 5 free grant view…" at bounding box center [472, 255] width 944 height 510
click at [407, 103] on div "Upgrade to view unlimited grants You've reached your limit of 5 free grant view…" at bounding box center [472, 255] width 944 height 510
click at [378, 79] on div "Upgrade to view unlimited grants You've reached your limit of 5 free grant view…" at bounding box center [472, 255] width 944 height 510
